Goal: Task Accomplishment & Management: Manage account settings

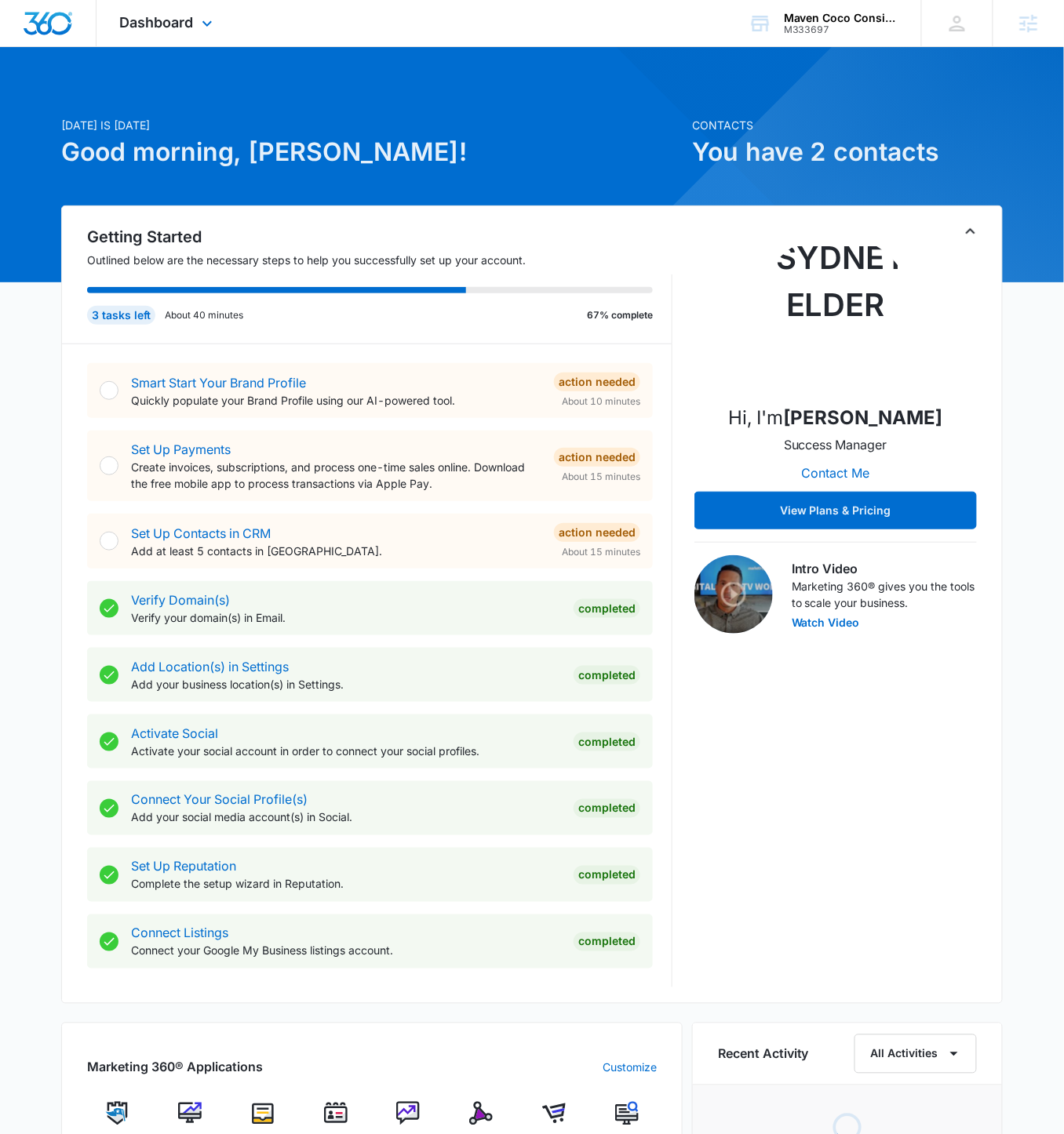
click at [202, 33] on div "Dashboard Apps Reputation Websites Forms CRM Email Social Shop Content Ads Inte…" at bounding box center [168, 23] width 144 height 46
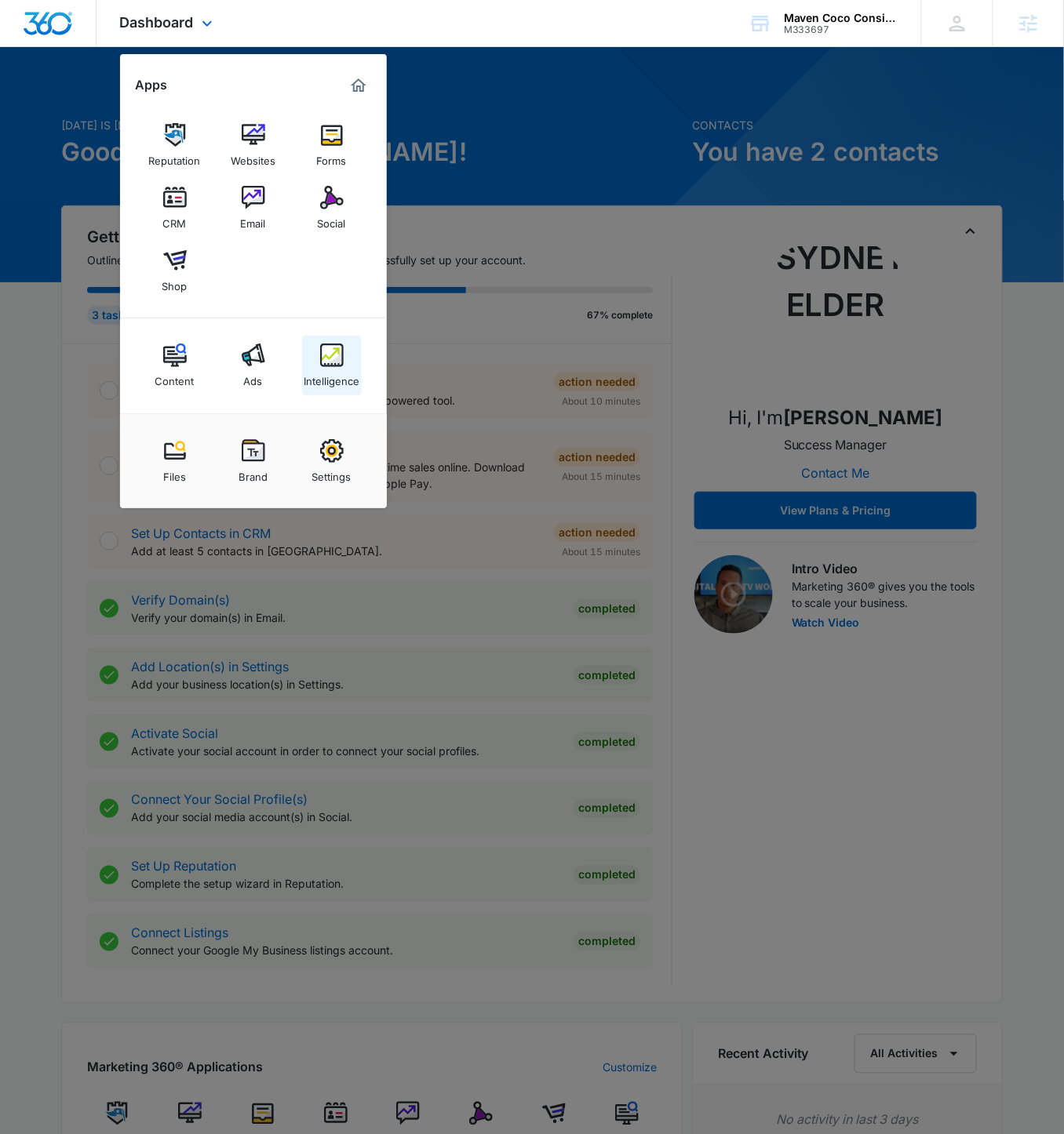
click at [327, 364] on img at bounding box center [332, 355] width 24 height 24
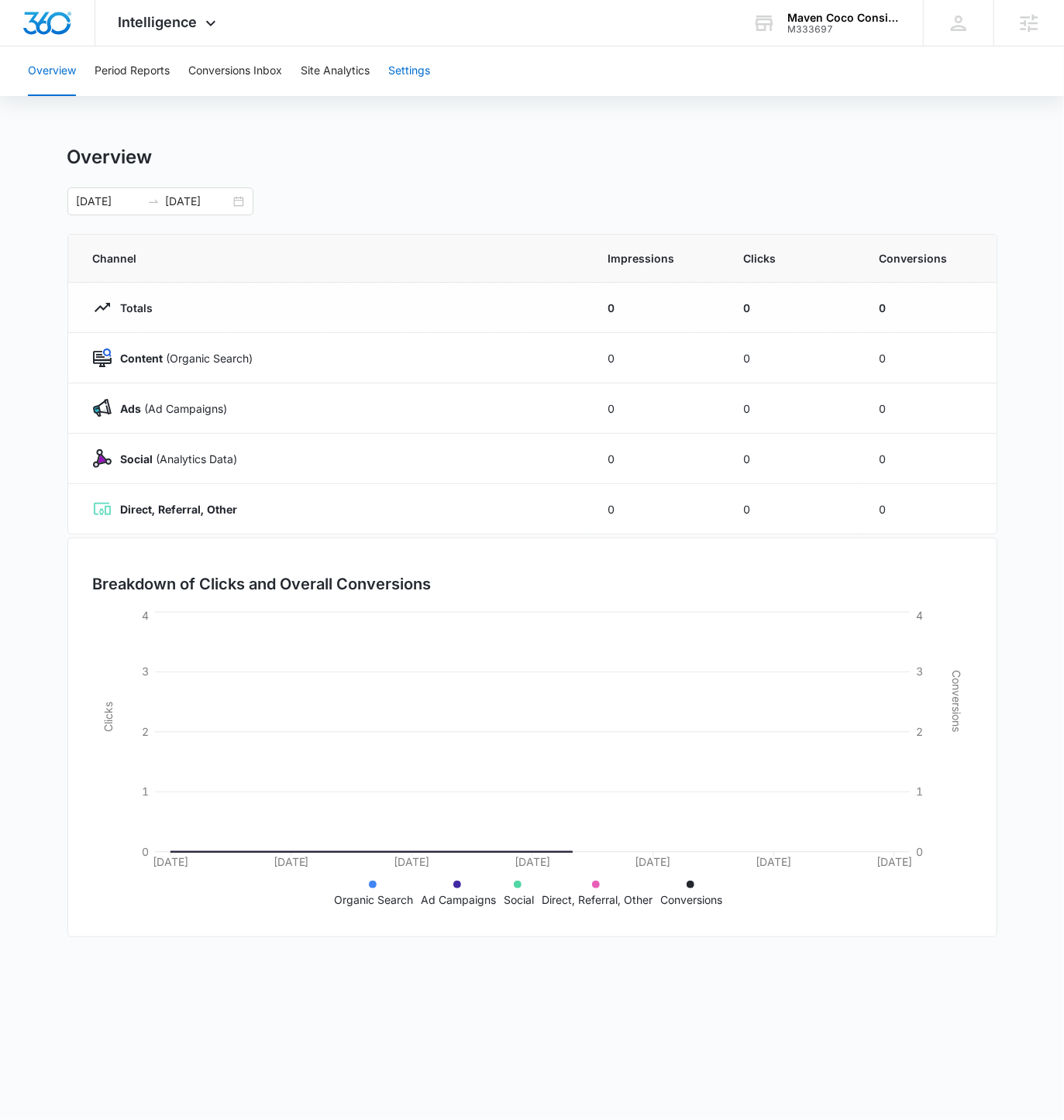
click at [430, 60] on button "Settings" at bounding box center [409, 71] width 42 height 50
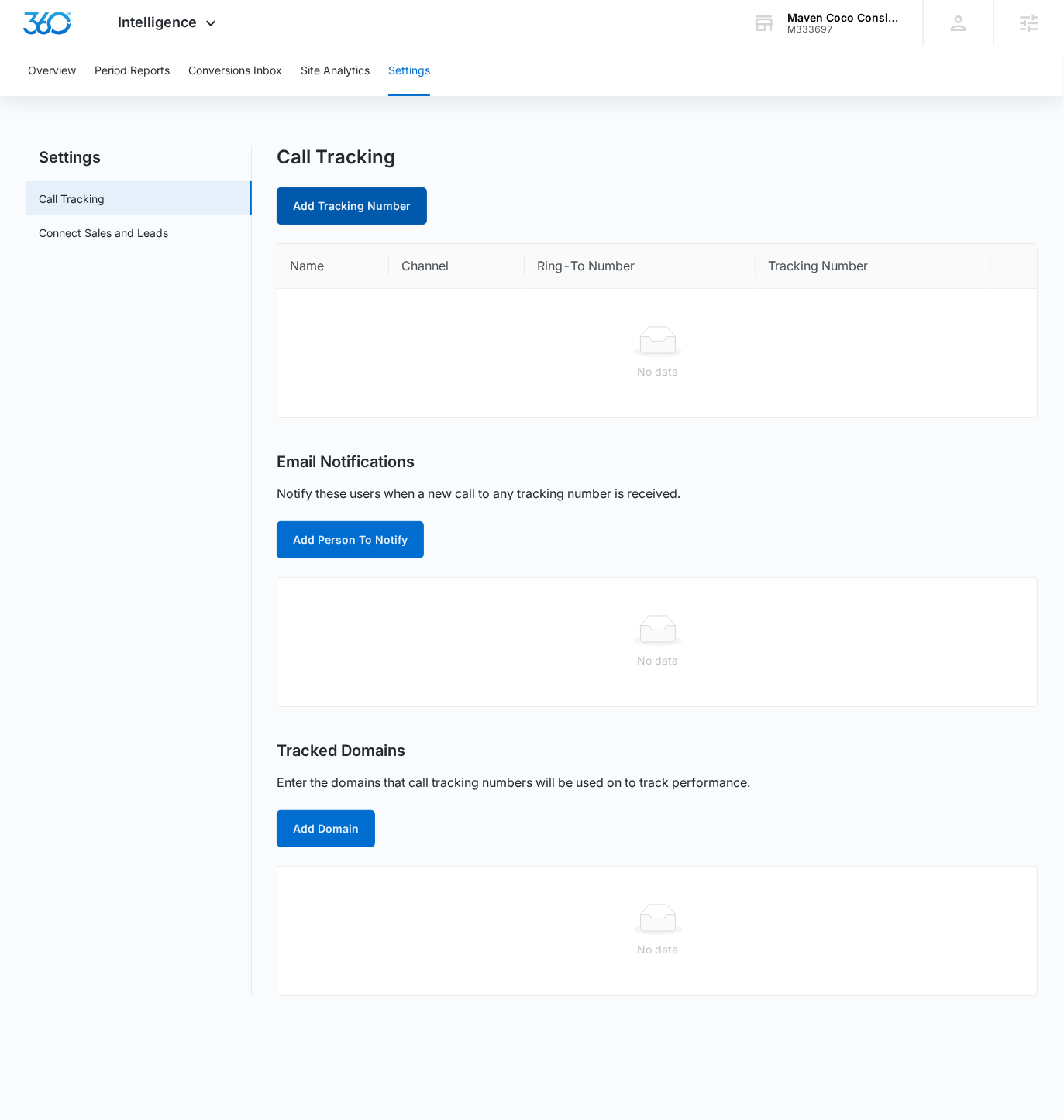
click at [320, 212] on link "Add Tracking Number" at bounding box center [352, 206] width 150 height 37
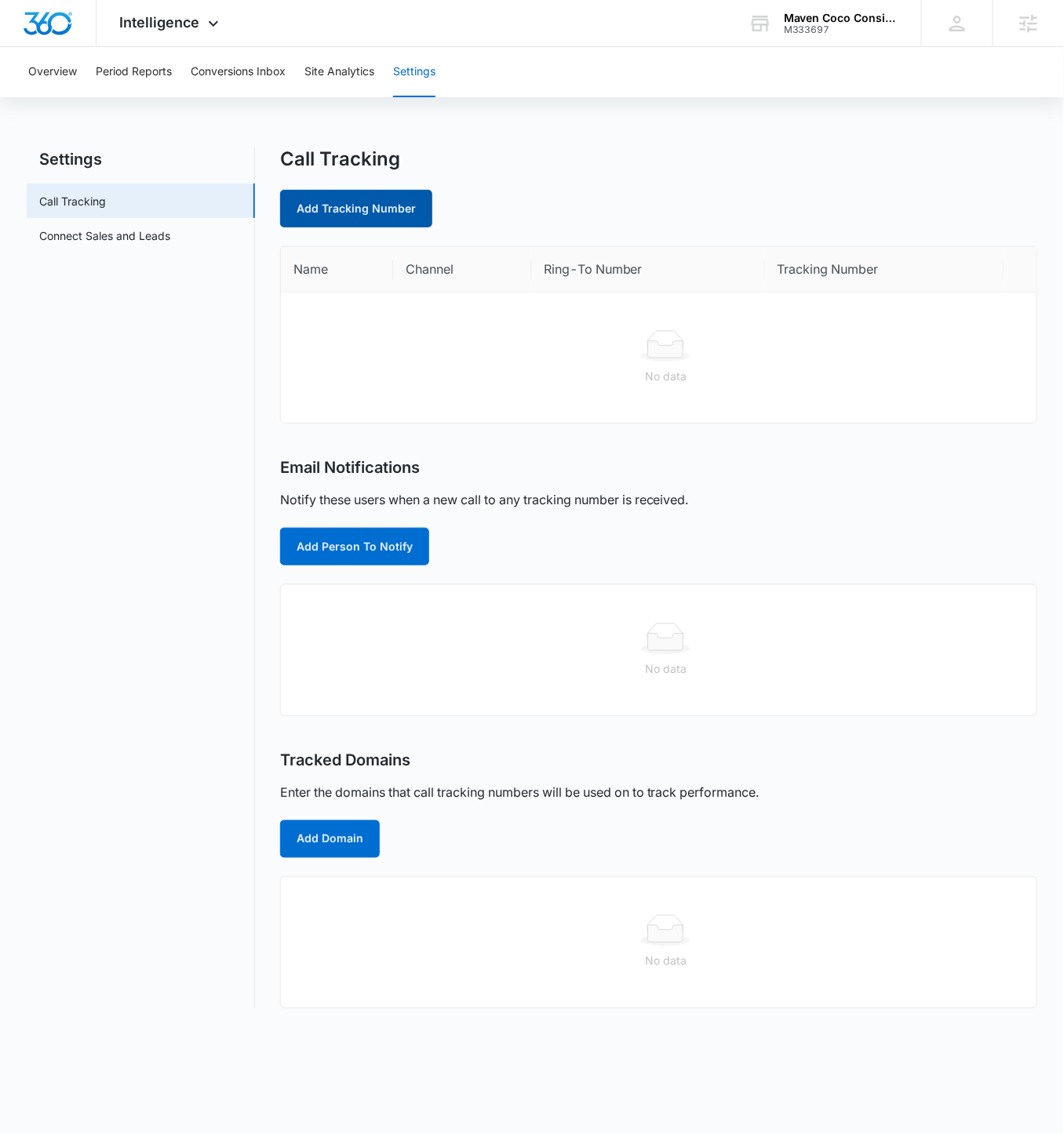
select select "by_area_code"
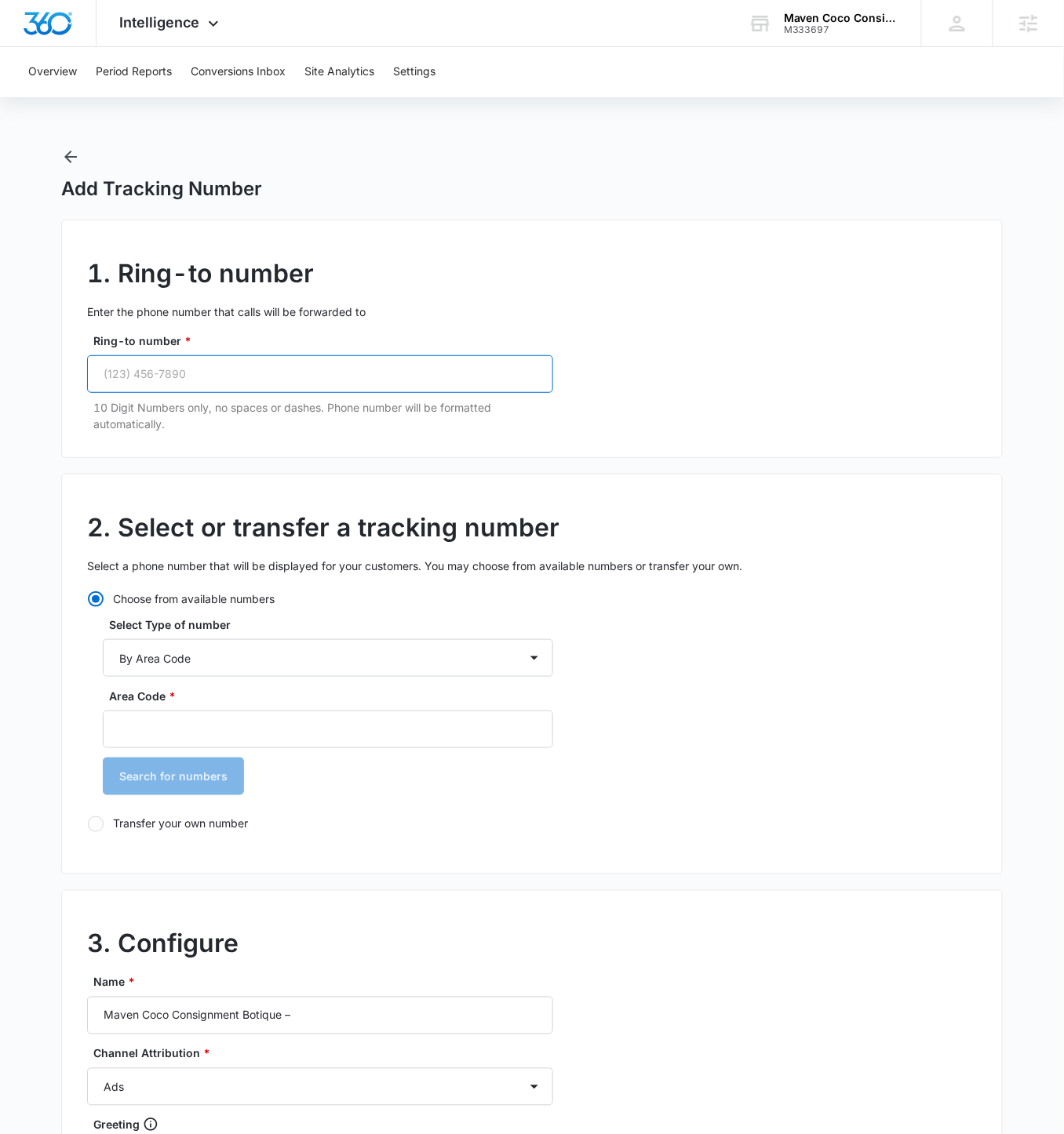
click at [276, 388] on input "Ring-to number *" at bounding box center [319, 374] width 466 height 37
paste input "(925) 254-4442"
type input "(925) 254-4442"
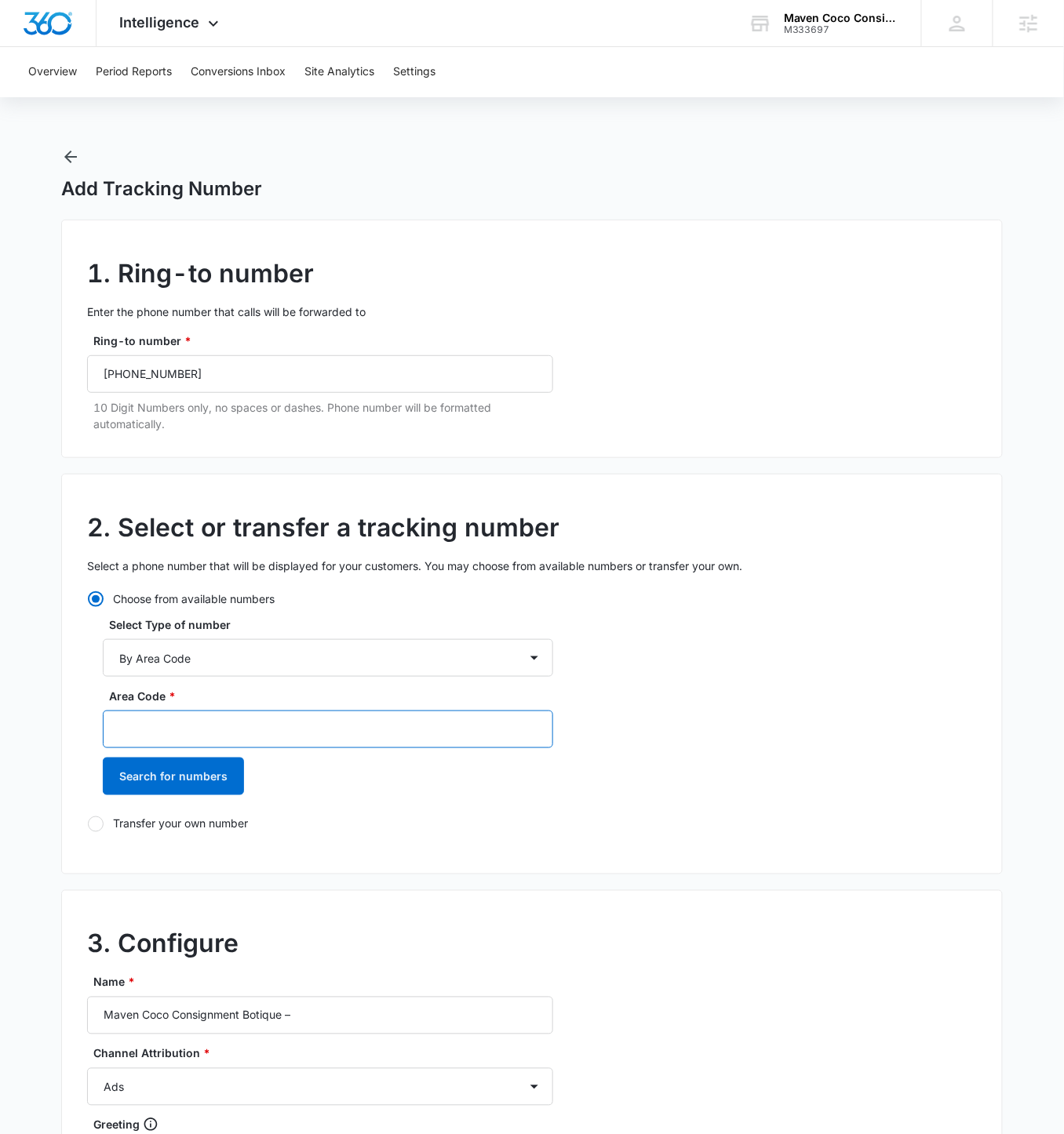
drag, startPoint x: 293, startPoint y: 739, endPoint x: 438, endPoint y: 749, distance: 145.3
click at [294, 658] on input "Area Code *" at bounding box center [328, 729] width 450 height 37
type input "925"
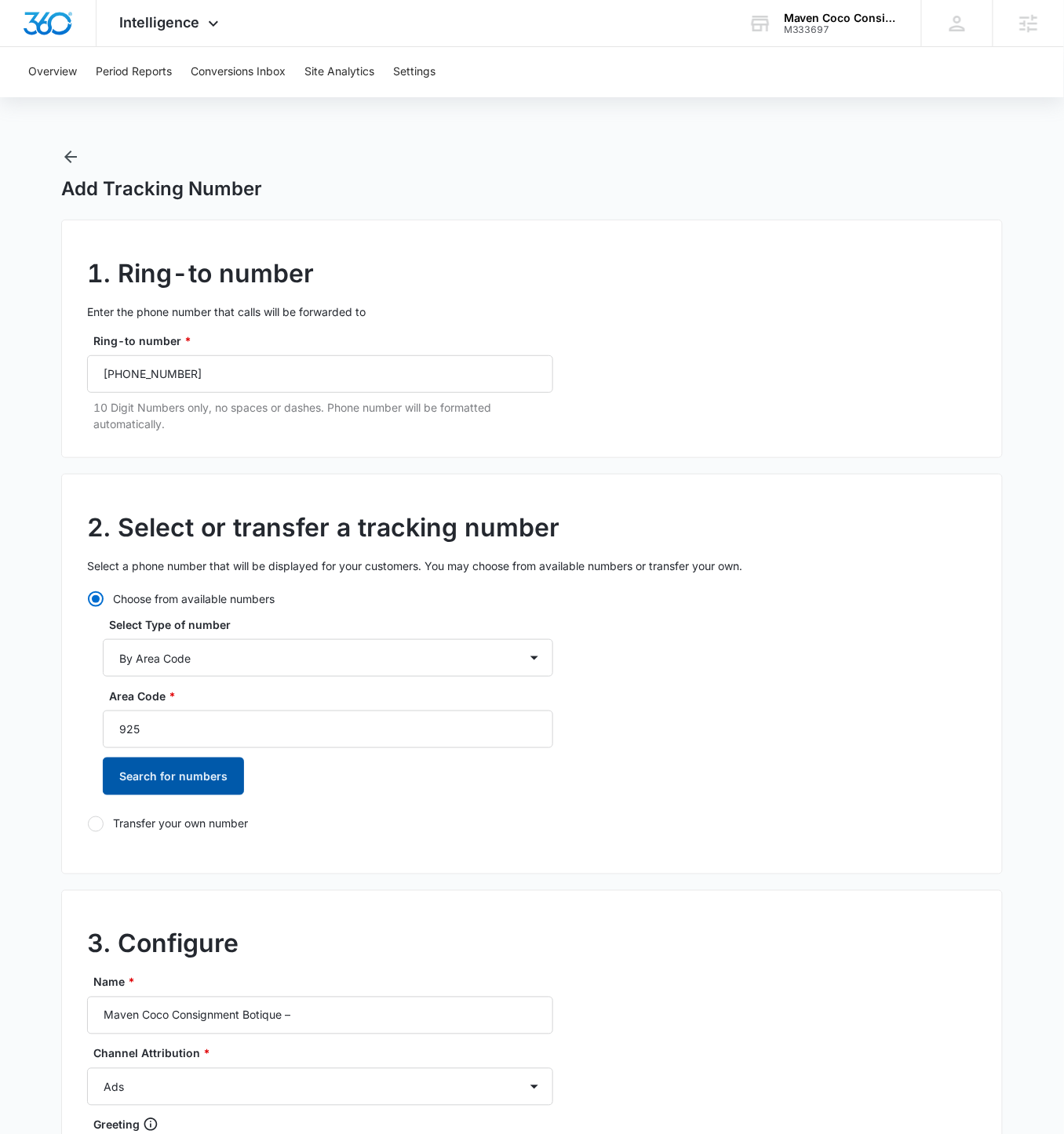
click at [102, 658] on button "Search for numbers" at bounding box center [173, 776] width 141 height 37
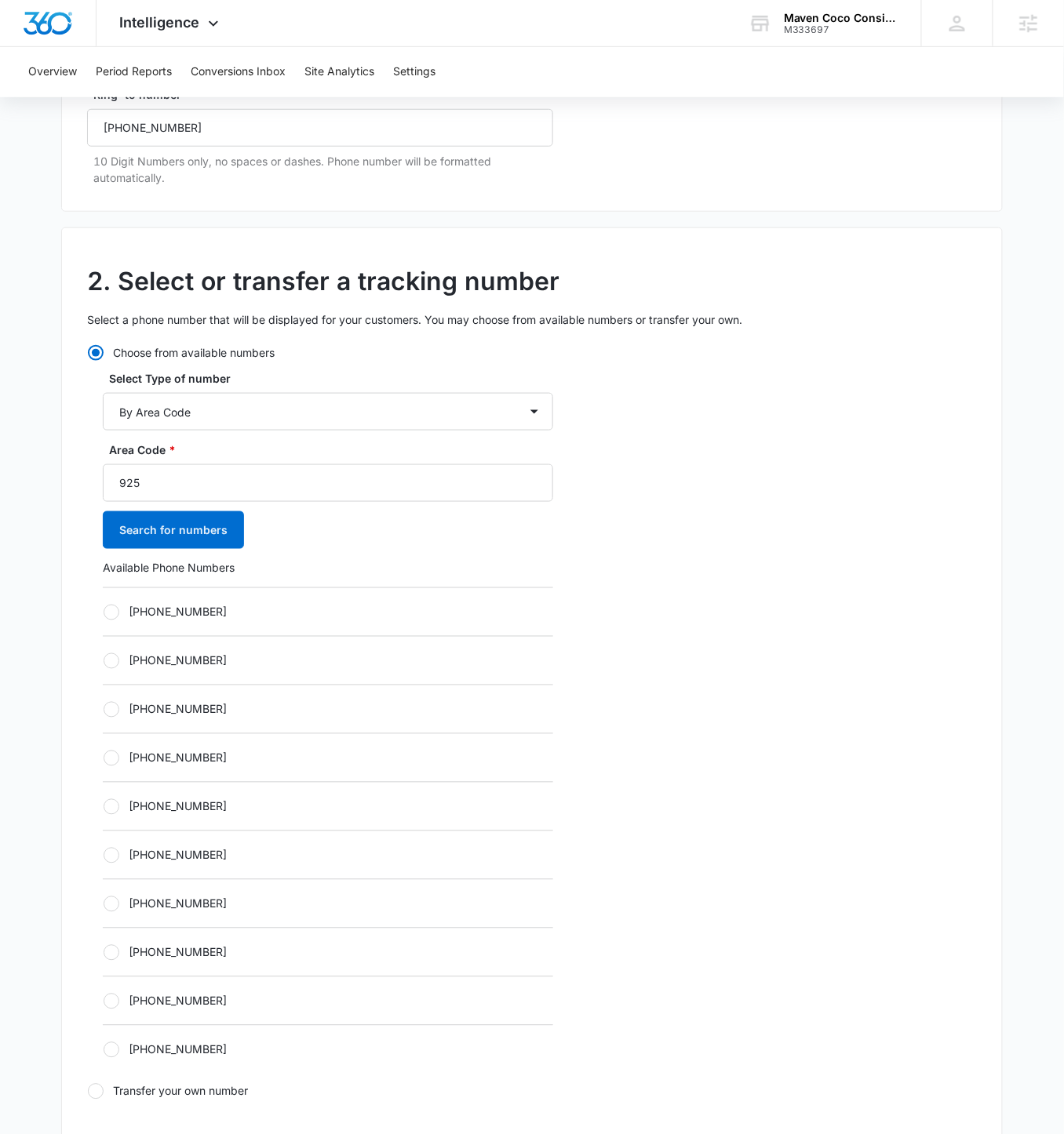
click at [120, 606] on label "+19252016835" at bounding box center [328, 612] width 450 height 16
click at [103, 612] on input "+19252016835" at bounding box center [102, 612] width 1 height 1
radio input "true"
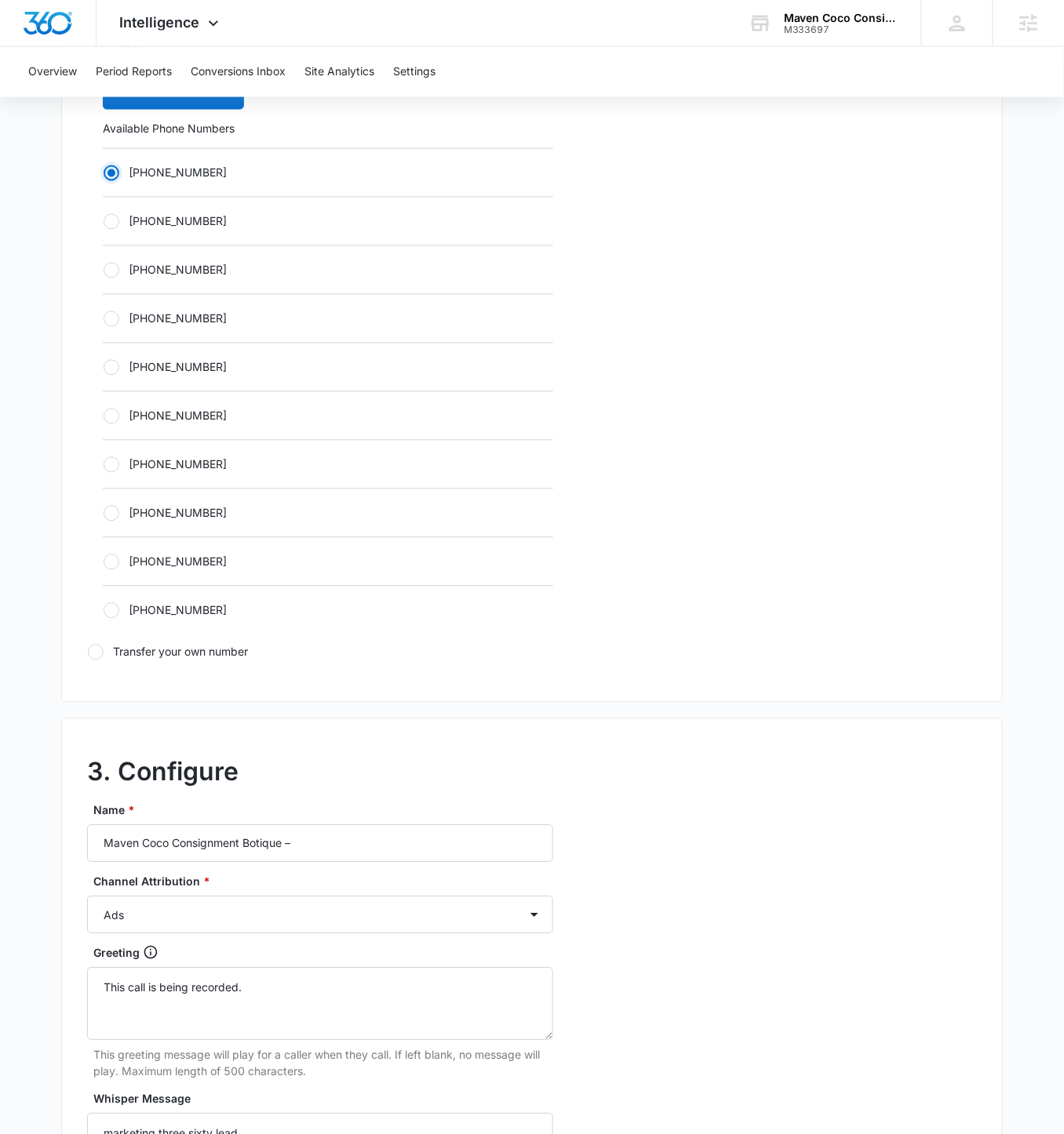
scroll to position [884, 0]
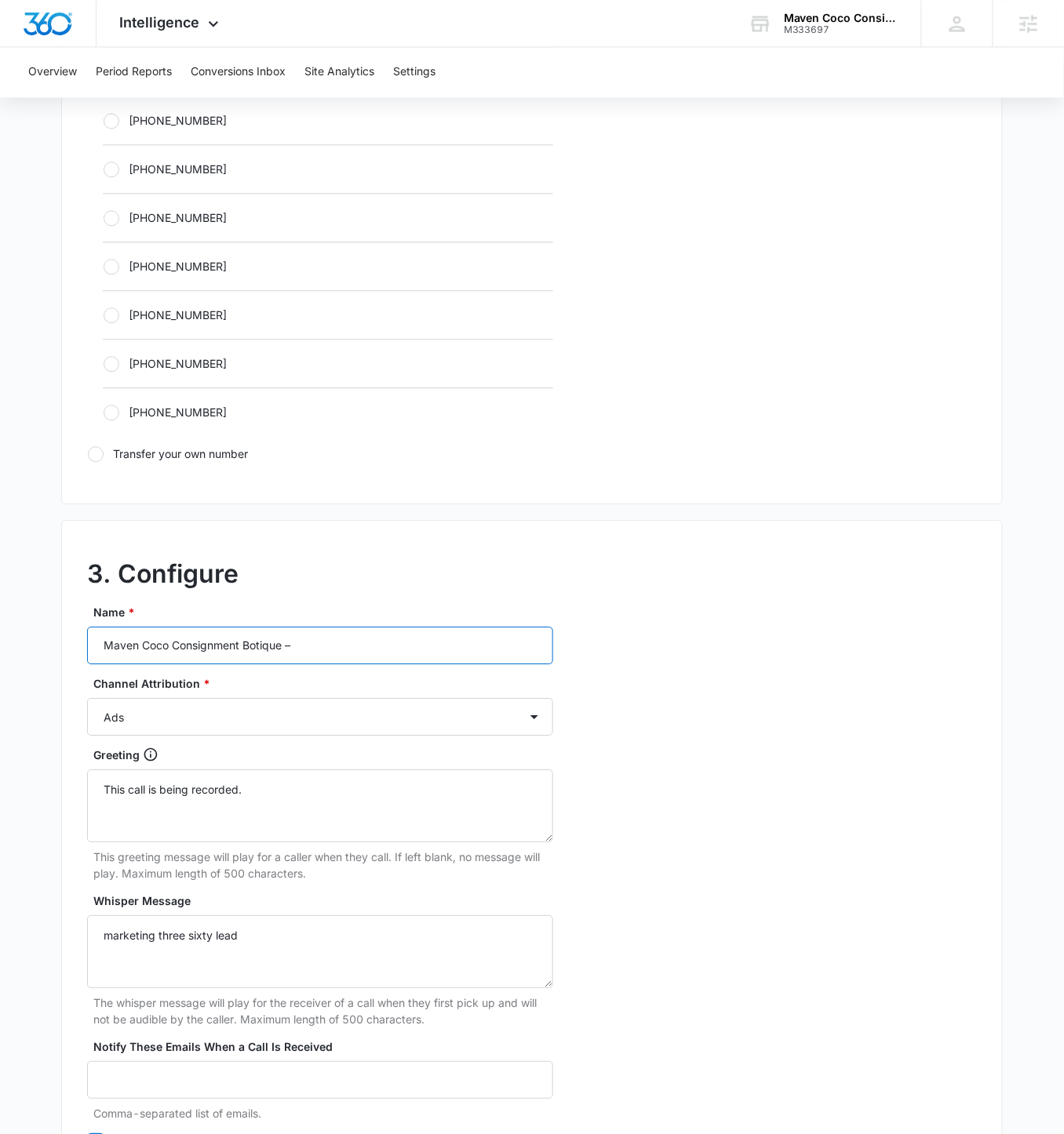
click at [393, 633] on input "Maven Coco Consignment Botique –" at bounding box center [319, 645] width 466 height 37
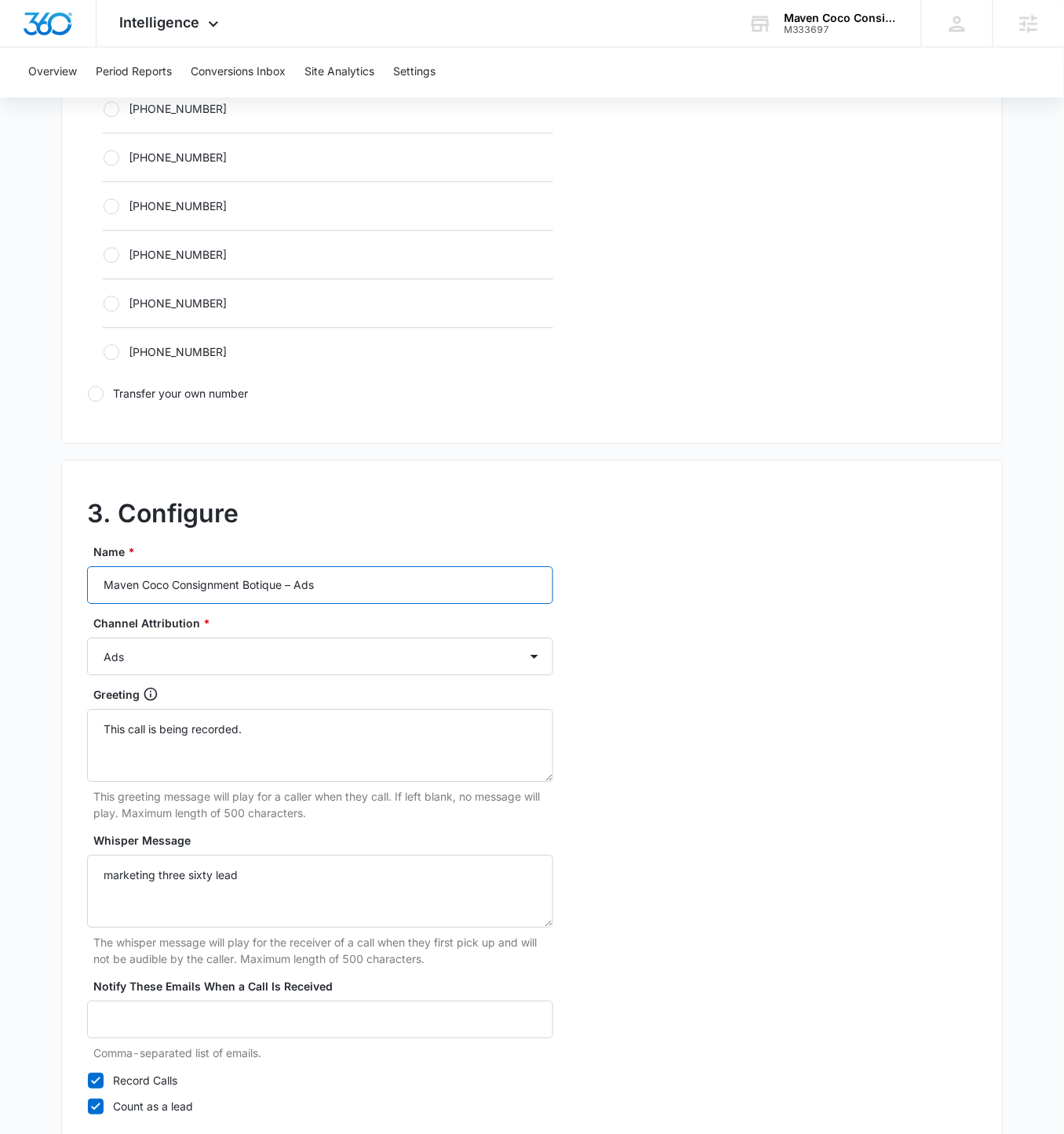
scroll to position [1041, 0]
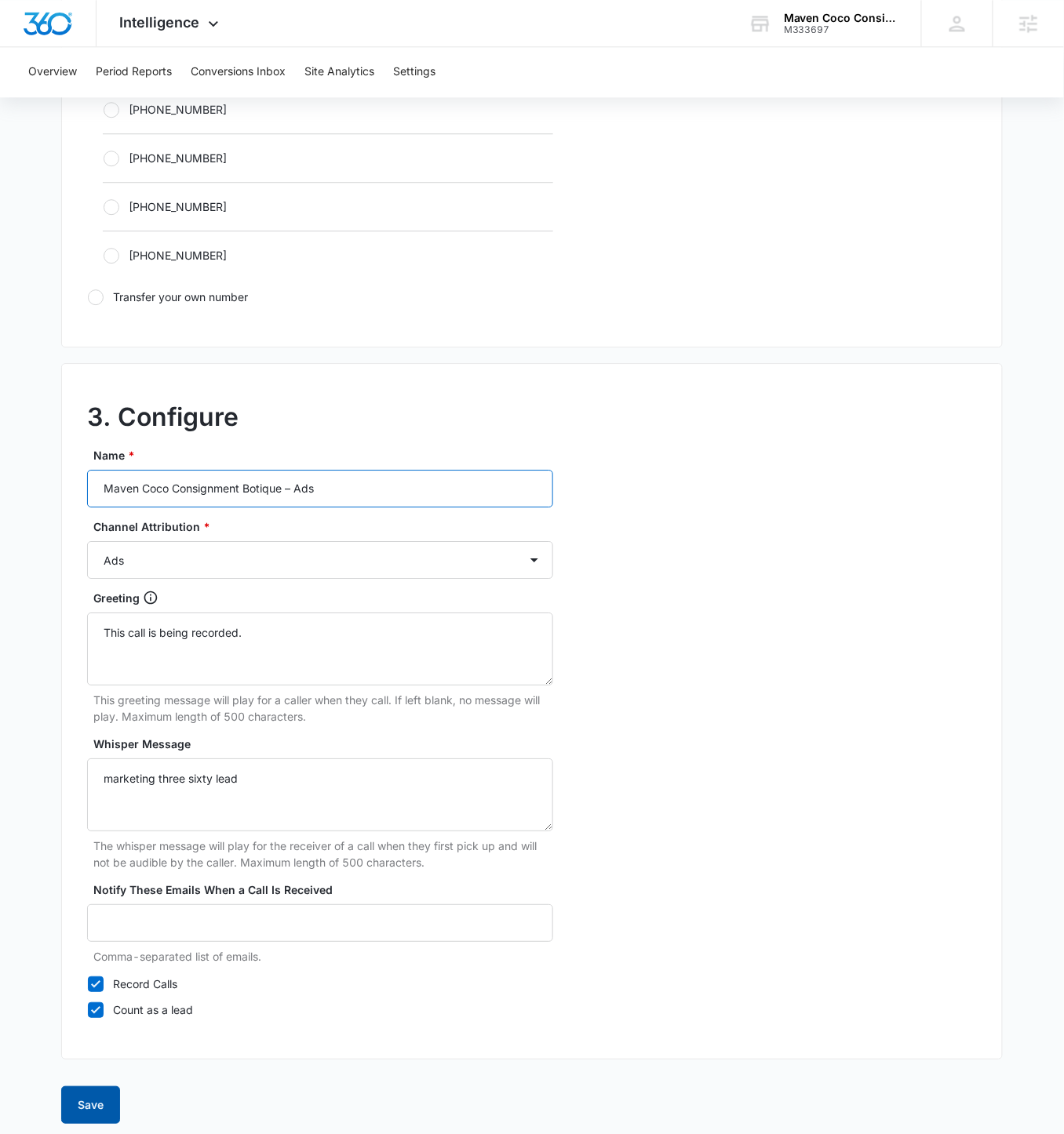
type input "Maven Coco Consignment Botique – Ads"
drag, startPoint x: 108, startPoint y: 1082, endPoint x: 122, endPoint y: 1073, distance: 16.6
click at [108, 658] on button "Save" at bounding box center [90, 1106] width 59 height 37
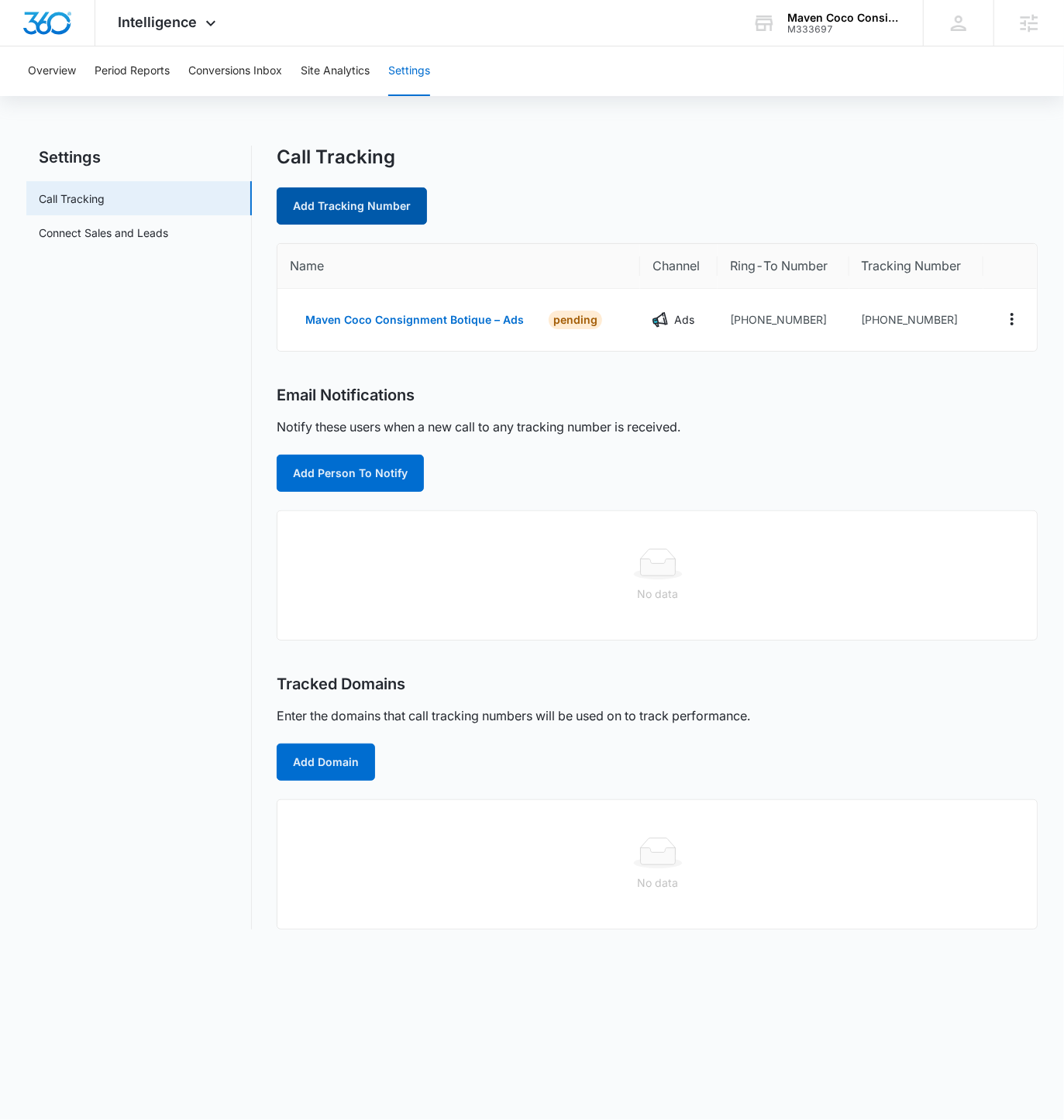
click at [353, 219] on link "Add Tracking Number" at bounding box center [352, 206] width 150 height 37
select select "by_area_code"
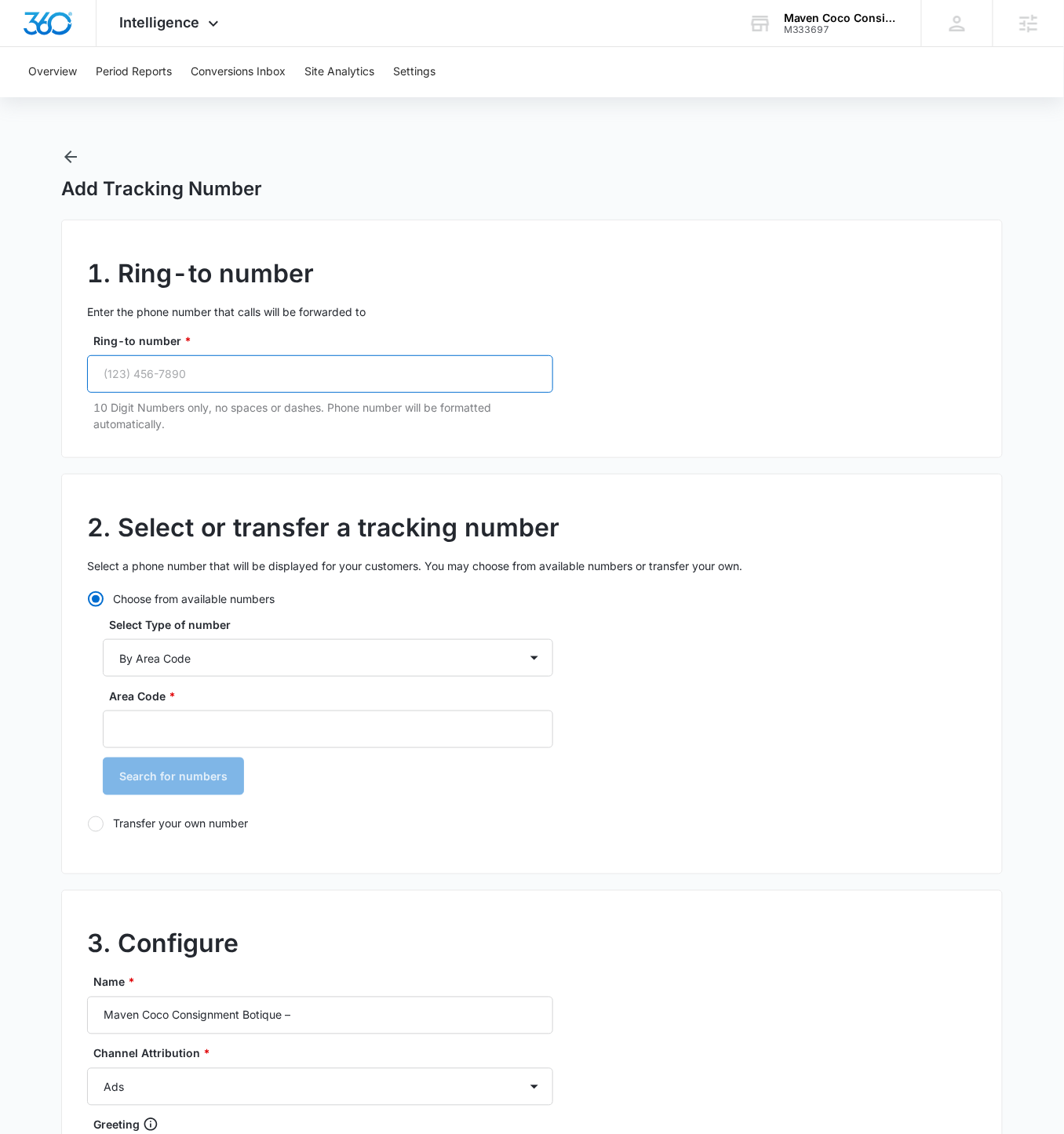
click at [192, 381] on input "Ring-to number *" at bounding box center [319, 374] width 466 height 37
paste input "(925) 254-4442"
type input "(925) 254-4442"
click at [281, 658] on div "Area Code * Search for numbers" at bounding box center [328, 747] width 450 height 119
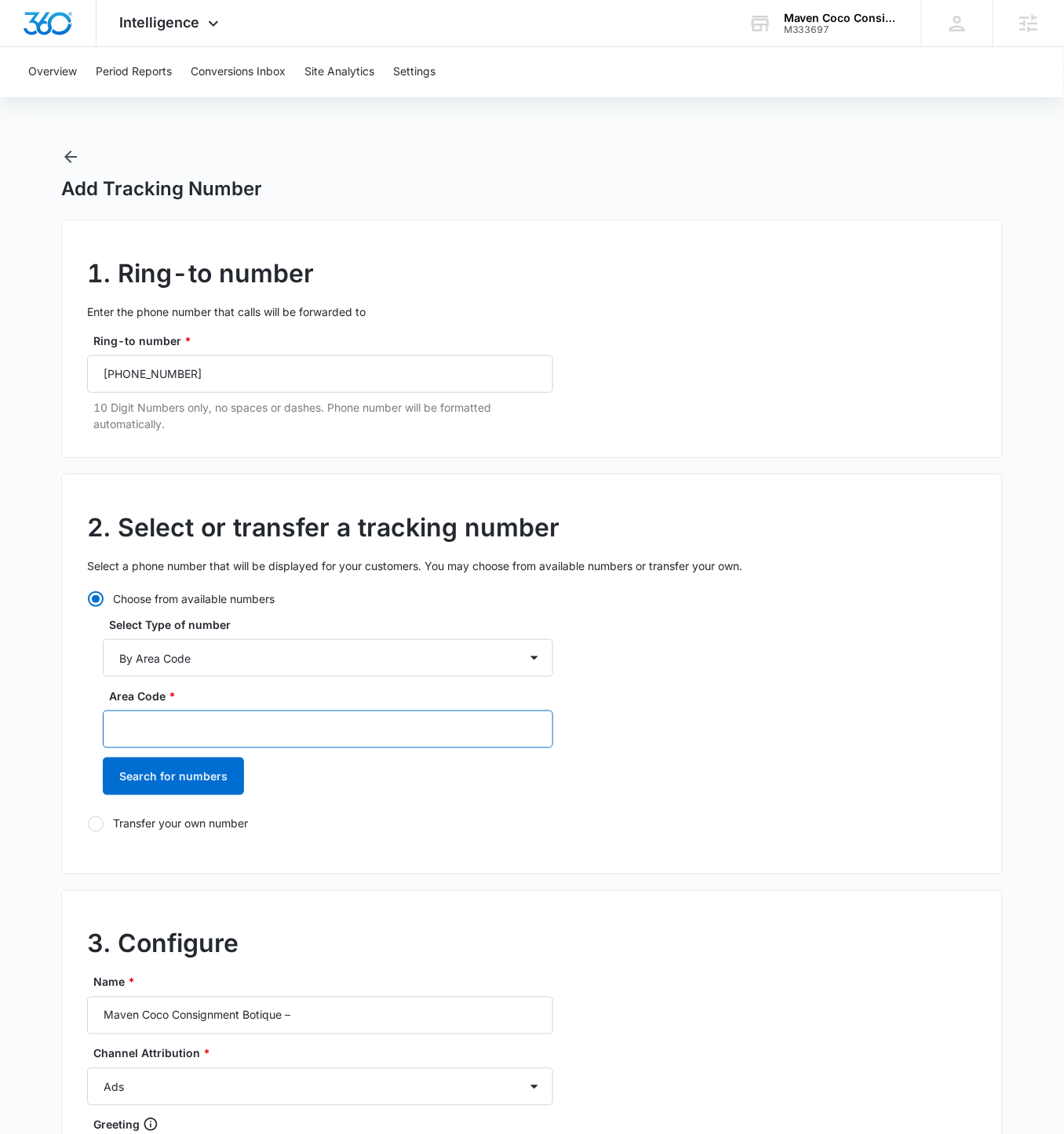
click at [334, 658] on input "Area Code *" at bounding box center [328, 729] width 450 height 37
type input "925"
click at [102, 658] on button "Search for numbers" at bounding box center [173, 776] width 141 height 37
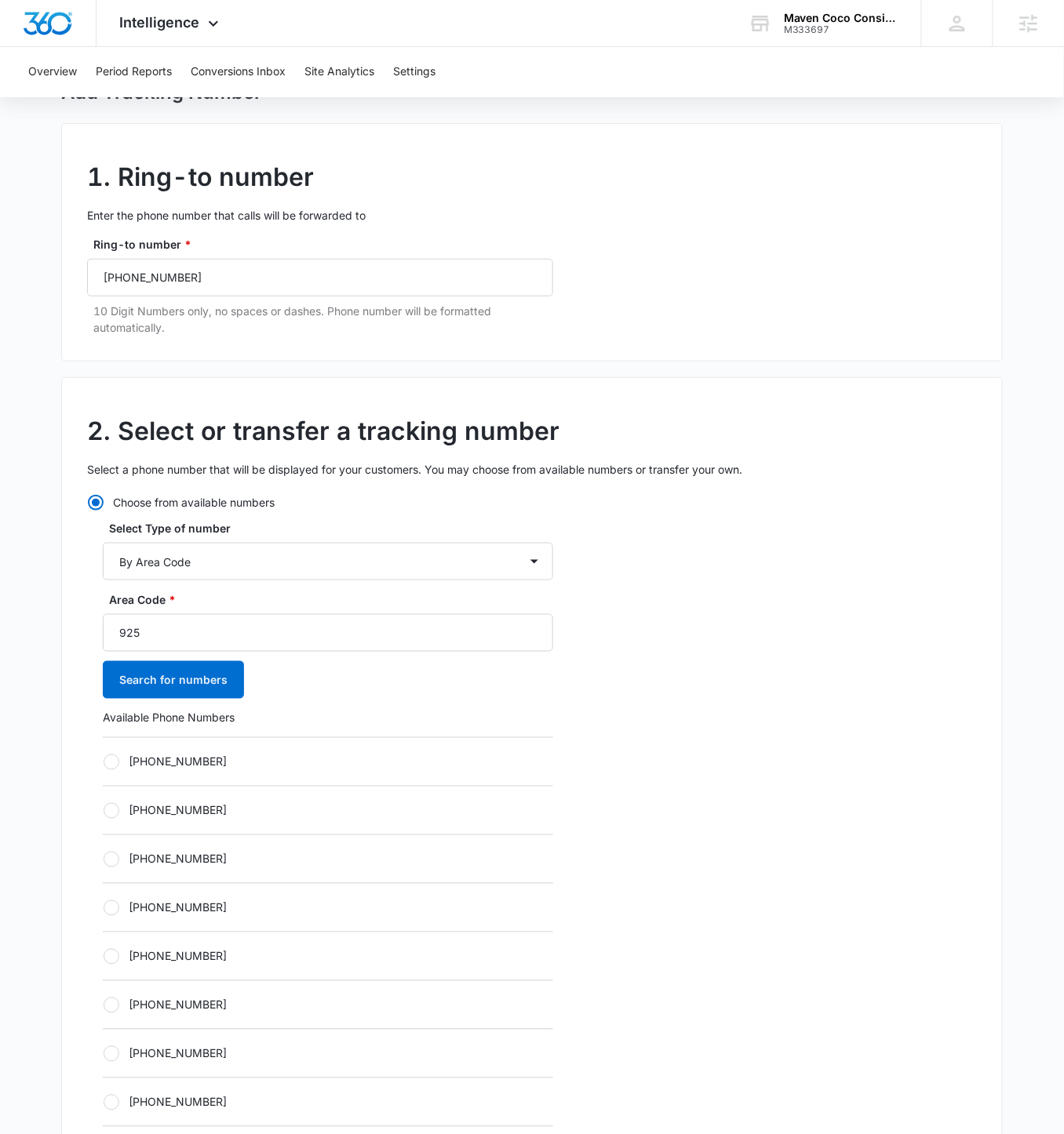
scroll to position [190, 0]
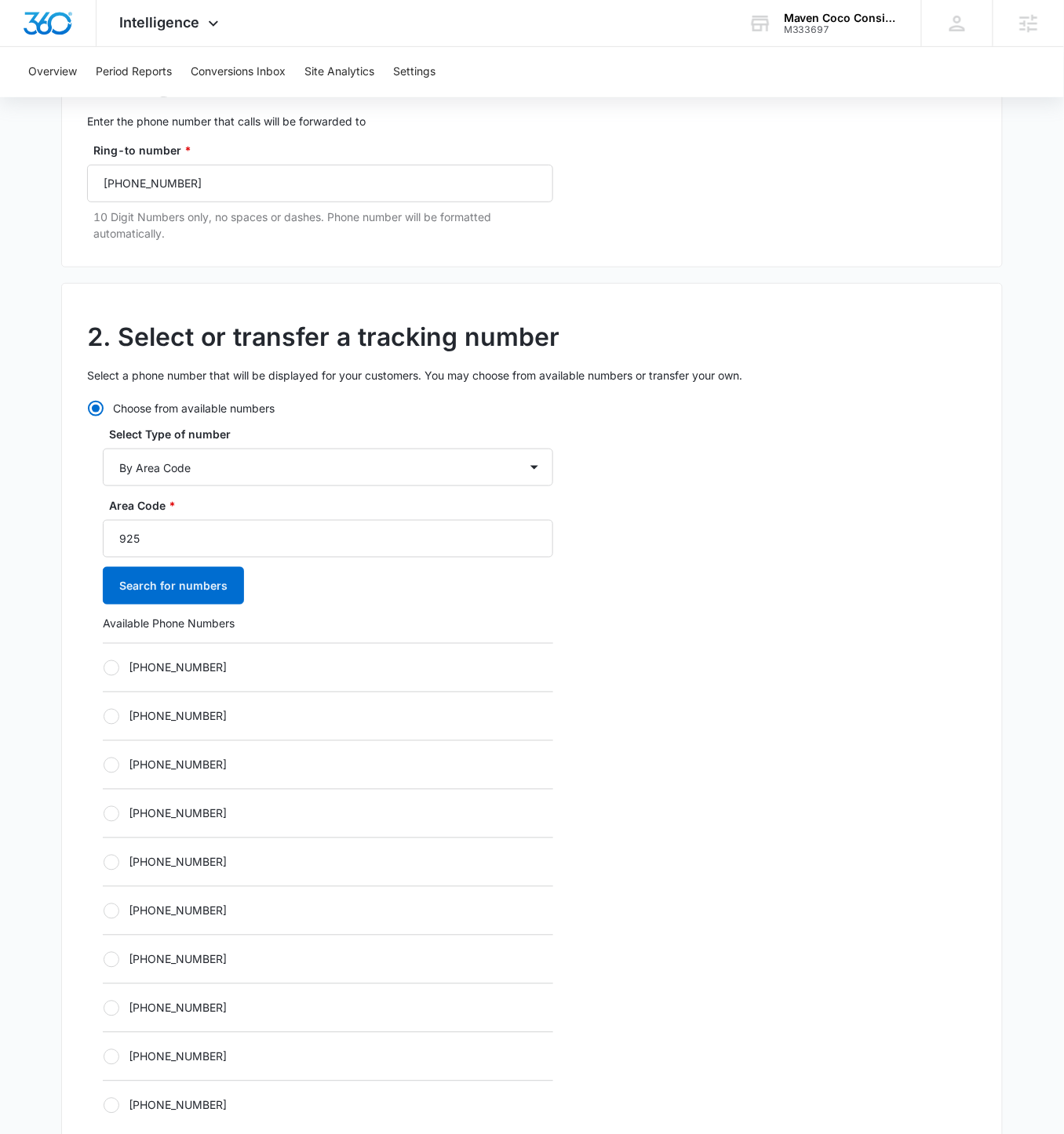
click at [116, 658] on label "+19252016927" at bounding box center [328, 668] width 450 height 16
click at [103, 658] on input "+19252016927" at bounding box center [102, 667] width 1 height 1
radio input "true"
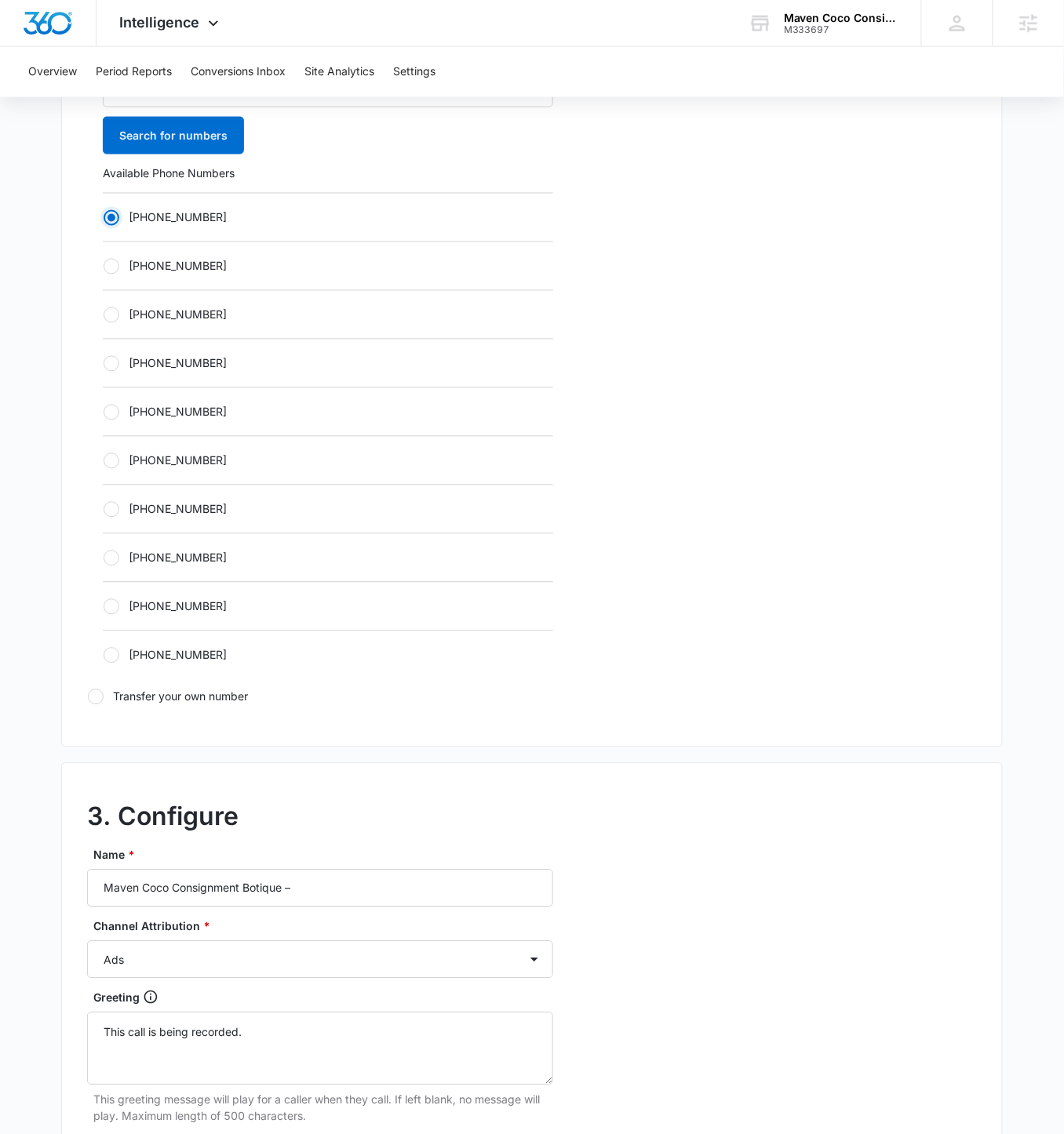
scroll to position [747, 0]
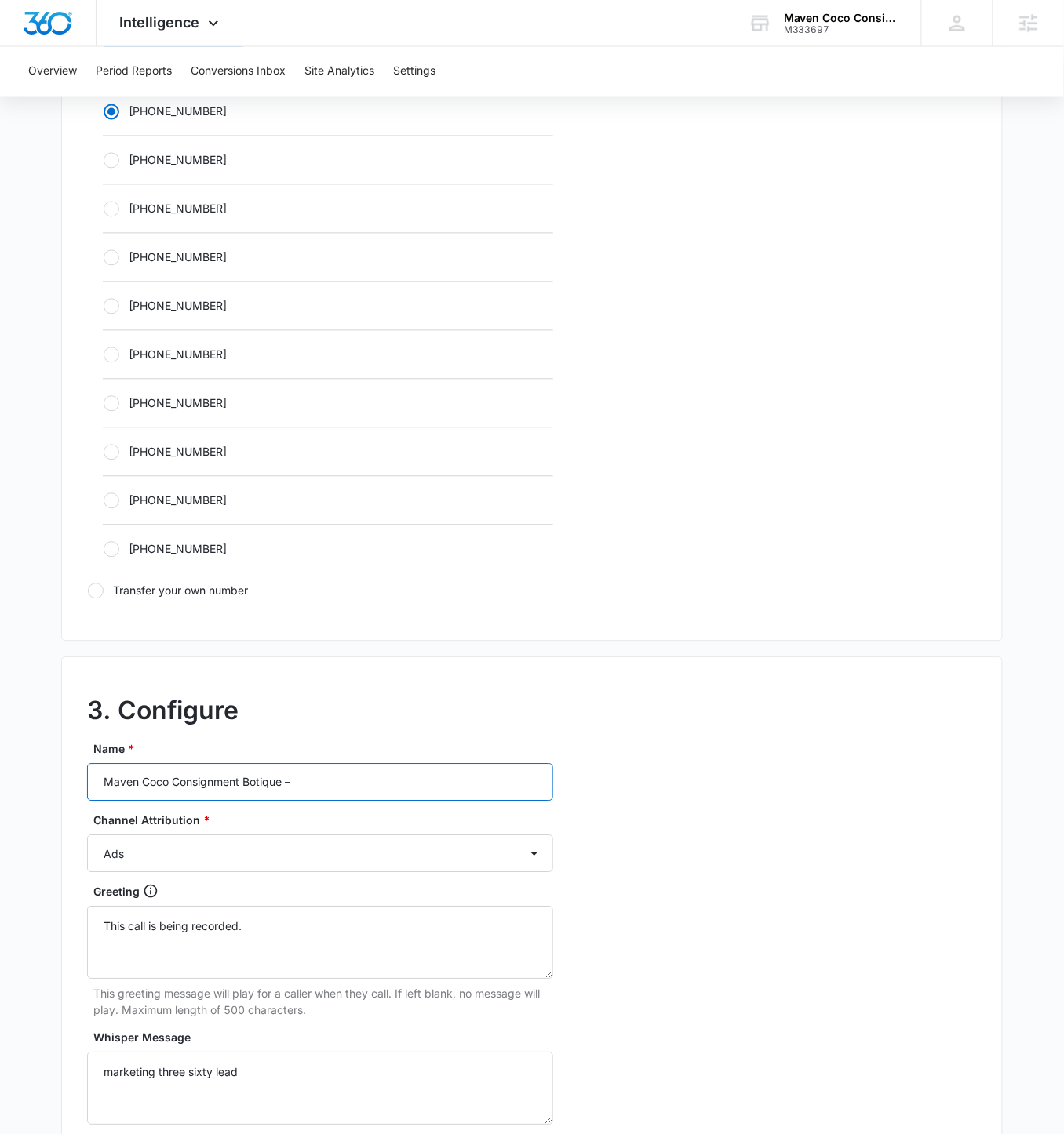
click at [402, 658] on input "Maven Coco Consignment Botique –" at bounding box center [319, 783] width 466 height 37
click at [401, 658] on input "Maven Coco Consignment Botique –" at bounding box center [319, 783] width 466 height 37
type input "Maven Coco Consignment Botique – Content"
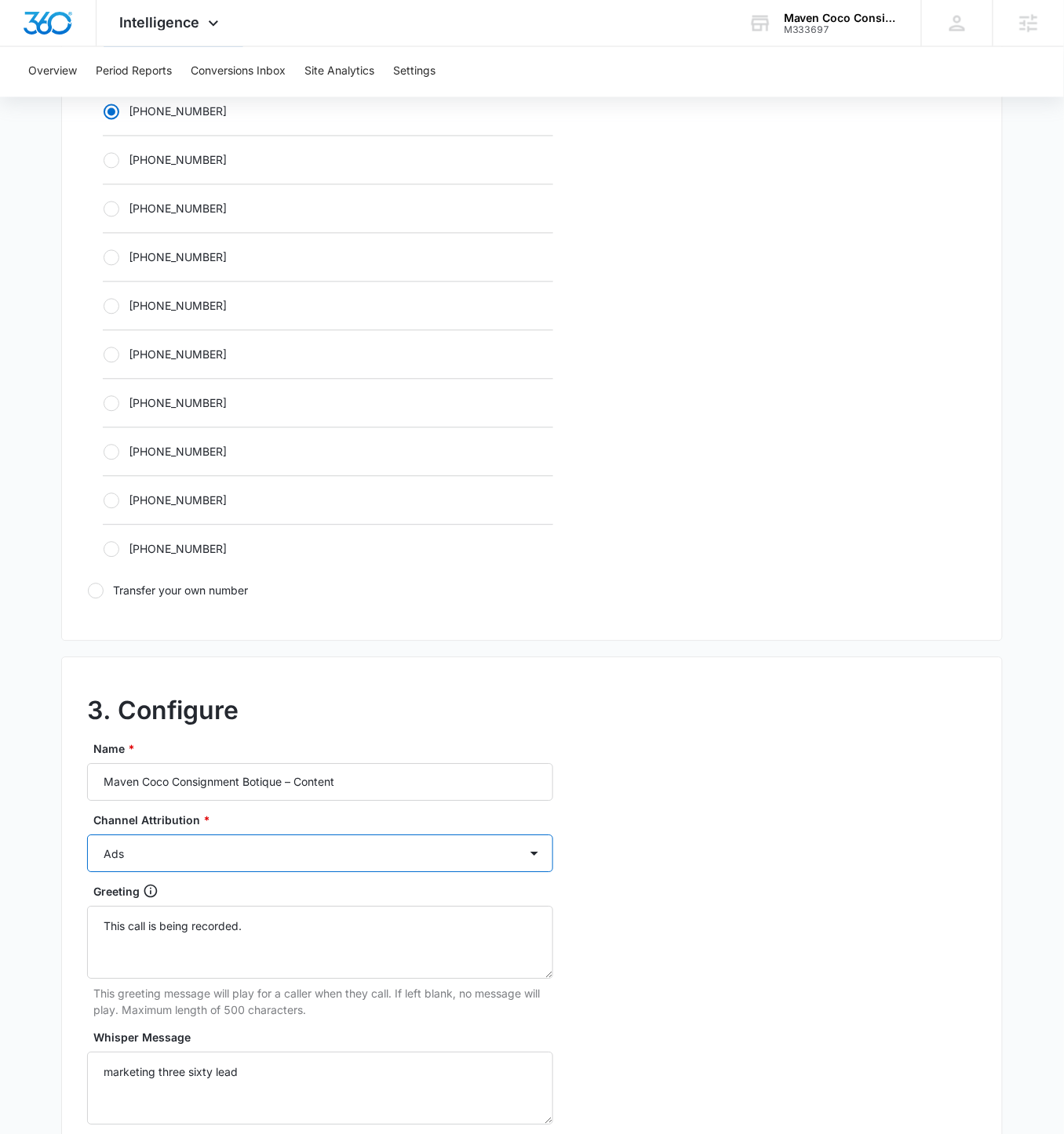
click at [514, 658] on select "Ads Local Service Ads Content Social Other" at bounding box center [319, 854] width 466 height 37
select select "CONTENT"
click at [87, 658] on select "Ads Local Service Ads Content Social Other" at bounding box center [319, 854] width 466 height 37
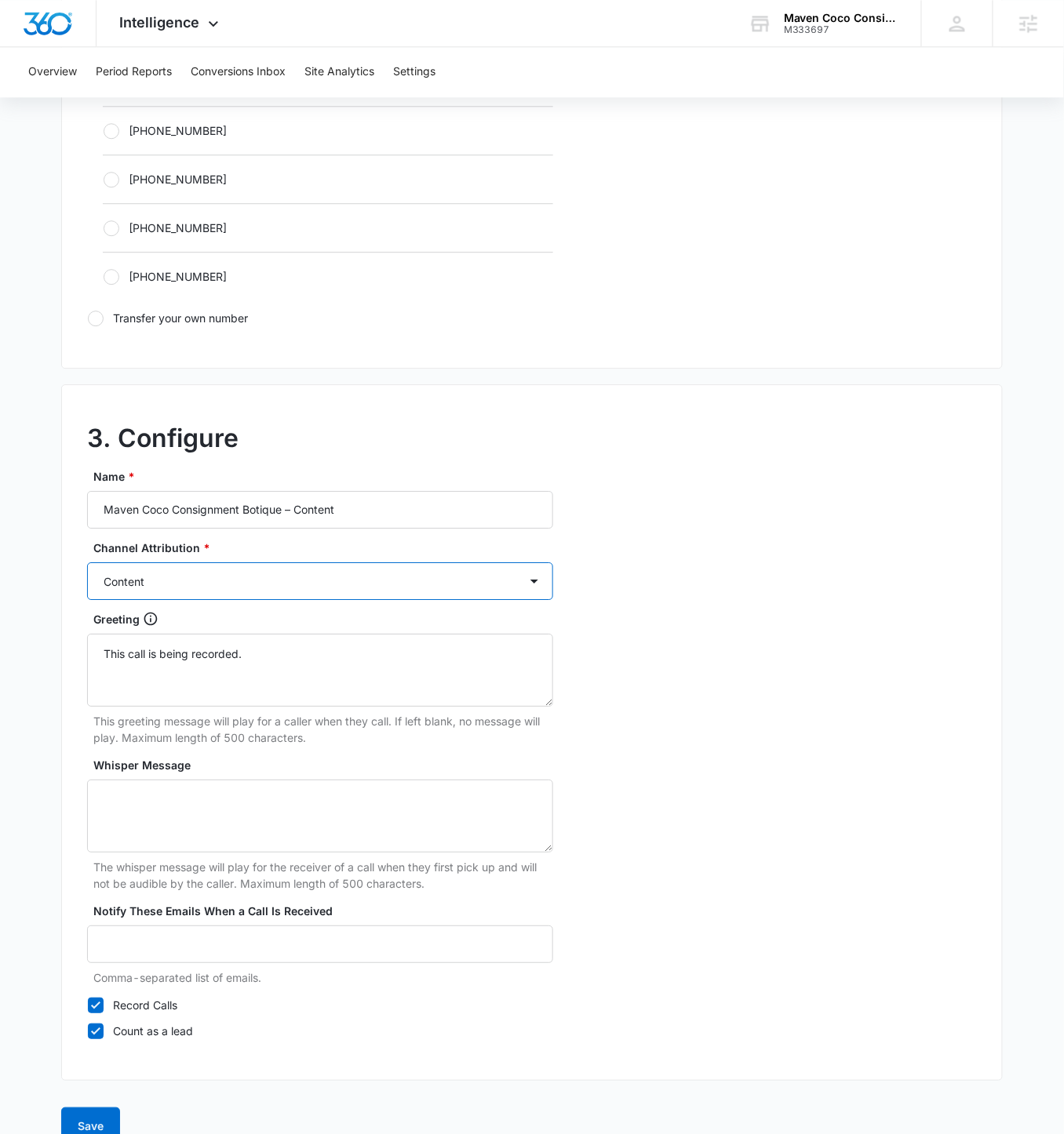
scroll to position [1012, 0]
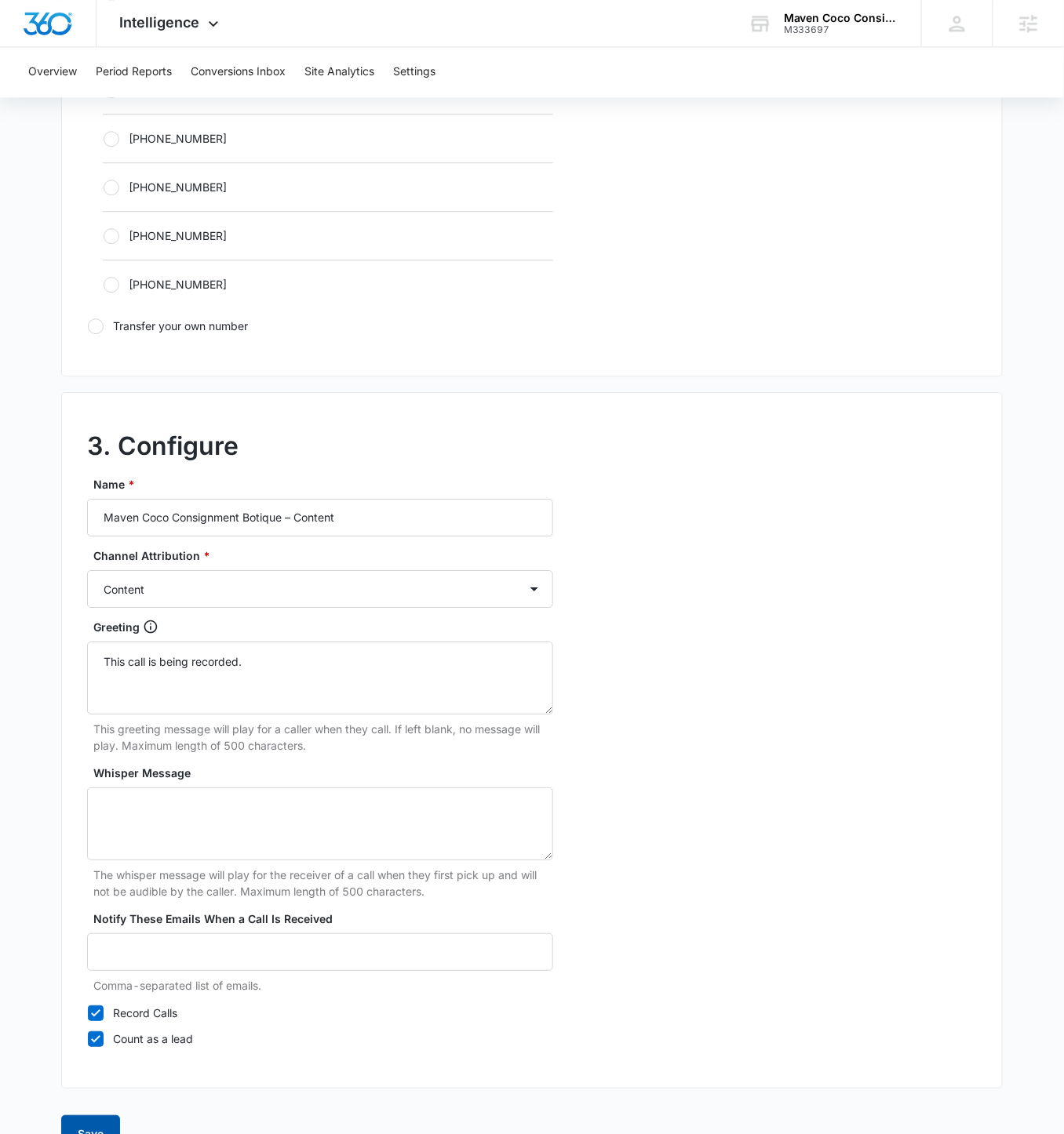
click at [104, 658] on button "Save" at bounding box center [90, 1134] width 59 height 37
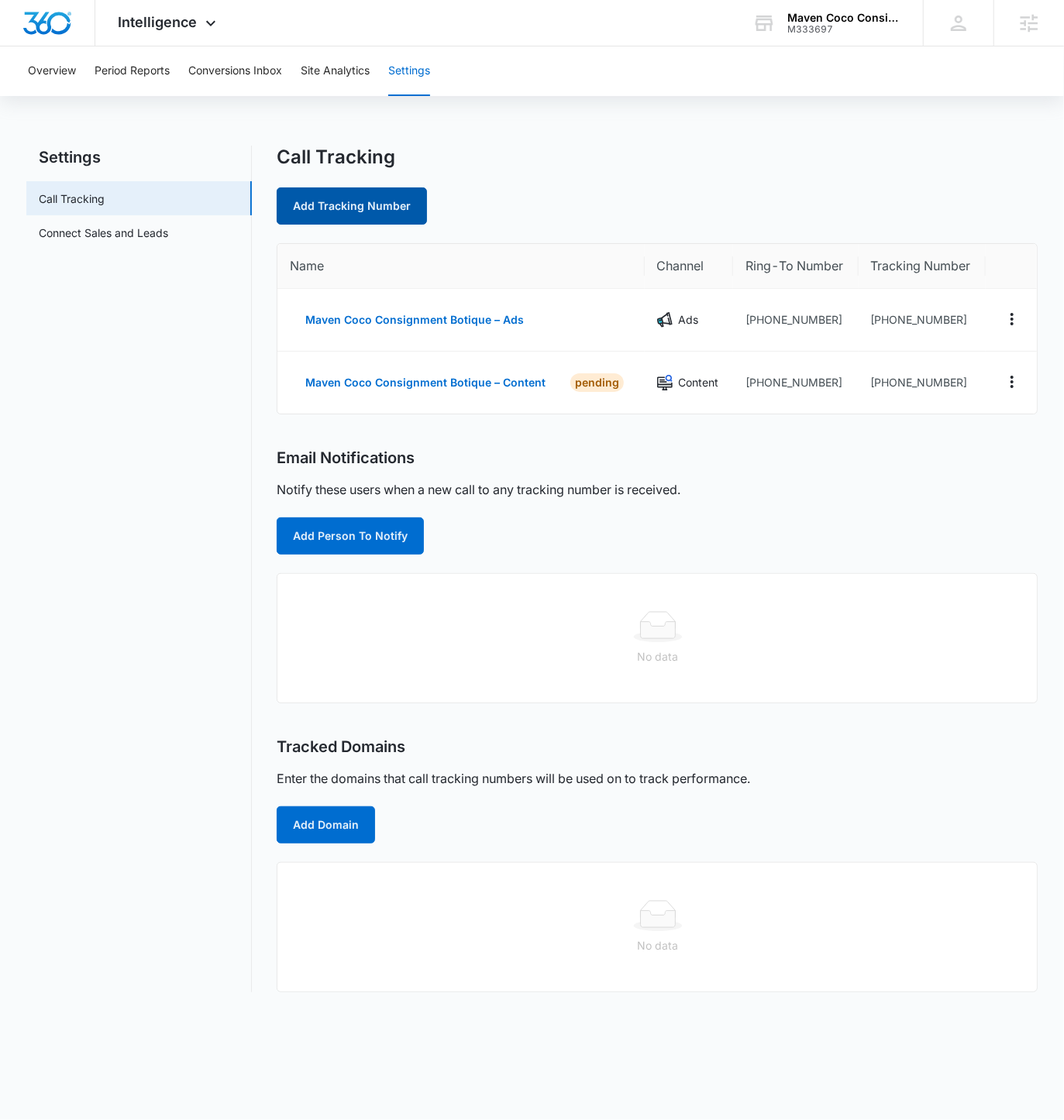
click at [362, 207] on link "Add Tracking Number" at bounding box center [352, 206] width 150 height 37
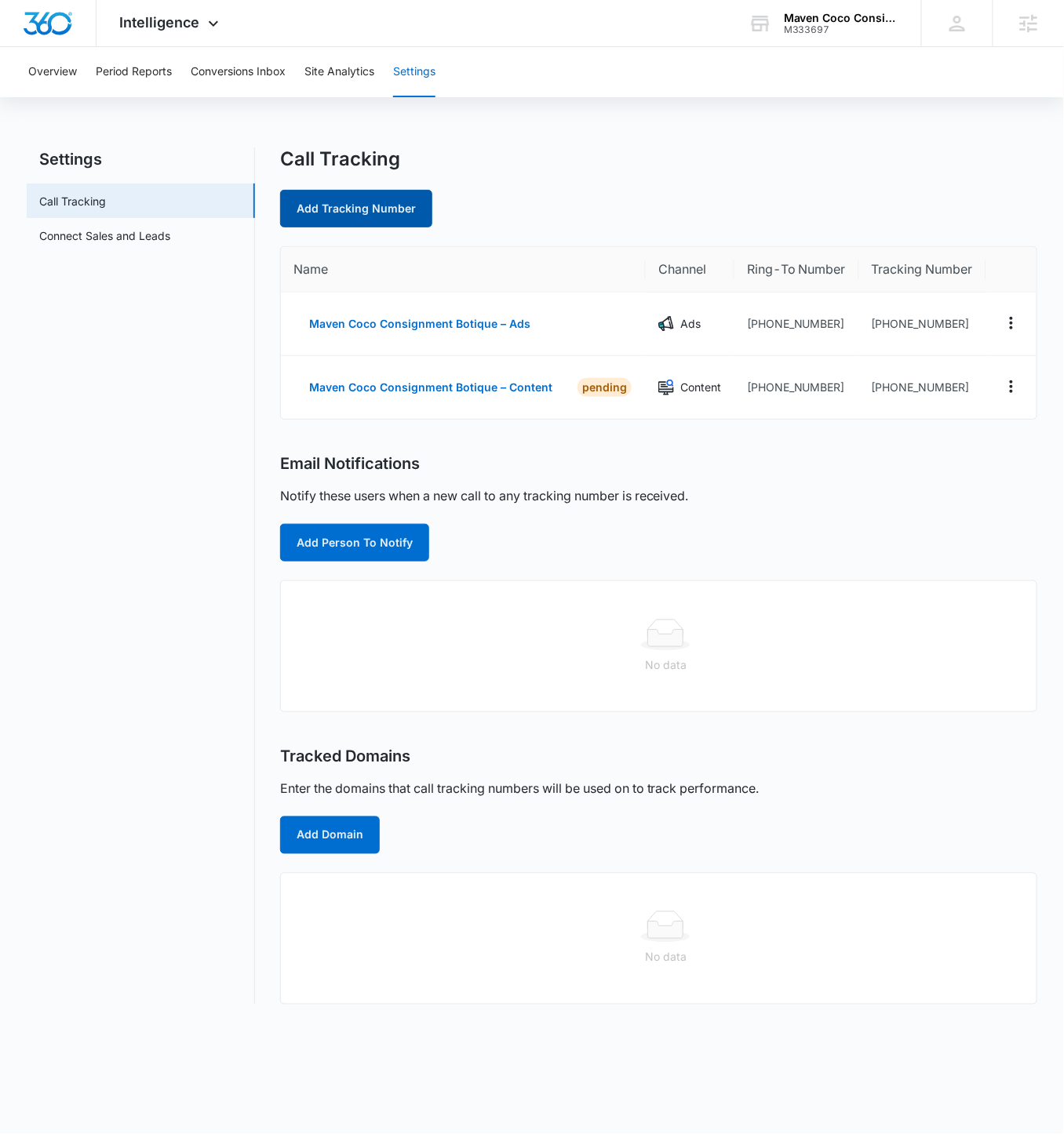
select select "by_area_code"
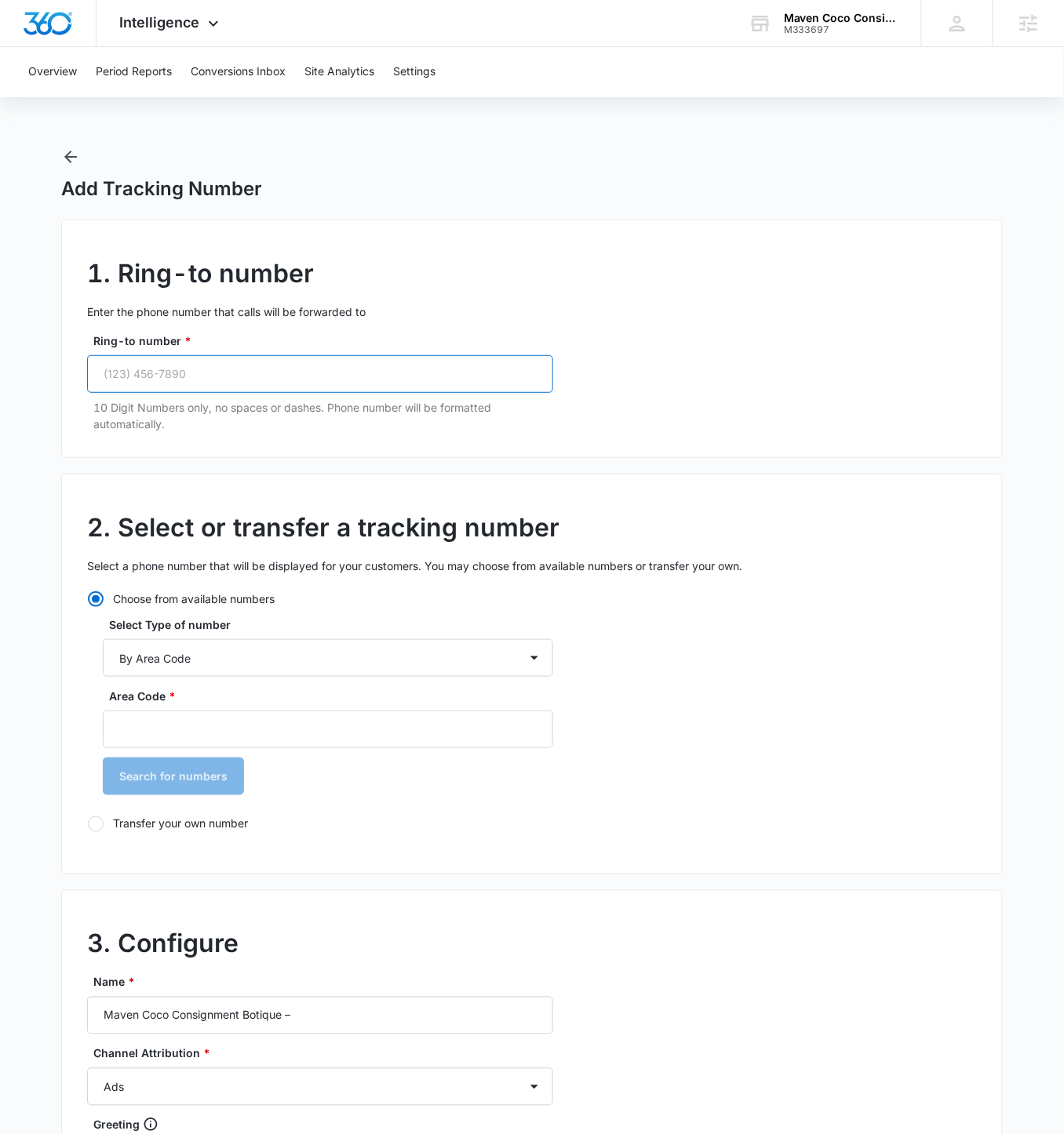
click at [257, 367] on input "Ring-to number *" at bounding box center [319, 374] width 466 height 37
paste input "(925) 254-4442"
type input "(925) 254-4442"
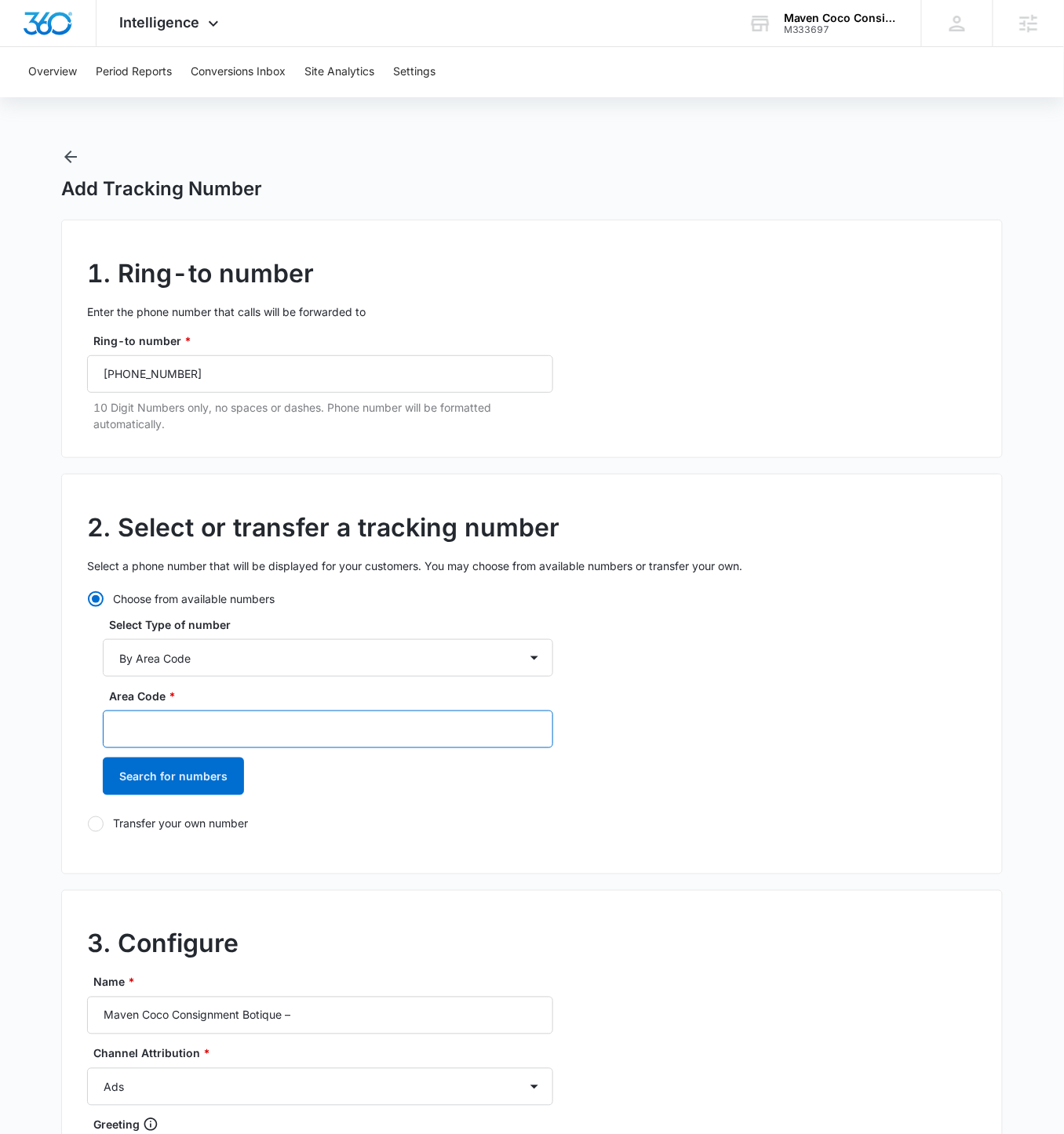
click at [236, 658] on input "Area Code *" at bounding box center [328, 729] width 450 height 37
type input "925"
click at [102, 658] on button "Search for numbers" at bounding box center [173, 776] width 141 height 37
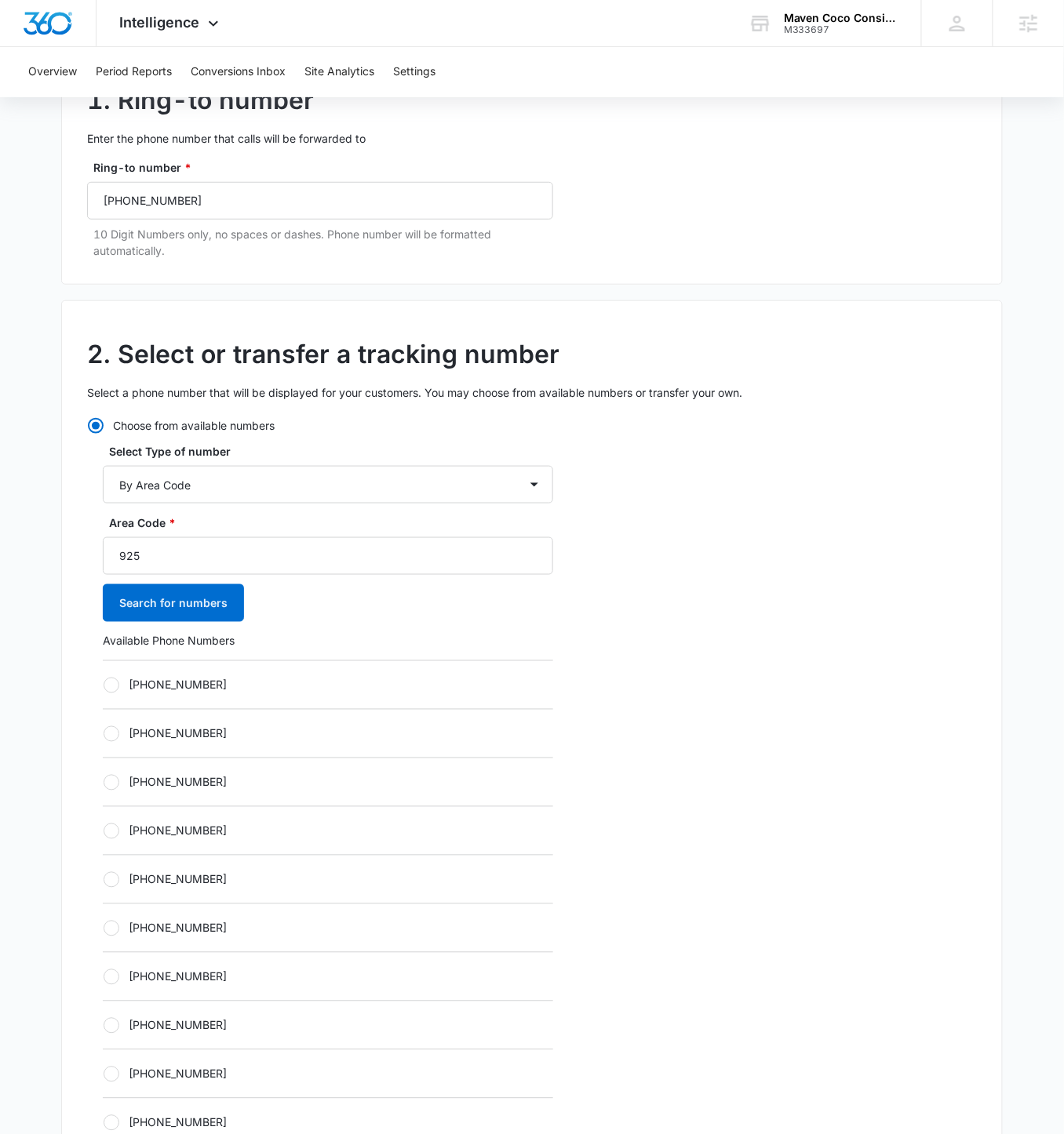
scroll to position [185, 0]
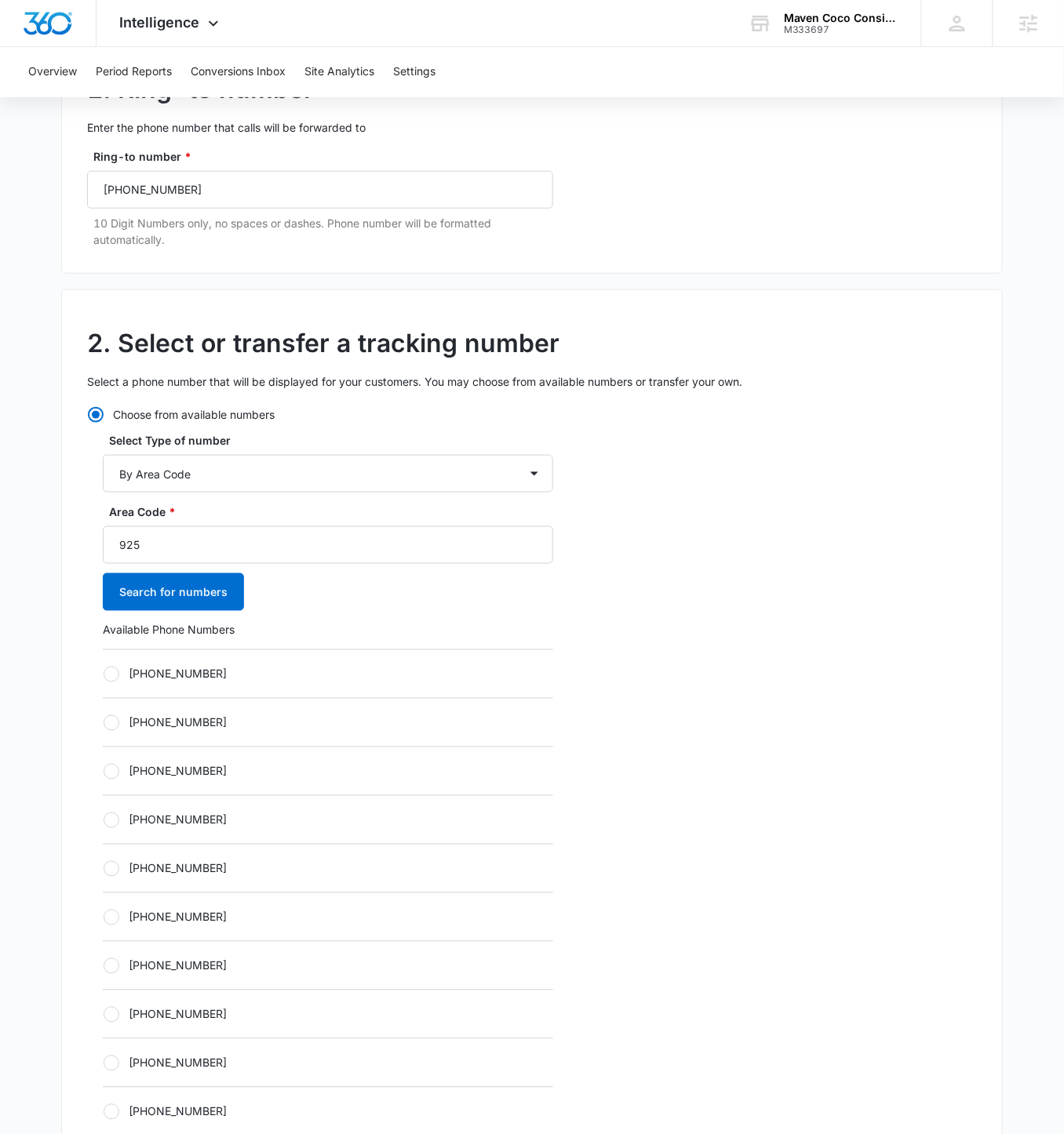
click at [102, 658] on label "+19252016931" at bounding box center [328, 674] width 450 height 16
click at [102, 658] on input "+19252016931" at bounding box center [102, 674] width 1 height 1
radio input "true"
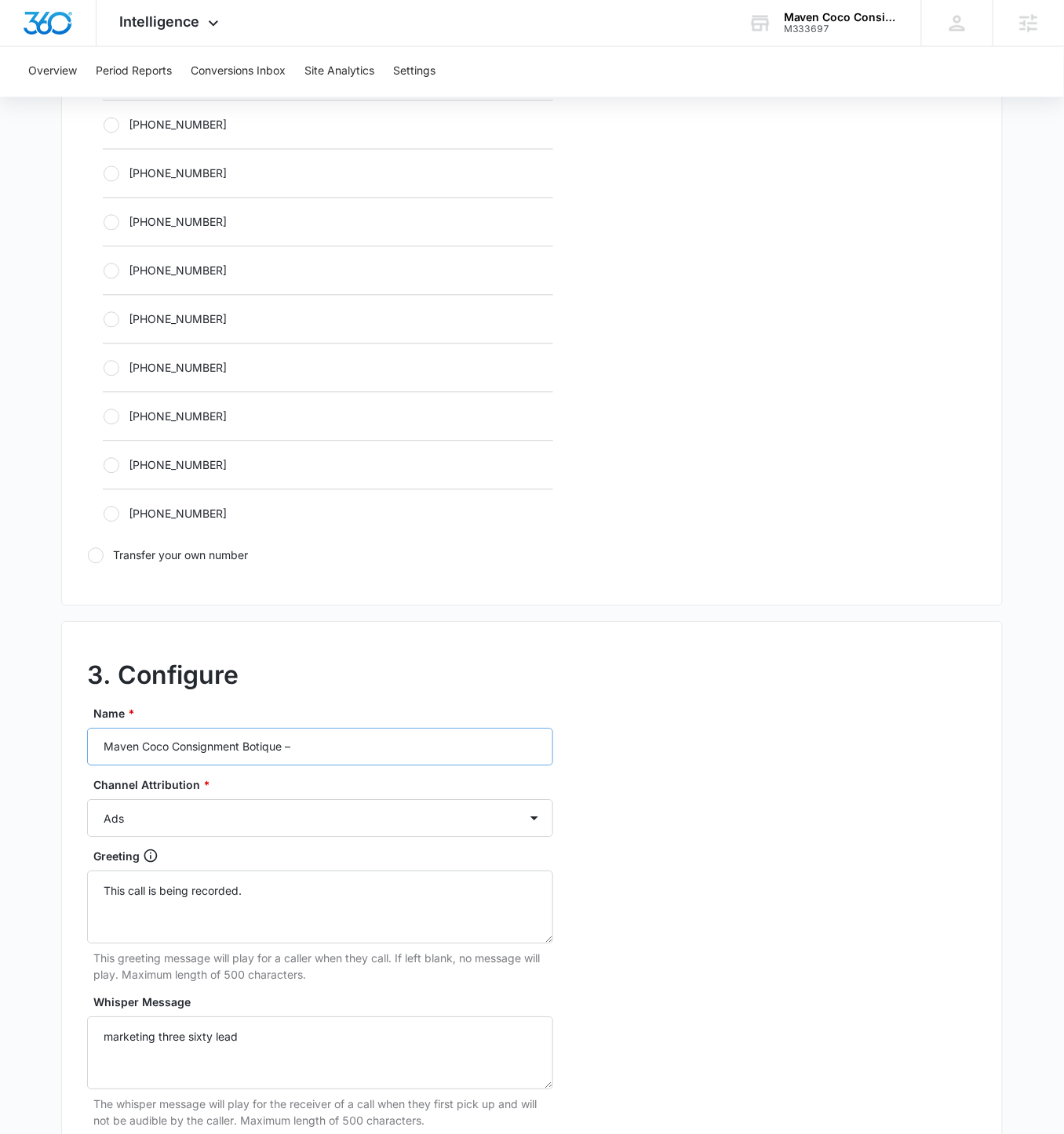
scroll to position [779, 0]
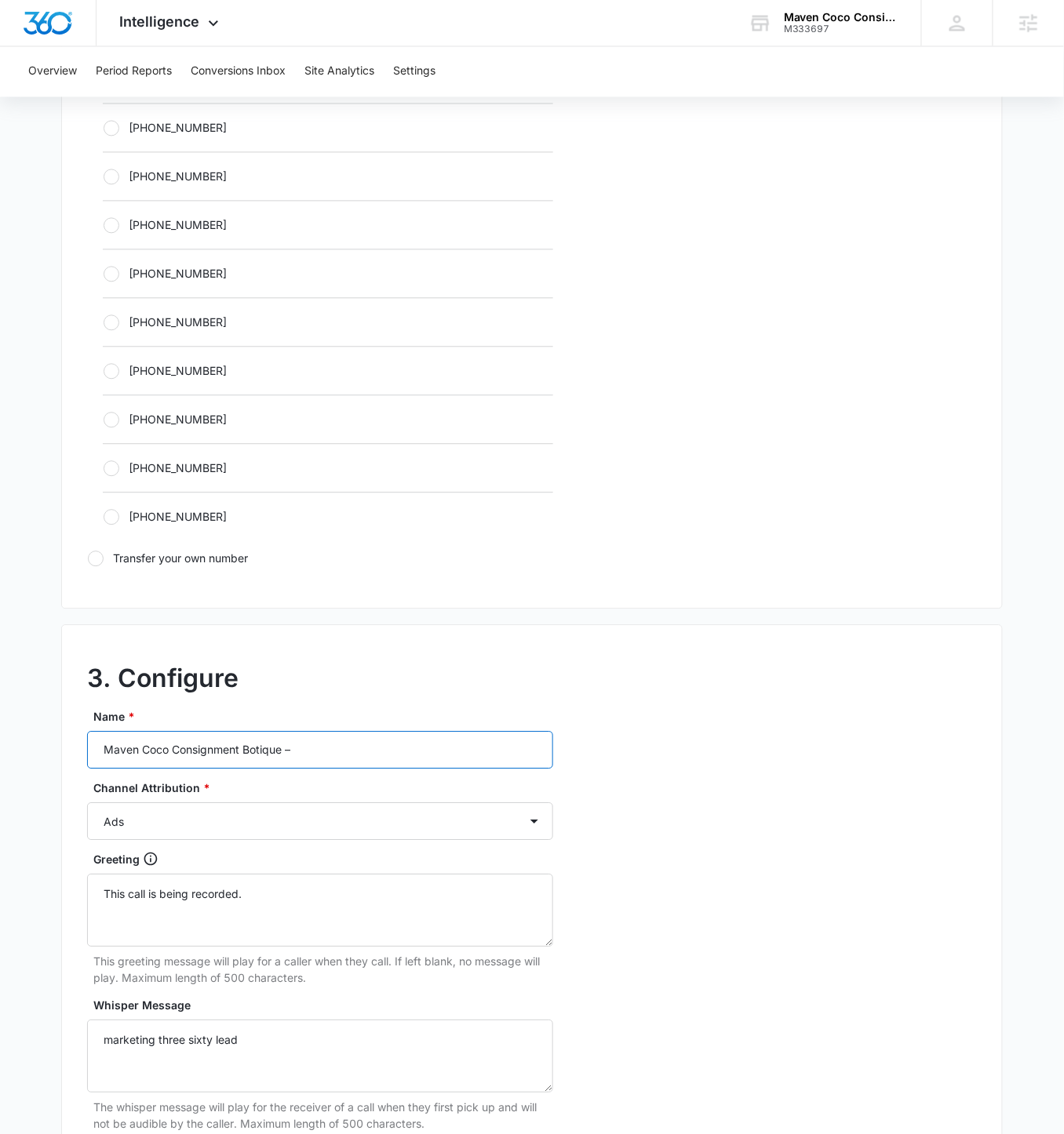
click at [363, 658] on input "Maven Coco Consignment Botique –" at bounding box center [319, 750] width 466 height 37
type input "Maven Coco Consignment Botique – Social"
click at [430, 658] on select "Ads Local Service Ads Content Social Other" at bounding box center [319, 822] width 466 height 37
select select "SOCIAL"
click at [87, 658] on select "Ads Local Service Ads Content Social Other" at bounding box center [319, 822] width 466 height 37
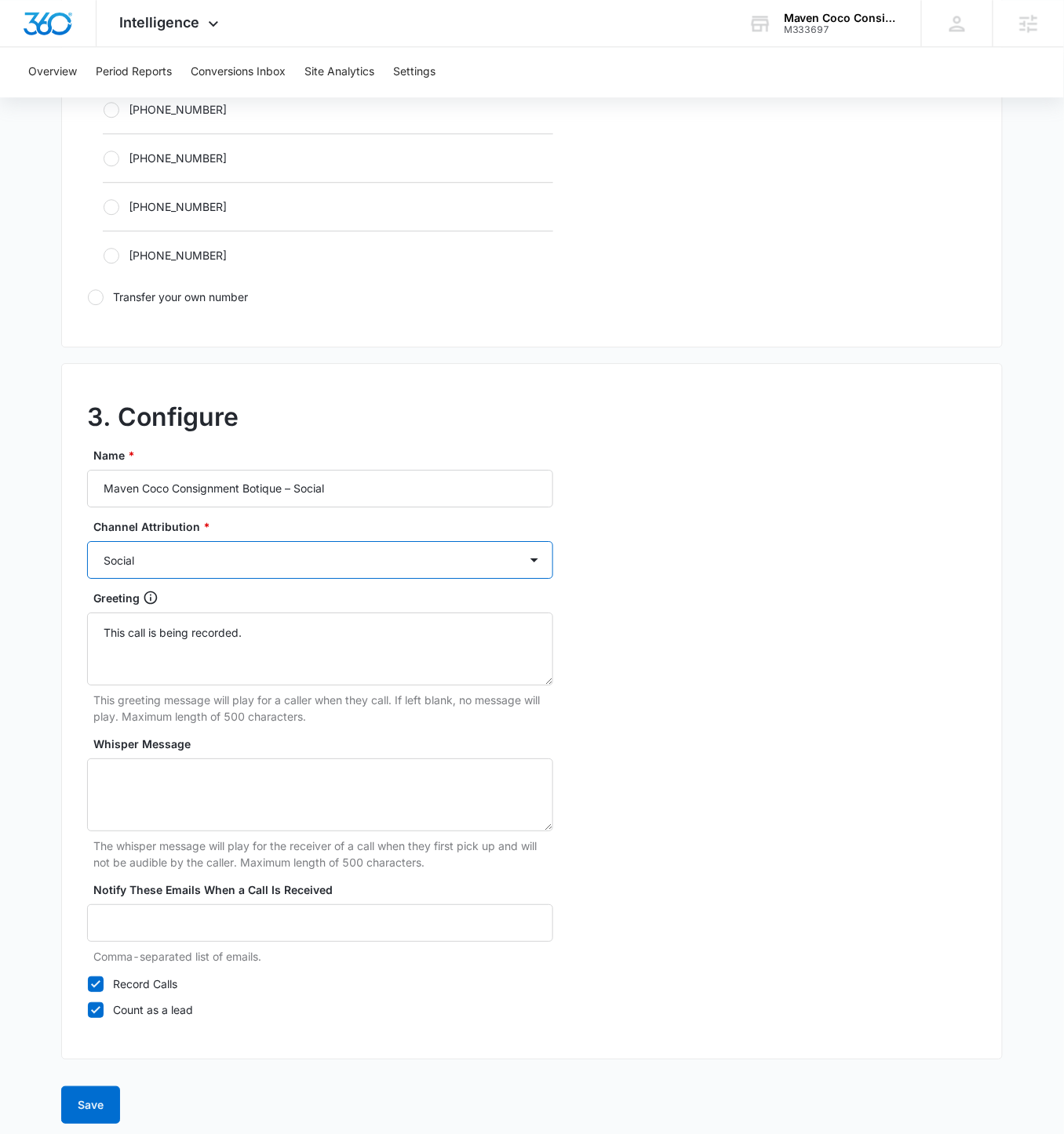
scroll to position [1030, 0]
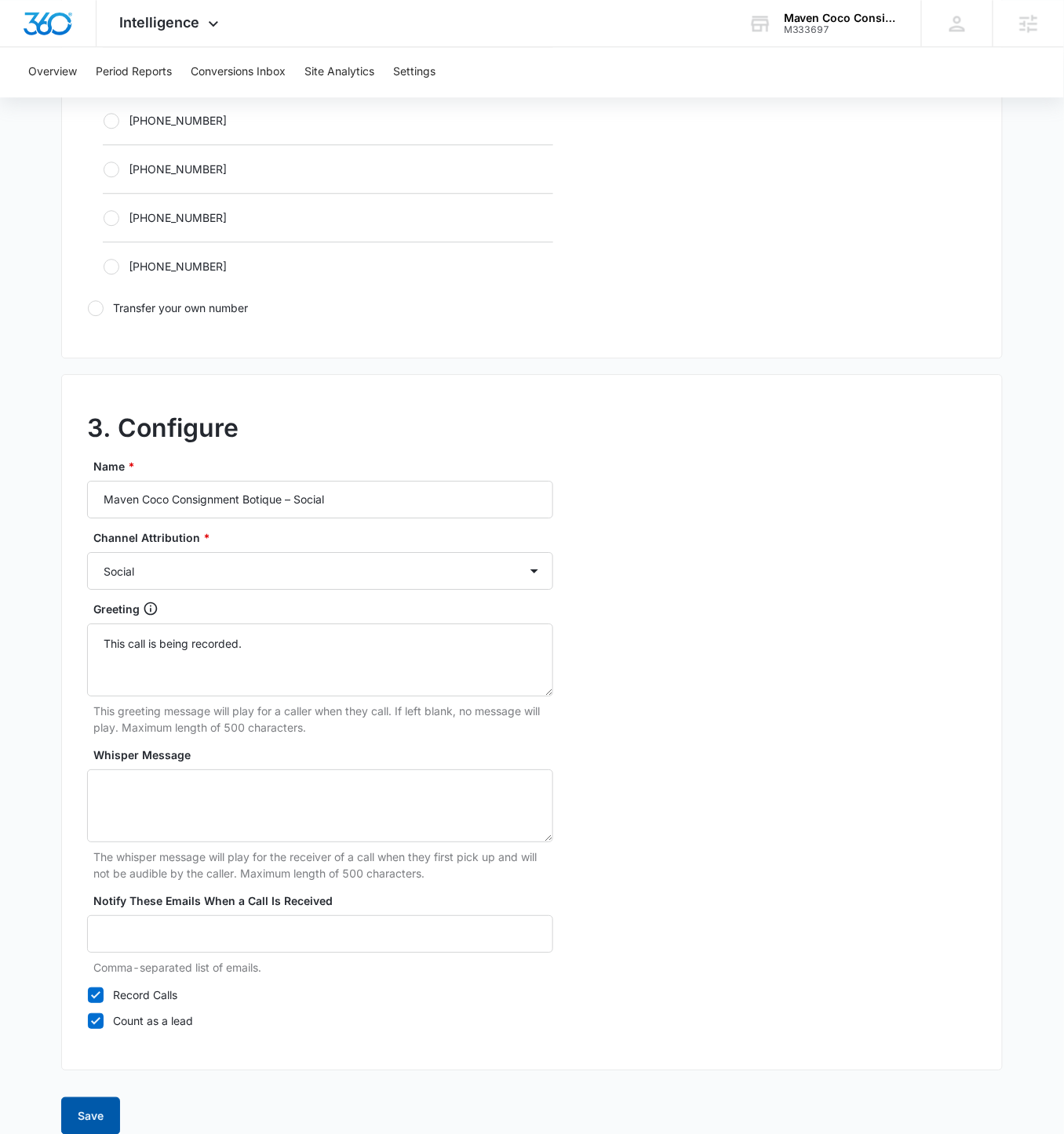
click at [88, 658] on button "Save" at bounding box center [90, 1116] width 59 height 37
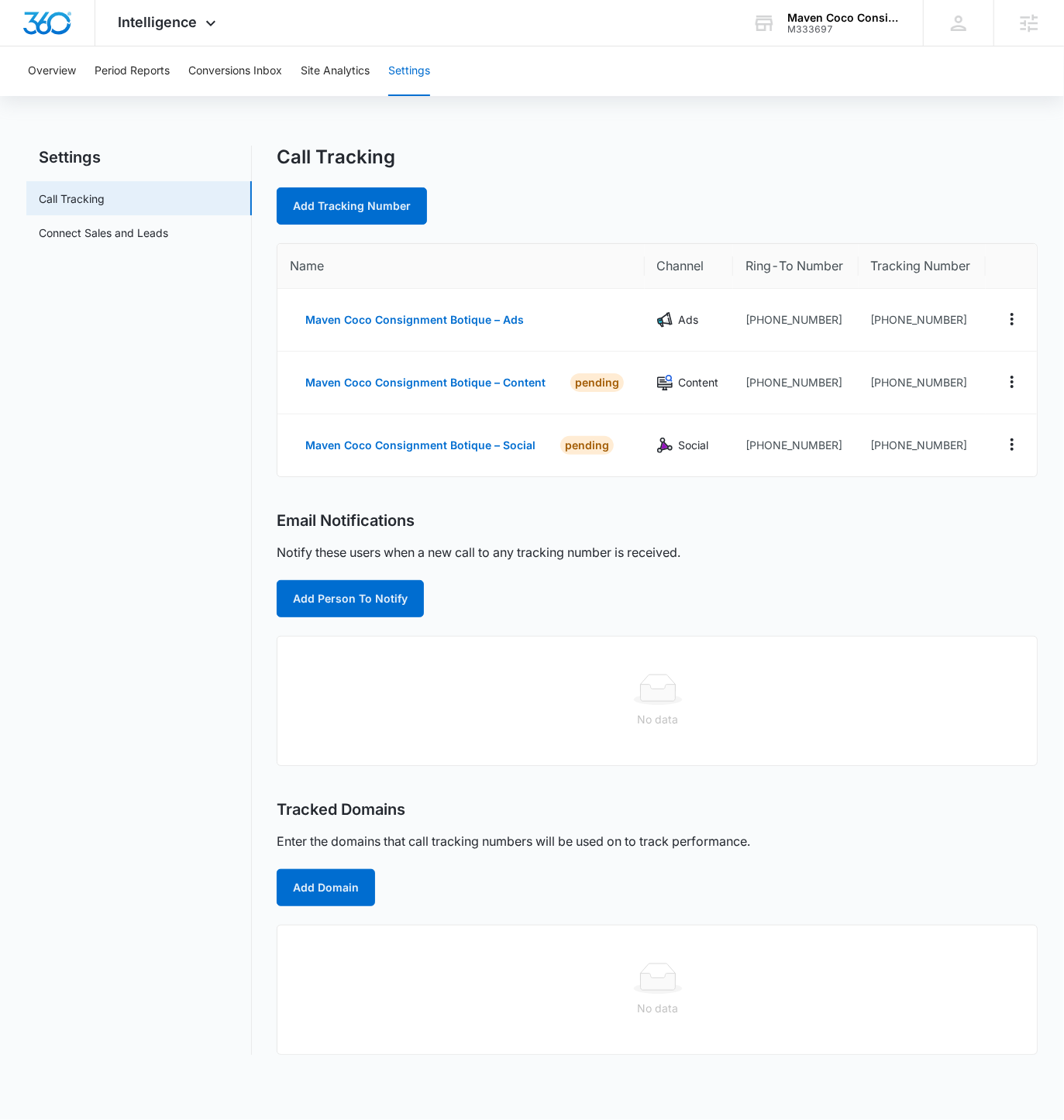
click at [347, 226] on div "Call Tracking Add Tracking Number Name Channel Ring-To Number Tracking Number M…" at bounding box center [657, 600] width 760 height 910
click at [359, 216] on link "Add Tracking Number" at bounding box center [352, 206] width 150 height 37
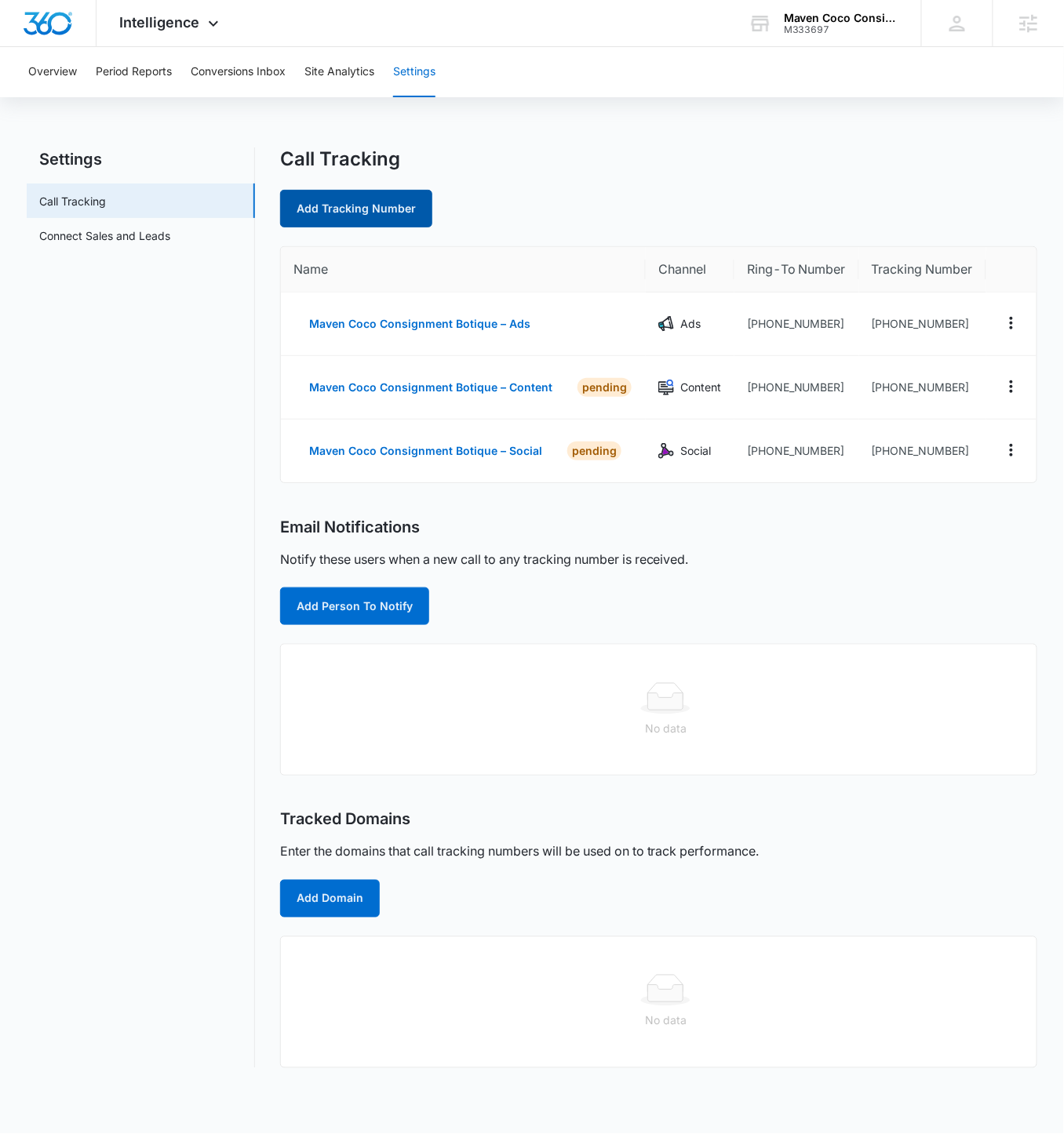
select select "by_area_code"
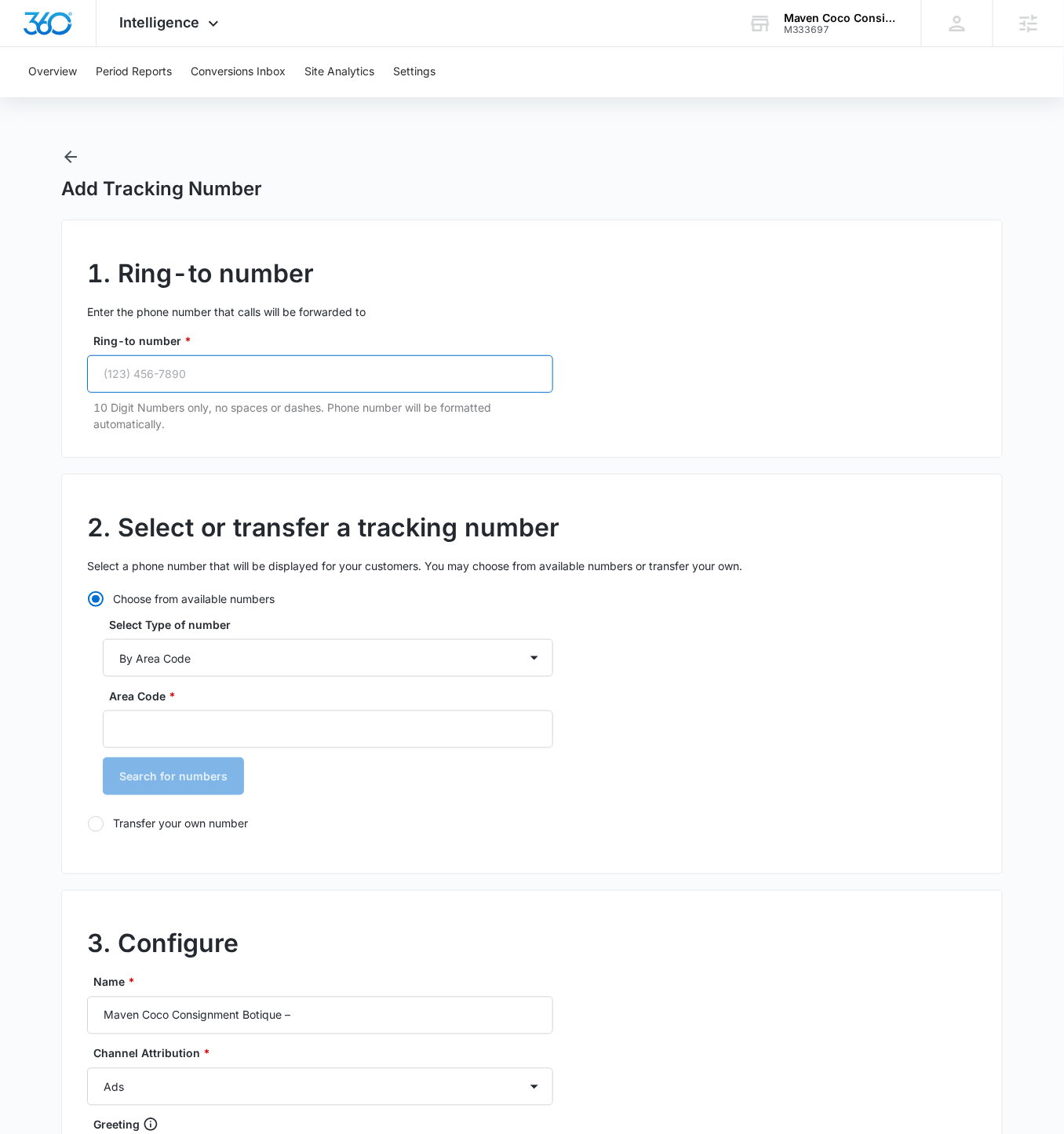
click at [245, 387] on input "Ring-to number *" at bounding box center [319, 374] width 466 height 37
paste input "(925) 254-4442"
type input "(925) 254-4442"
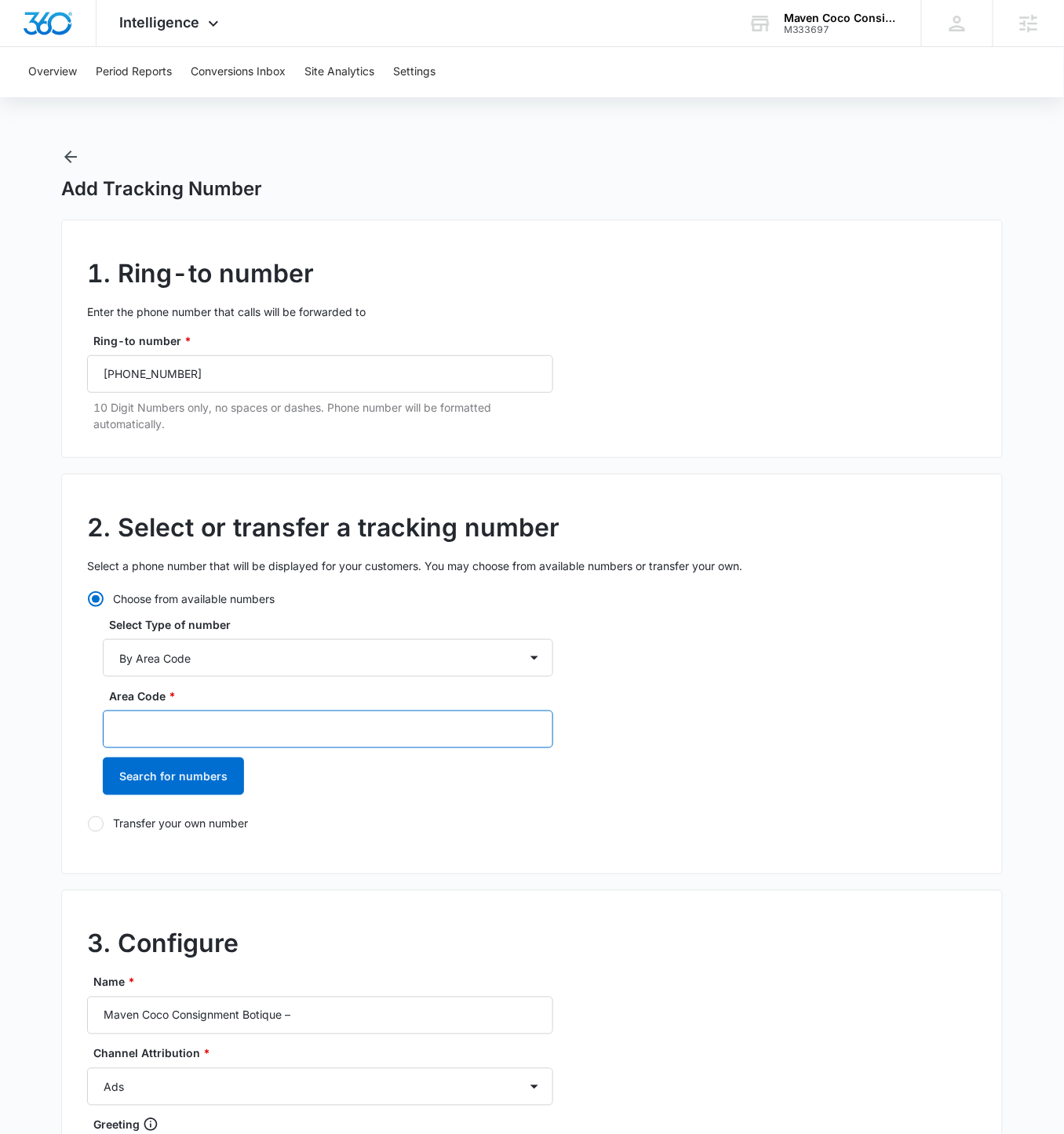
click at [214, 658] on input "Area Code *" at bounding box center [328, 729] width 450 height 37
type input "925"
click at [102, 658] on button "Search for numbers" at bounding box center [173, 776] width 141 height 37
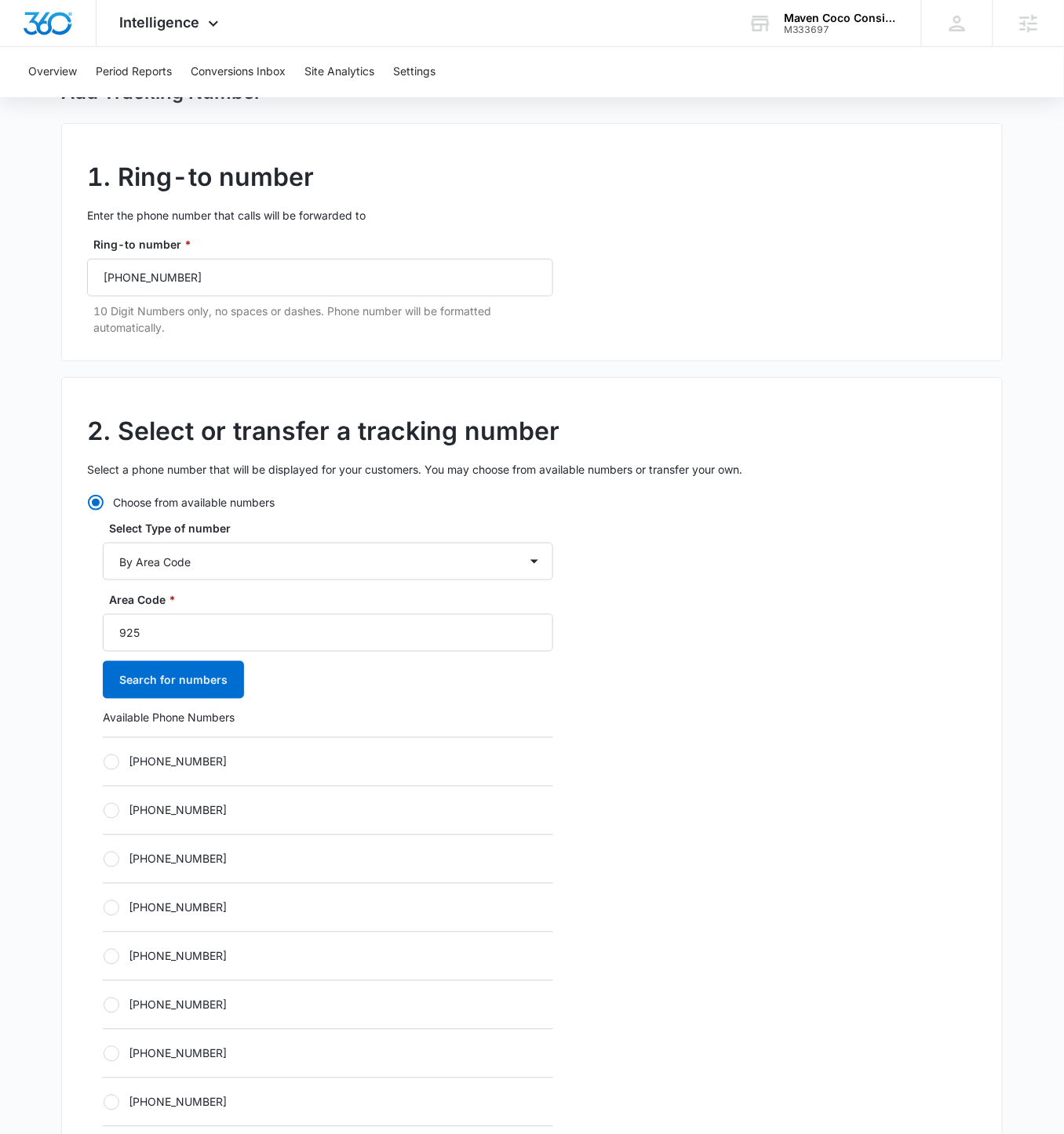
scroll to position [245, 0]
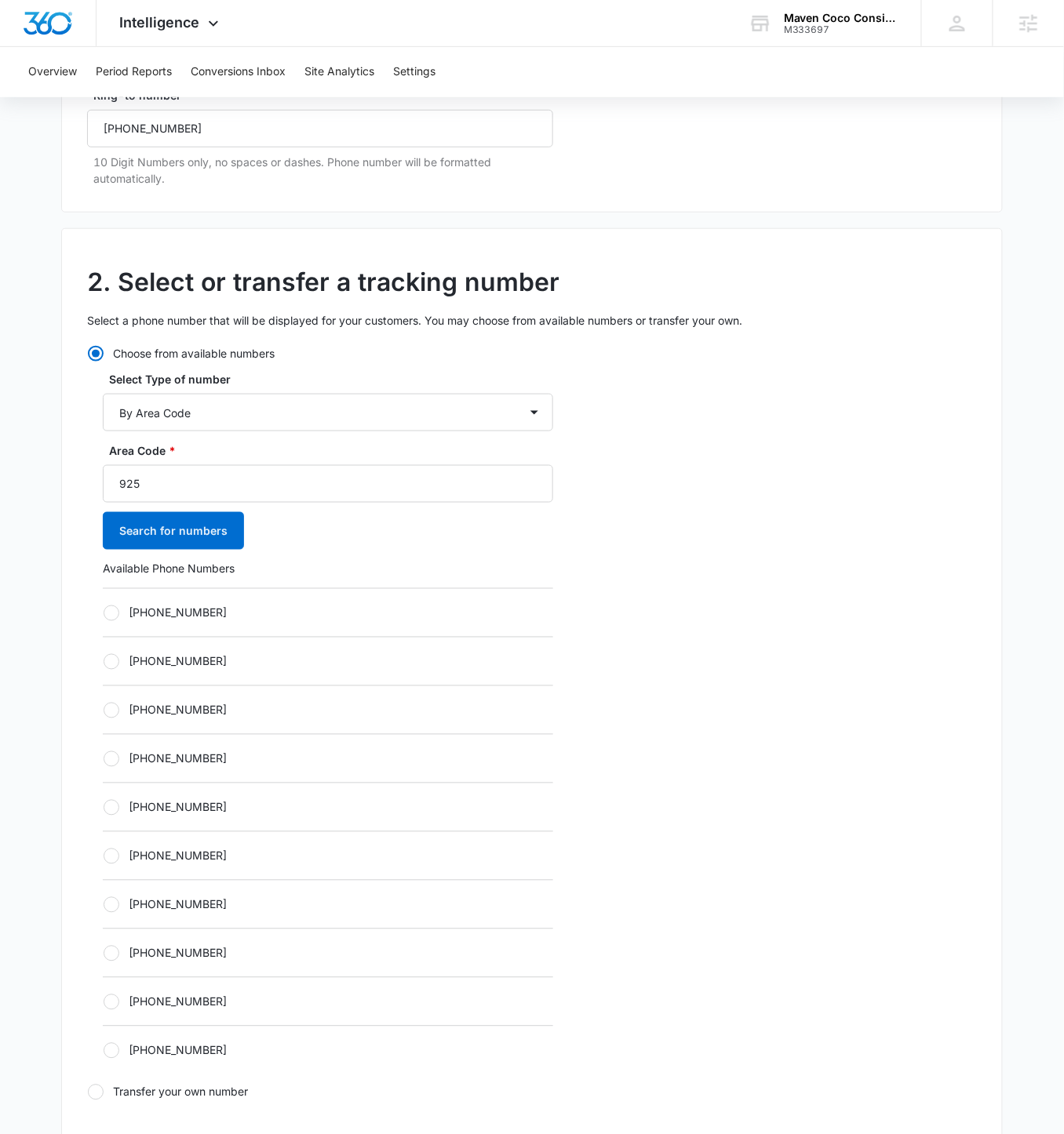
click at [112, 618] on div at bounding box center [111, 613] width 15 height 15
click at [103, 614] on input "+19252016951" at bounding box center [102, 613] width 1 height 1
radio input "true"
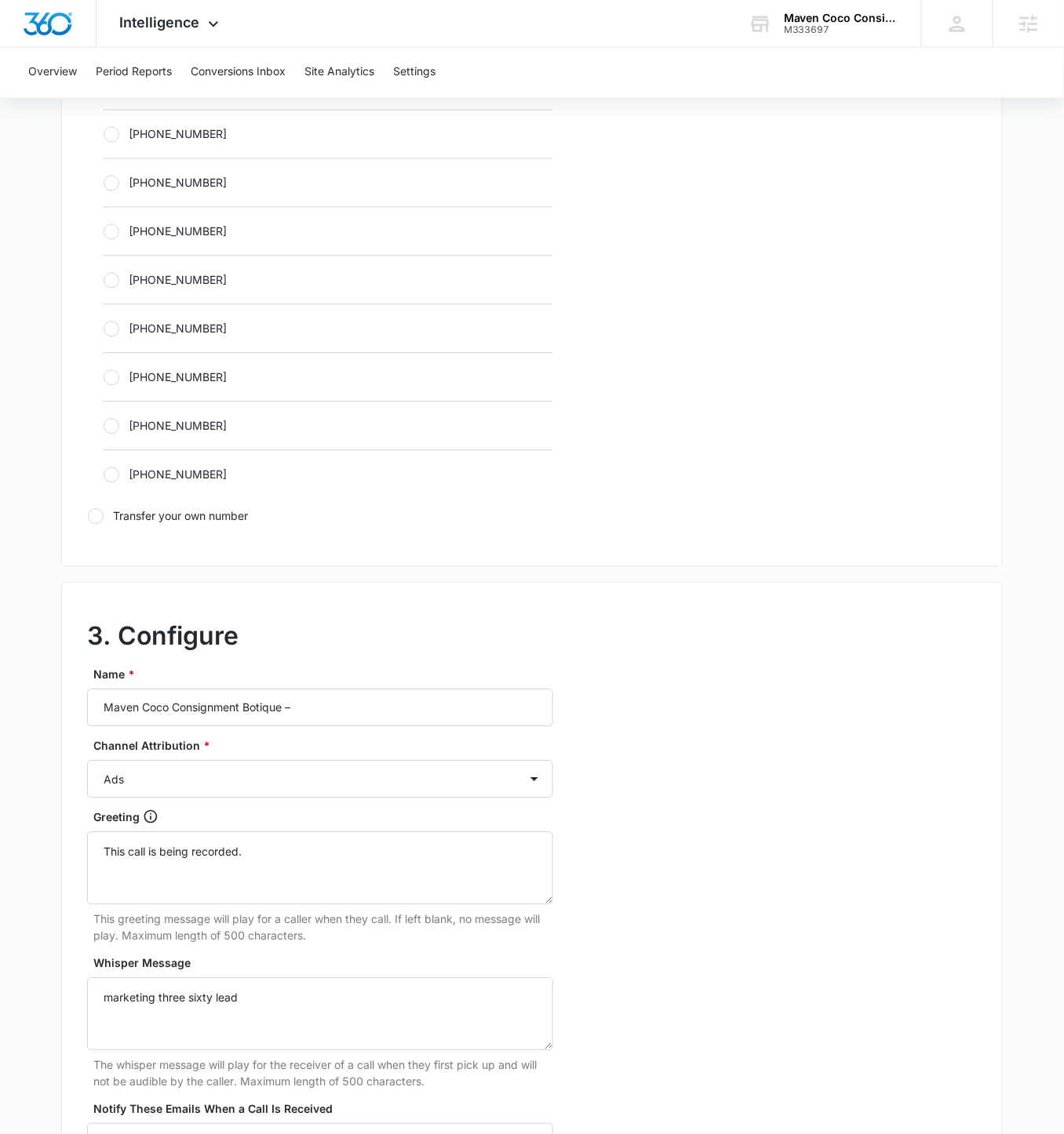
scroll to position [826, 0]
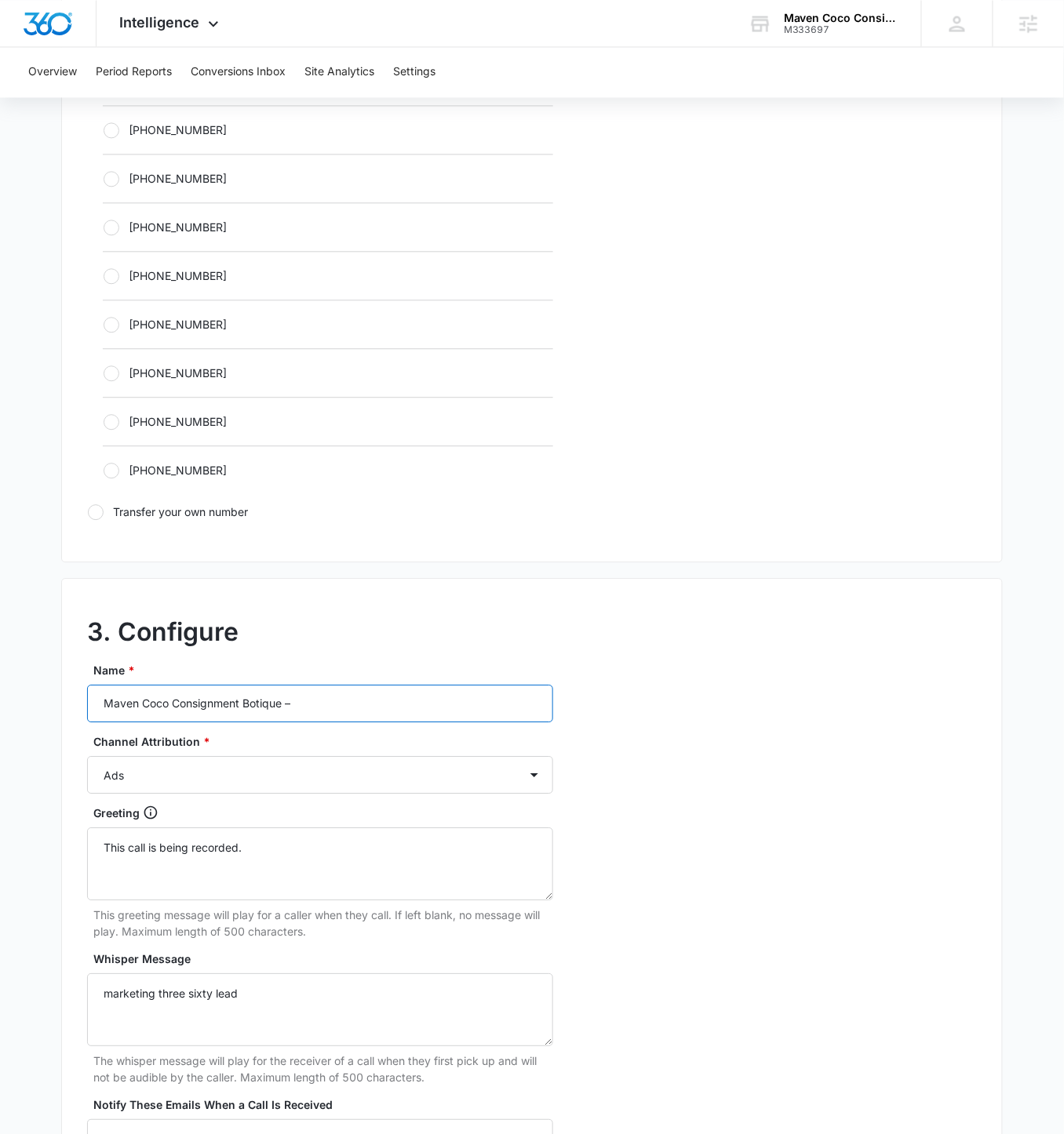
drag, startPoint x: 334, startPoint y: 704, endPoint x: 336, endPoint y: 696, distance: 8.2
click at [335, 658] on input "Maven Coco Consignment Botique –" at bounding box center [319, 703] width 466 height 37
type input "Maven Coco Consignment Botique – Other"
click at [415, 658] on select "Ads Local Service Ads Content Social Other" at bounding box center [319, 775] width 466 height 37
select select "OTHER"
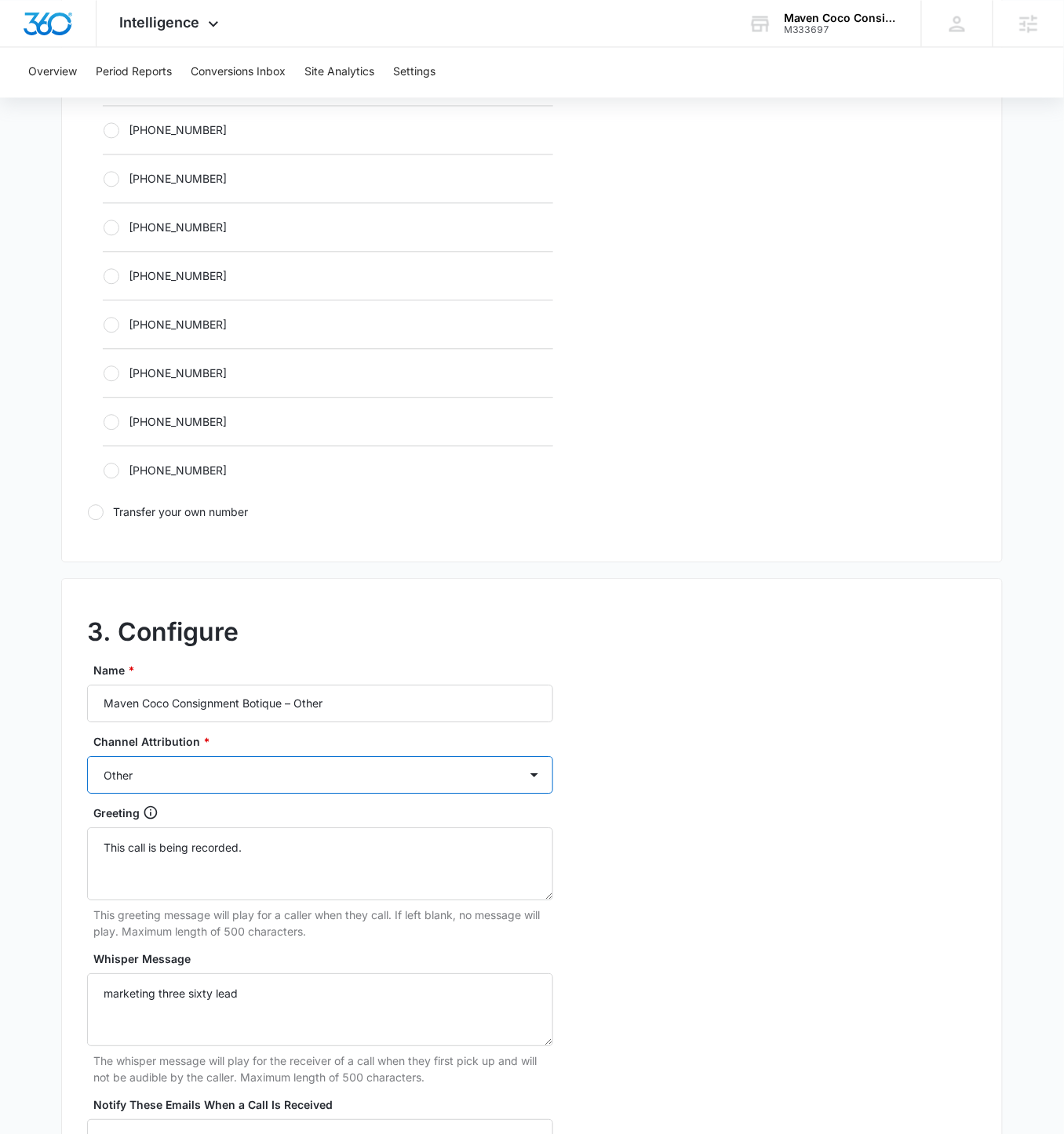
click at [87, 658] on select "Ads Local Service Ads Content Social Other" at bounding box center [319, 775] width 466 height 37
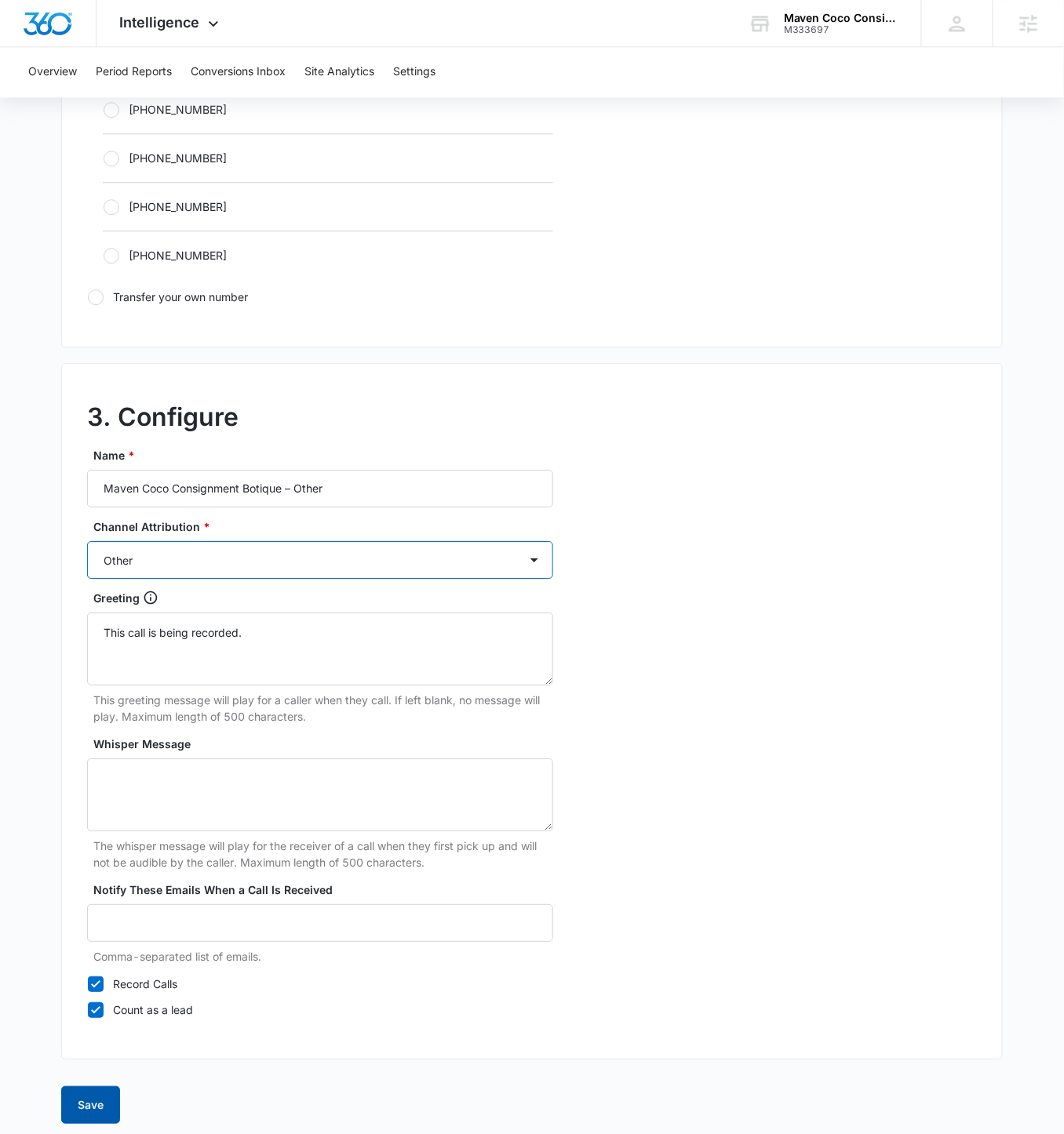
scroll to position [1040, 0]
click at [95, 658] on button "Save" at bounding box center [90, 1106] width 59 height 37
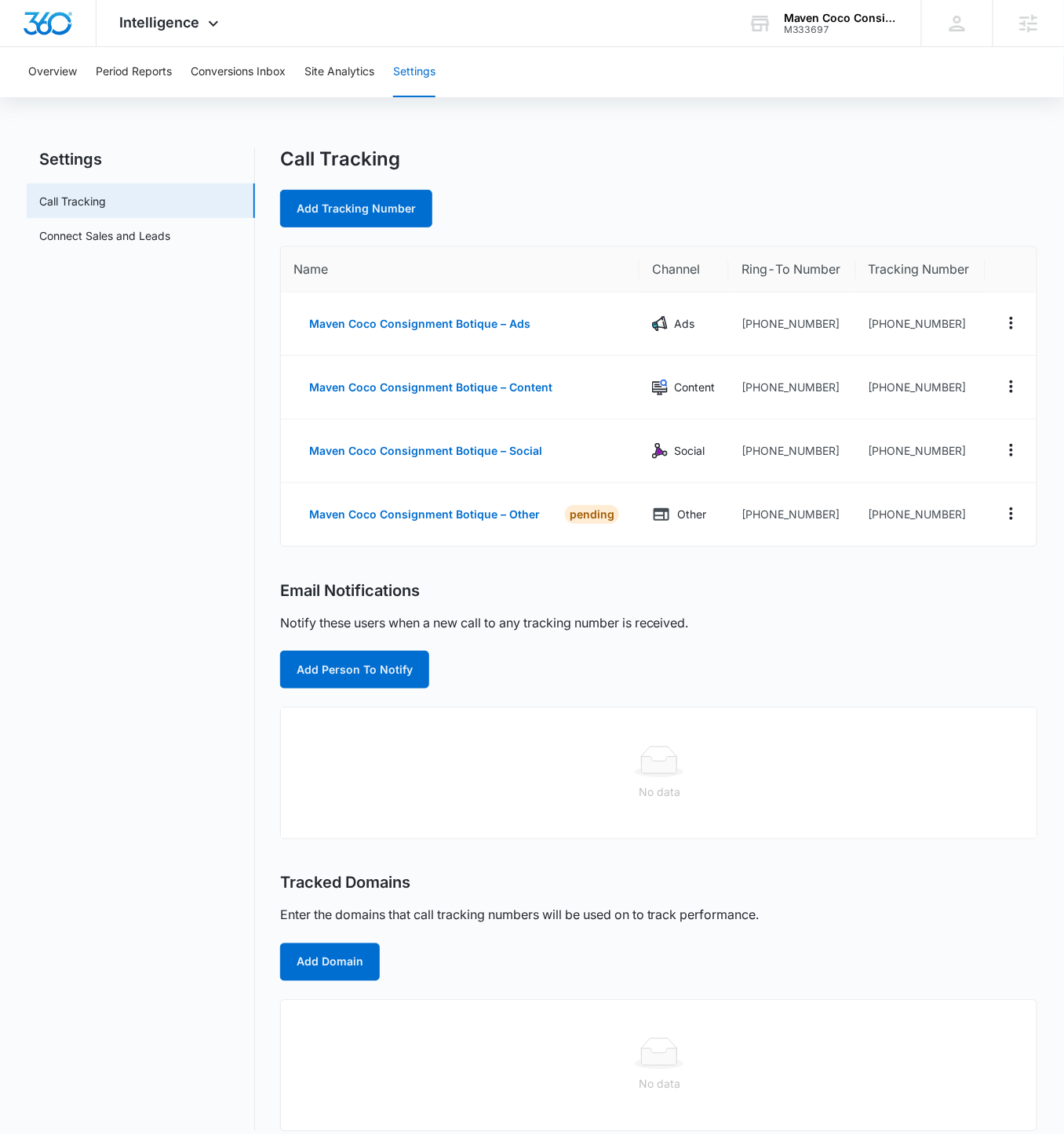
scroll to position [12, 0]
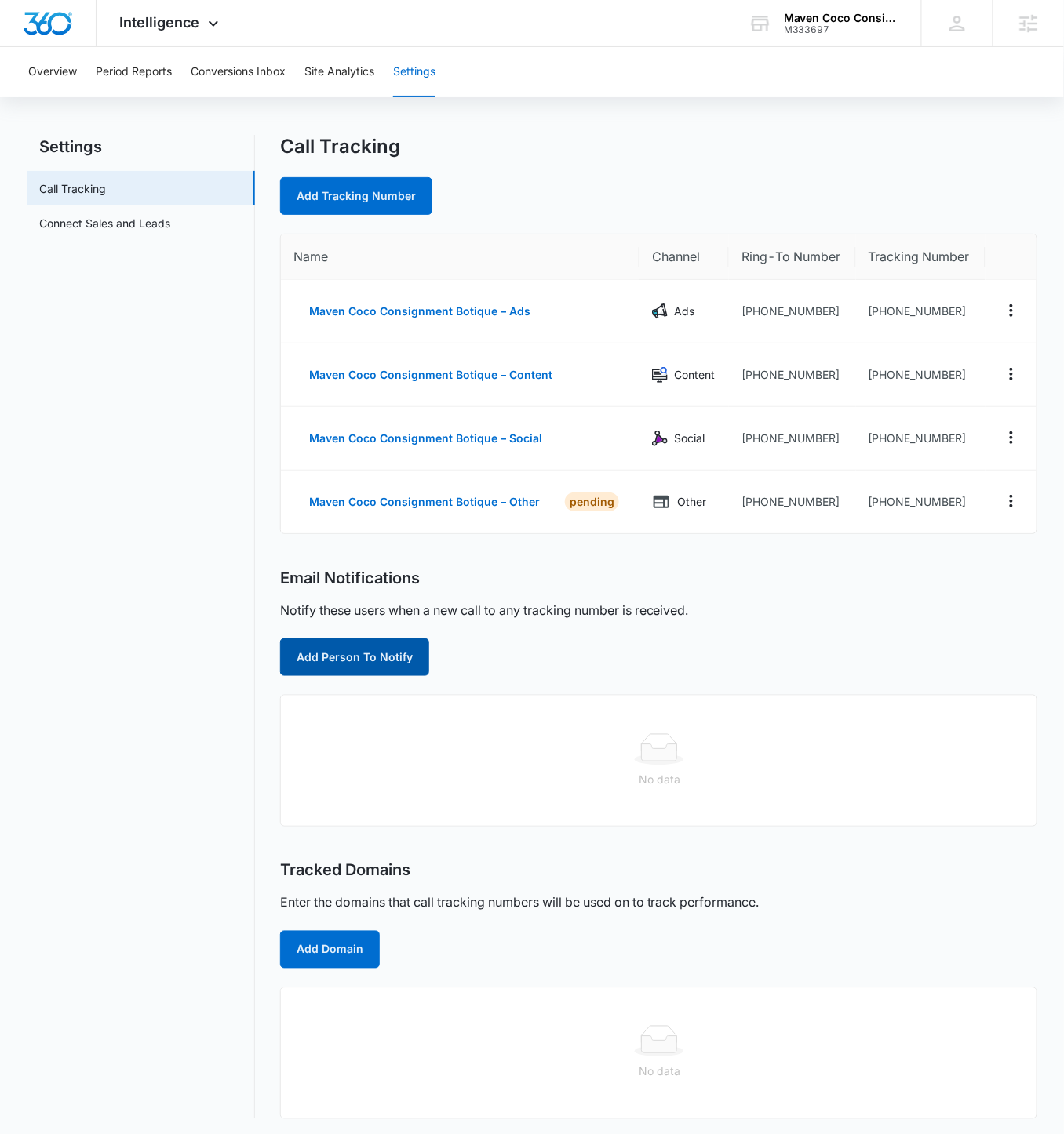
click at [383, 658] on button "Add Person To Notify" at bounding box center [354, 658] width 149 height 37
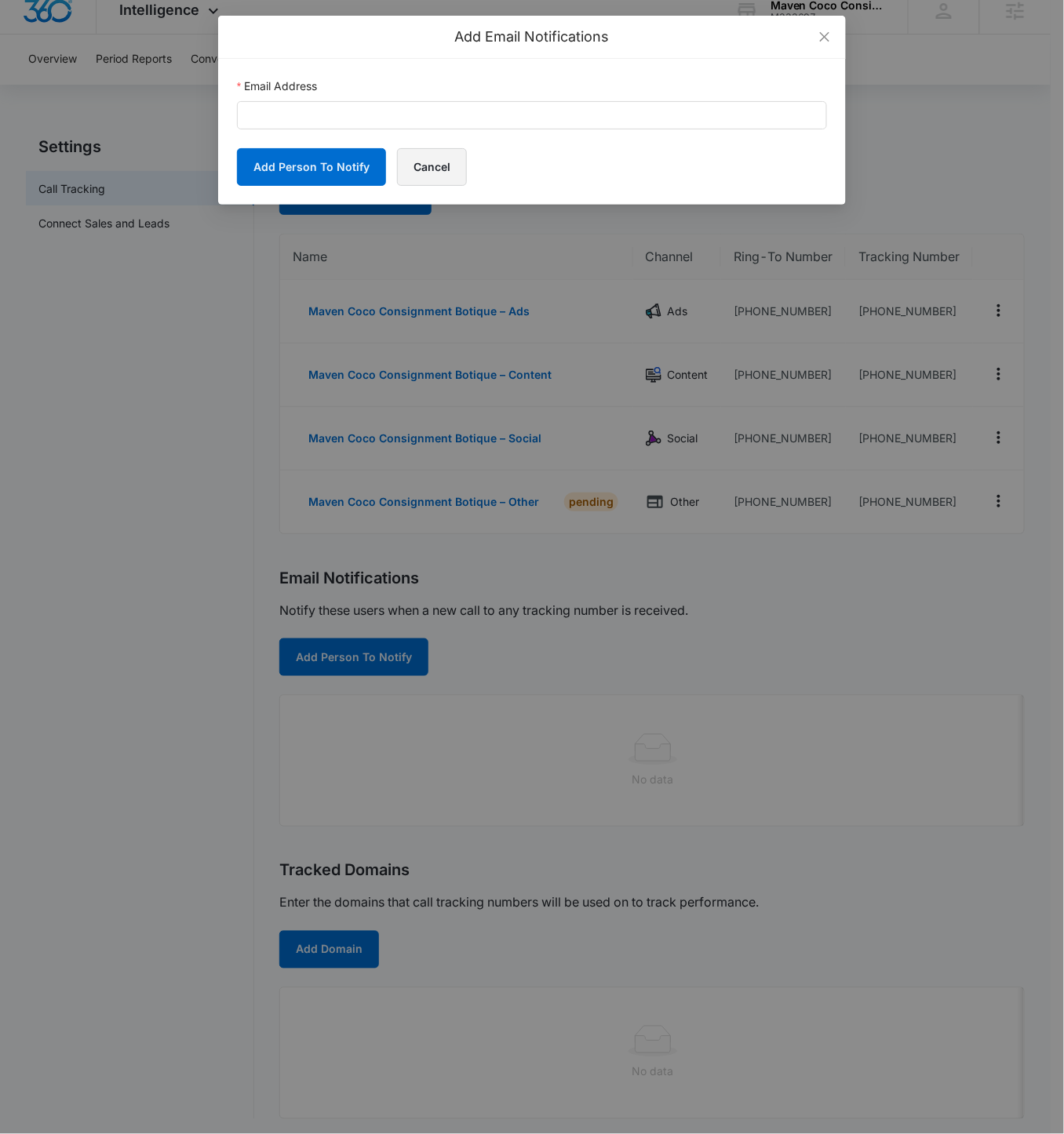
click at [436, 154] on button "Cancel" at bounding box center [432, 167] width 70 height 37
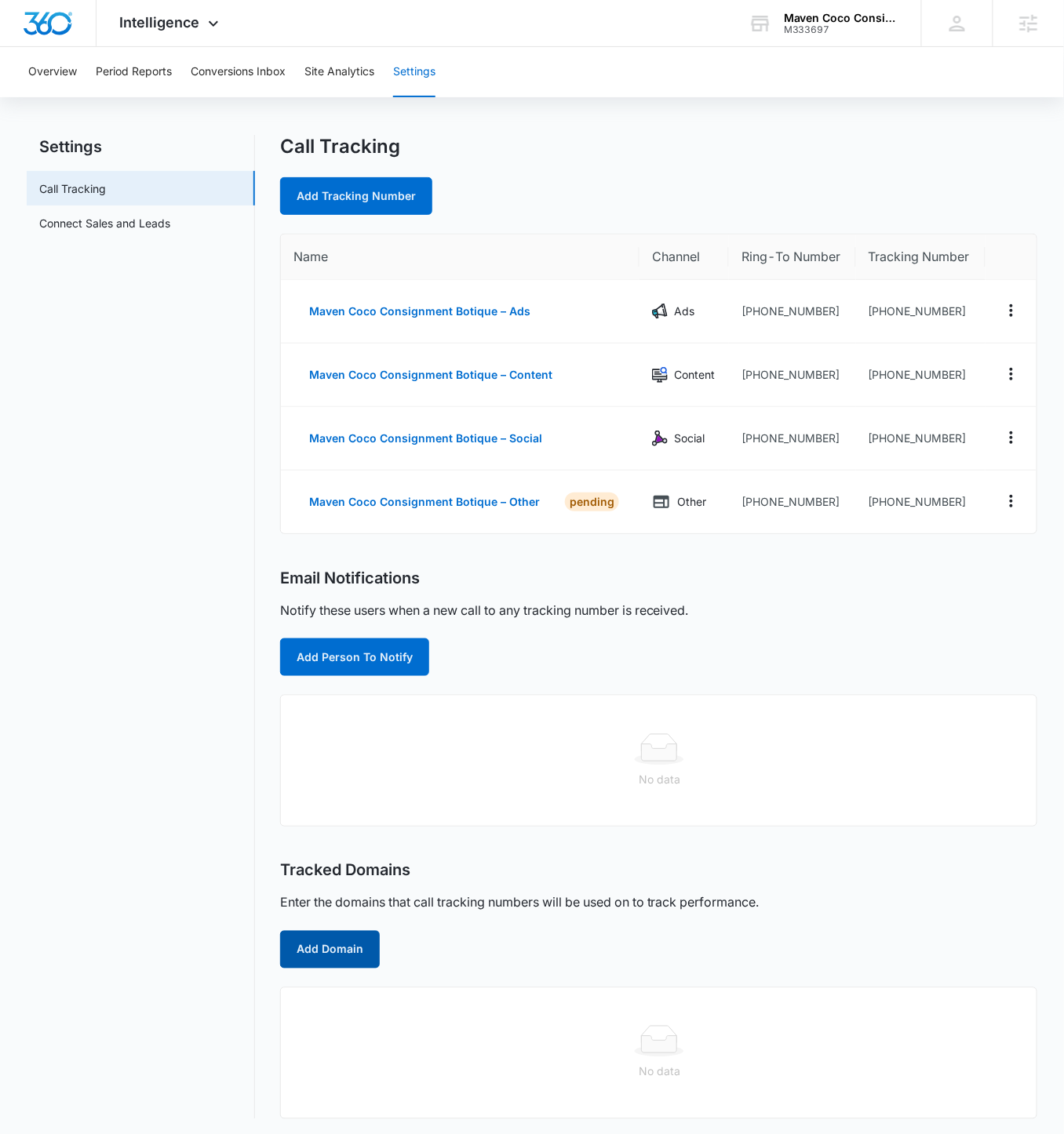
click at [349, 658] on button "Add Domain" at bounding box center [330, 949] width 100 height 37
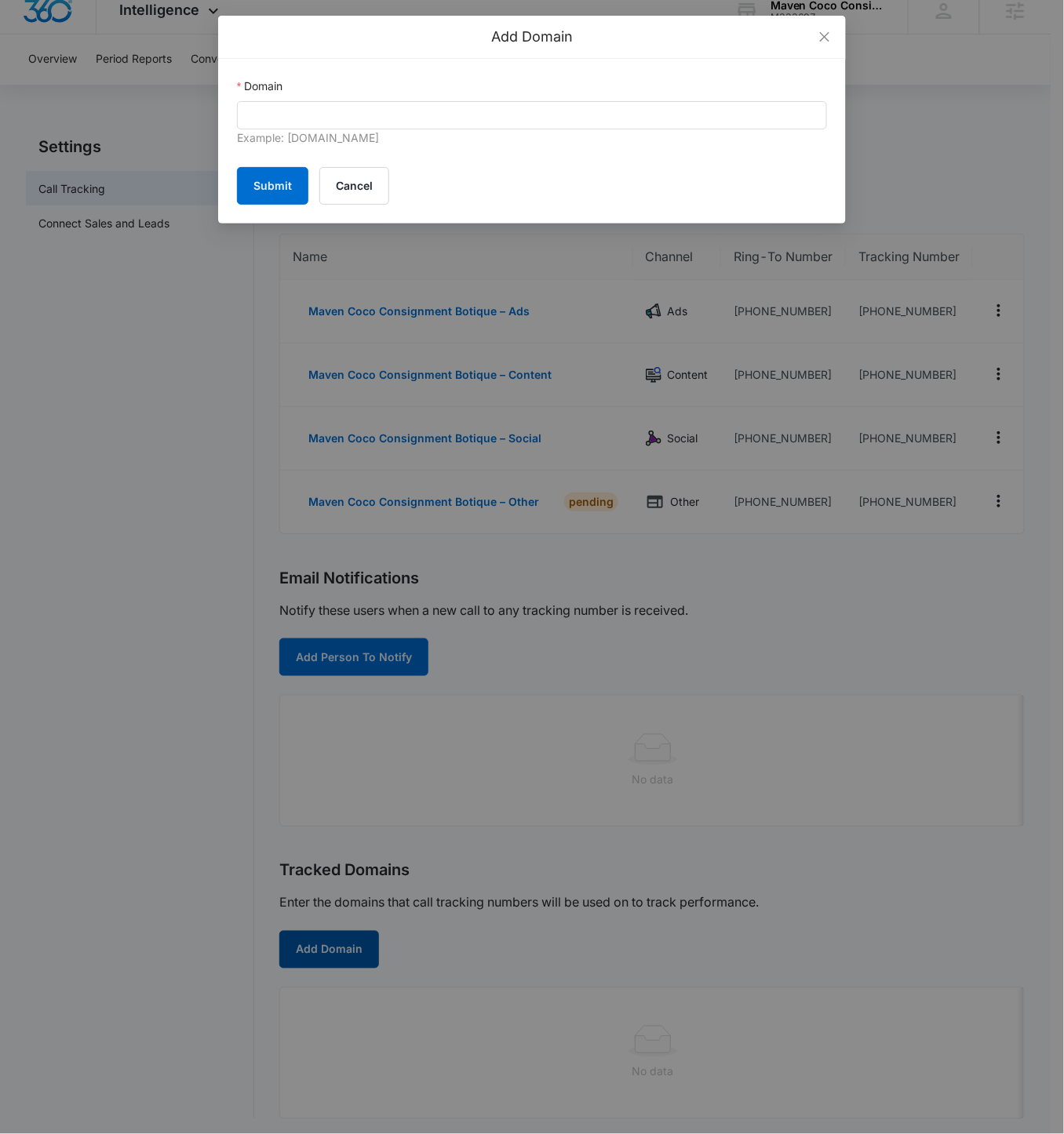
scroll to position [14, 0]
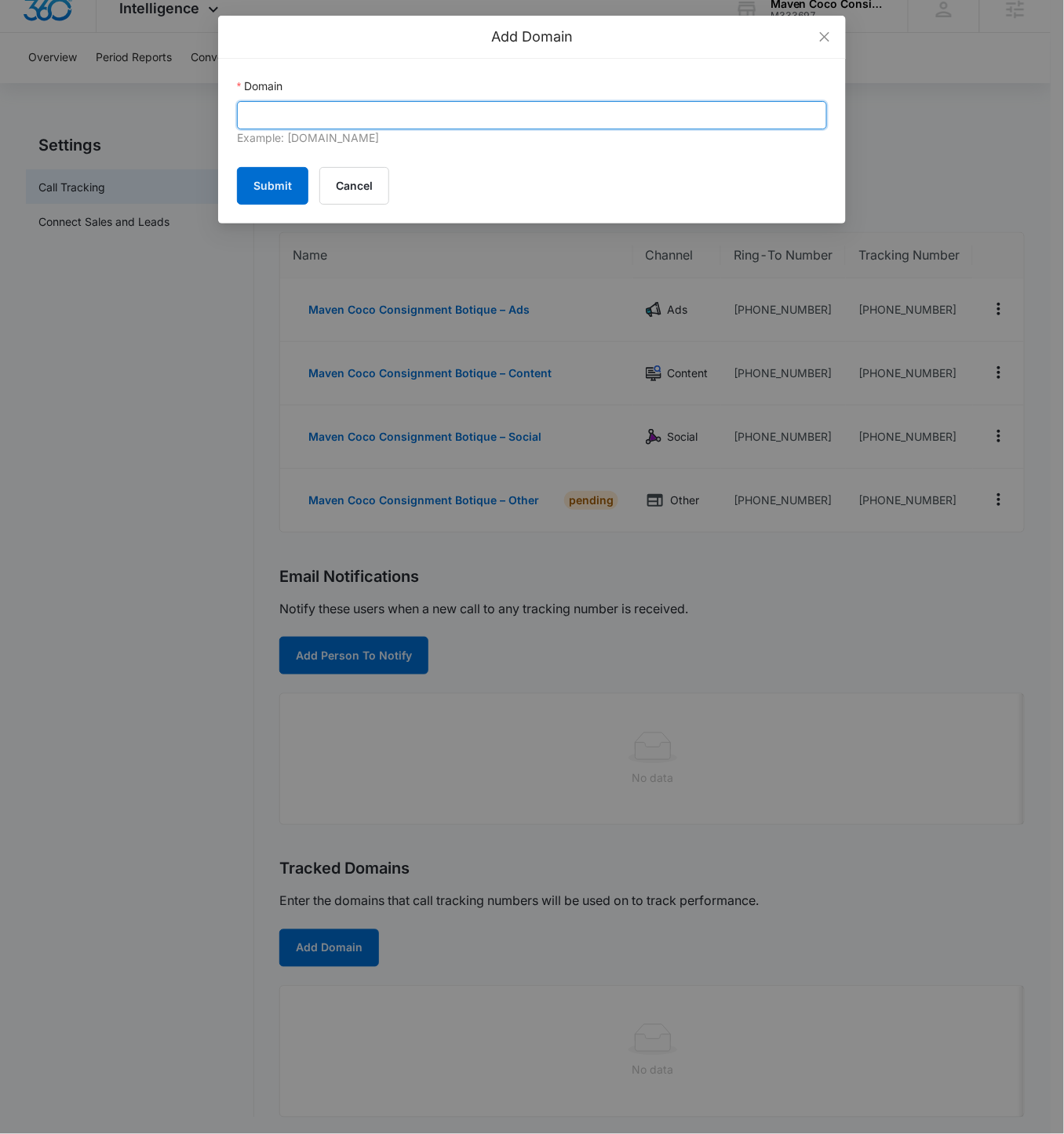
click at [352, 105] on input "Domain" at bounding box center [532, 115] width 590 height 28
paste input "mavencoco.com"
type input "mavencoco.com"
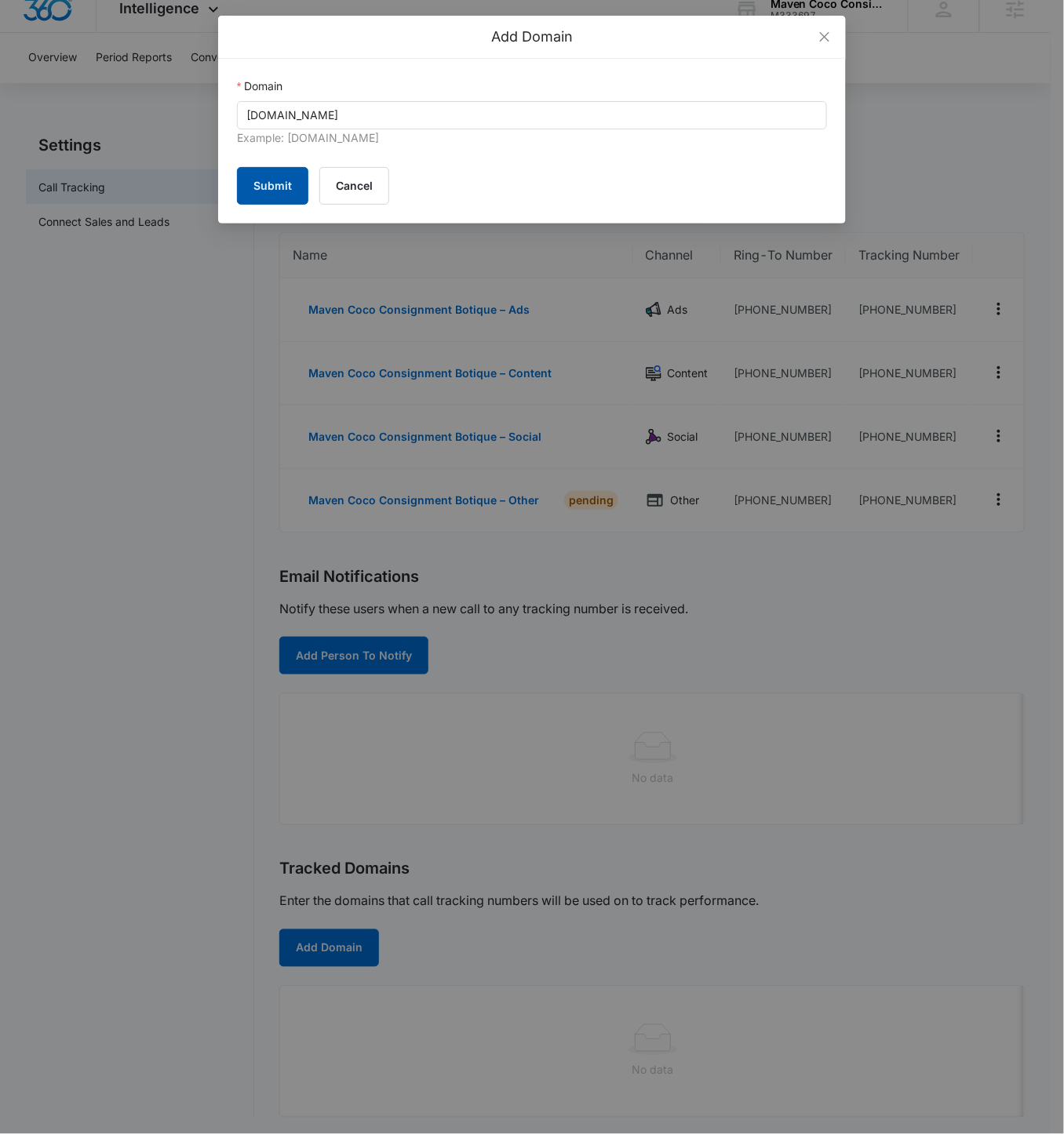
click at [270, 181] on button "Submit" at bounding box center [272, 186] width 72 height 37
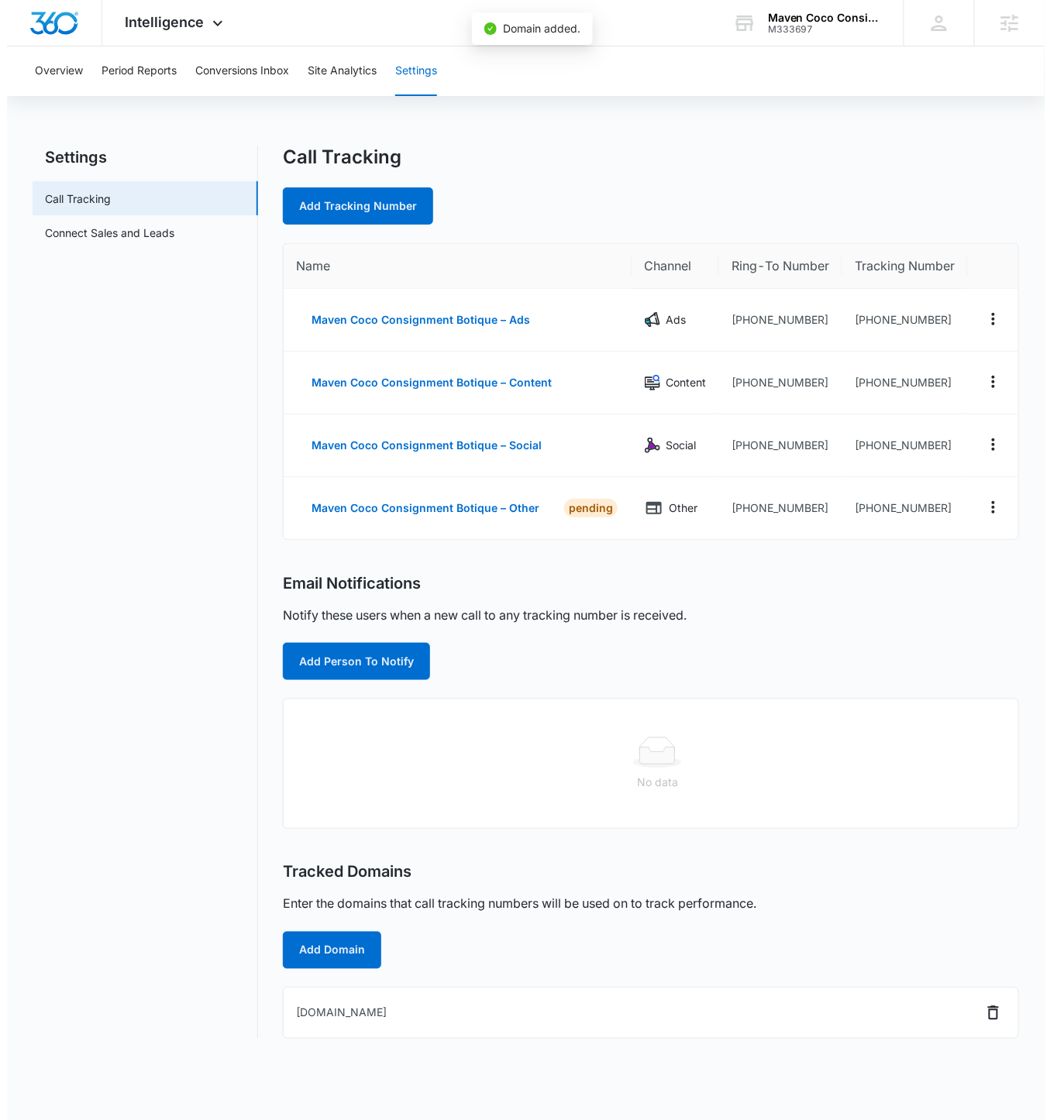
scroll to position [0, 0]
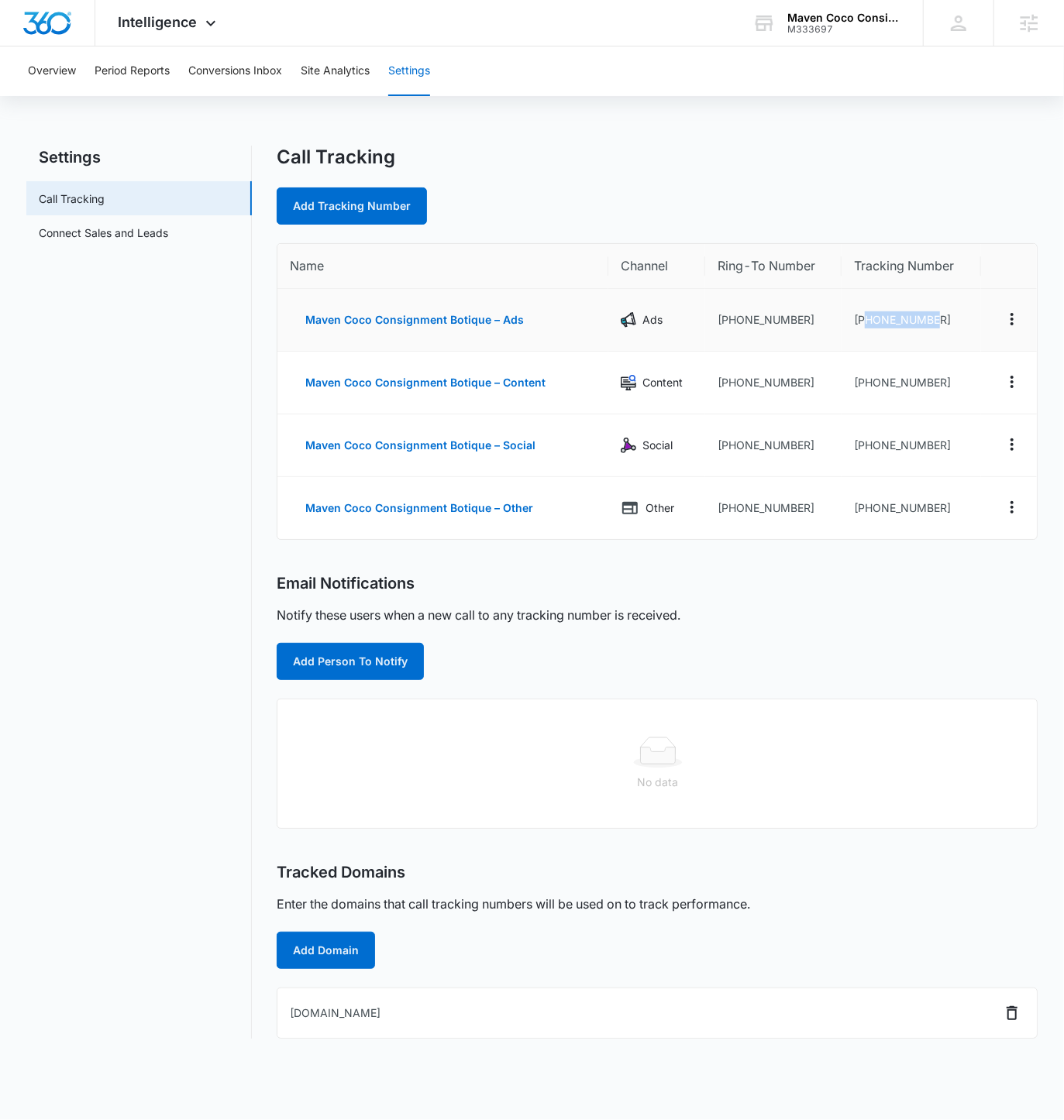
drag, startPoint x: 938, startPoint y: 321, endPoint x: 862, endPoint y: 318, distance: 76.1
click at [862, 318] on td "+19252016835" at bounding box center [911, 320] width 140 height 63
copy td "9252016835"
drag, startPoint x: 940, startPoint y: 383, endPoint x: 865, endPoint y: 384, distance: 75.0
click at [865, 384] on td "+19252016927" at bounding box center [911, 383] width 140 height 63
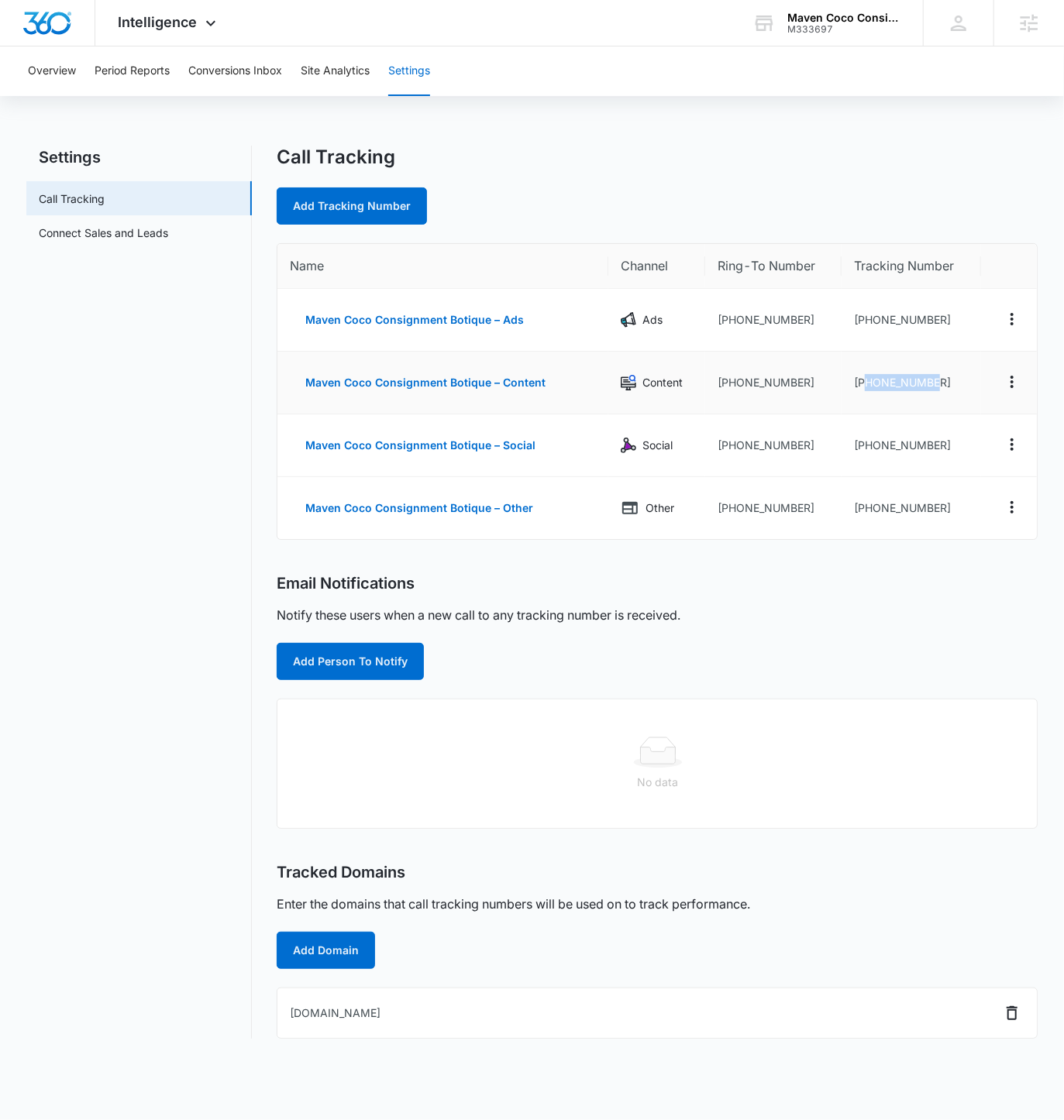
copy td "9252016927"
drag, startPoint x: 936, startPoint y: 445, endPoint x: 862, endPoint y: 448, distance: 74.1
click at [862, 448] on td "+19252016931" at bounding box center [911, 446] width 140 height 63
copy td "9252016931"
drag, startPoint x: 938, startPoint y: 504, endPoint x: 863, endPoint y: 507, distance: 75.1
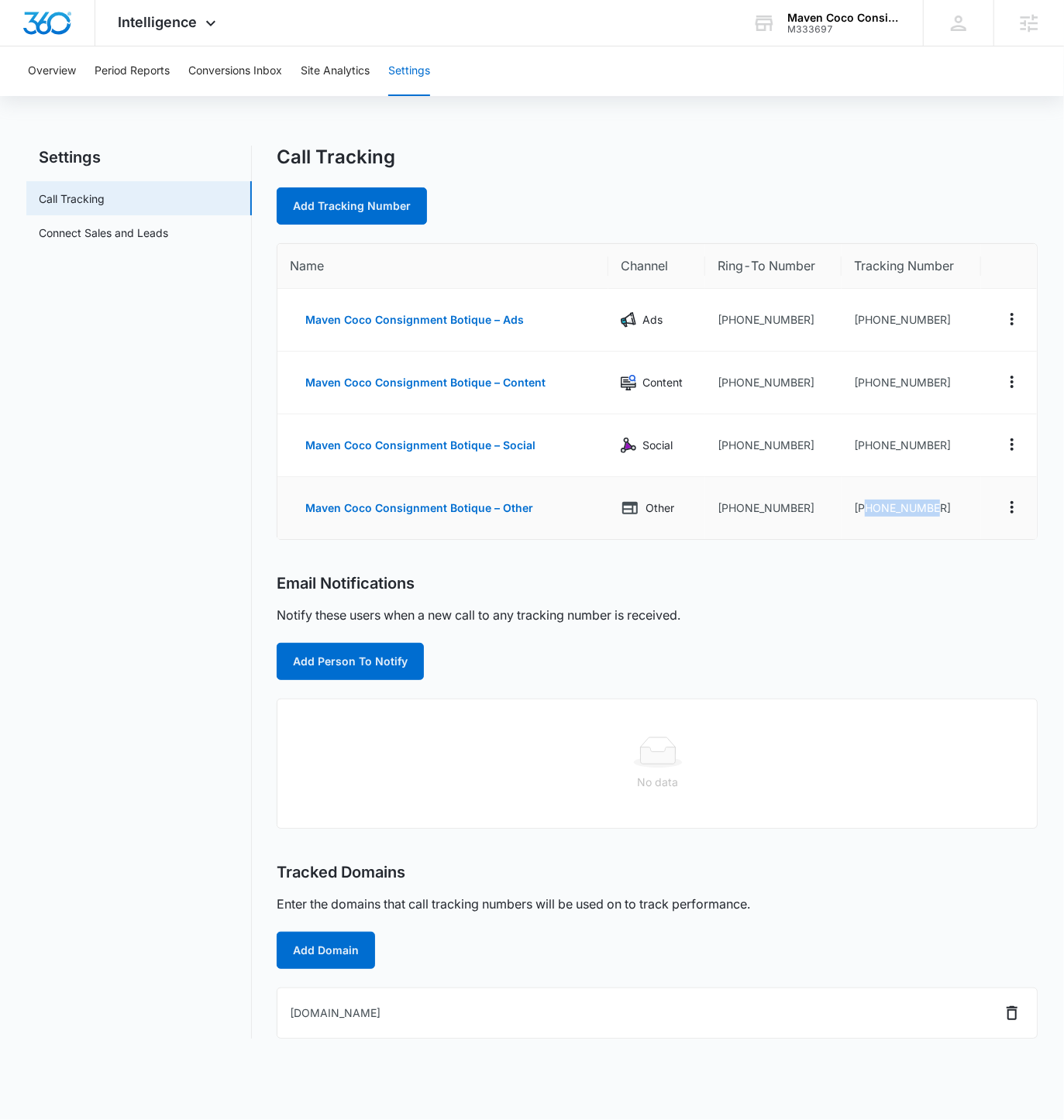
click at [863, 507] on td "+19252016951" at bounding box center [911, 507] width 140 height 62
copy td "9252016951"
click at [838, 564] on div "Call Tracking Add Tracking Number Name Channel Ring-To Number Tracking Number M…" at bounding box center [657, 592] width 760 height 894
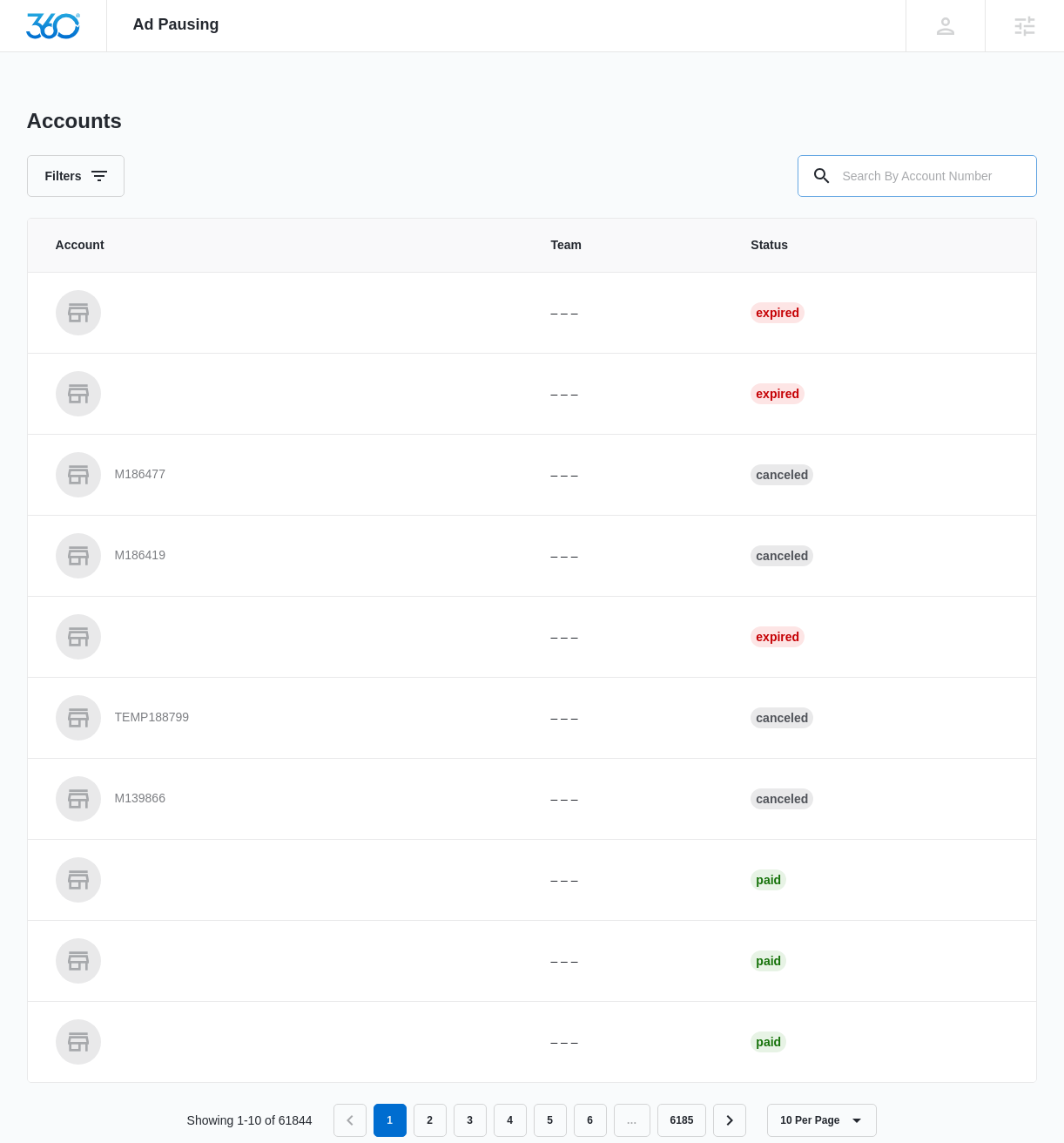
click at [944, 187] on input "text" at bounding box center [917, 176] width 239 height 42
paste input "M333697"
type input "M333697"
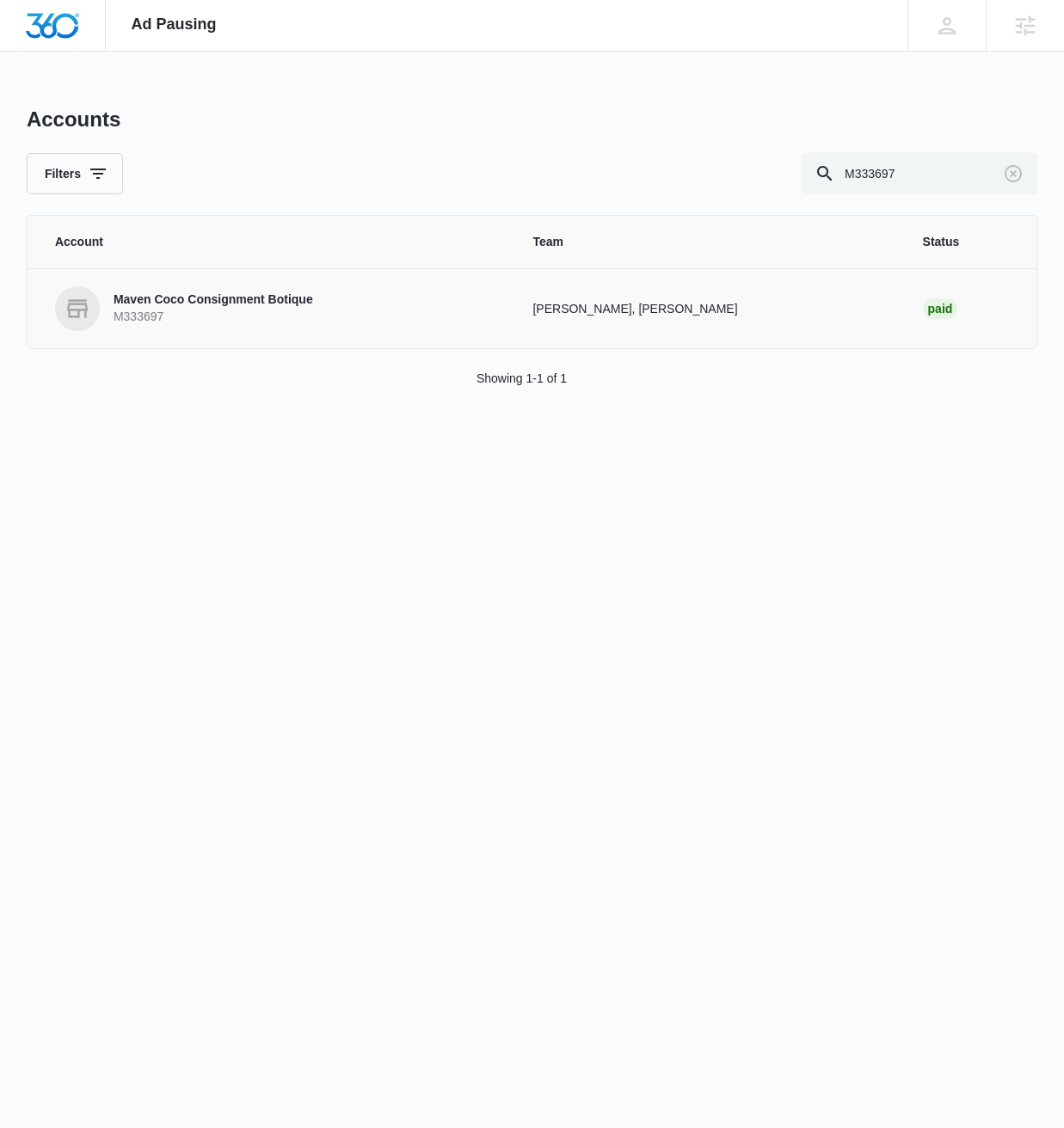
click at [183, 313] on p "M333697" at bounding box center [213, 316] width 200 height 17
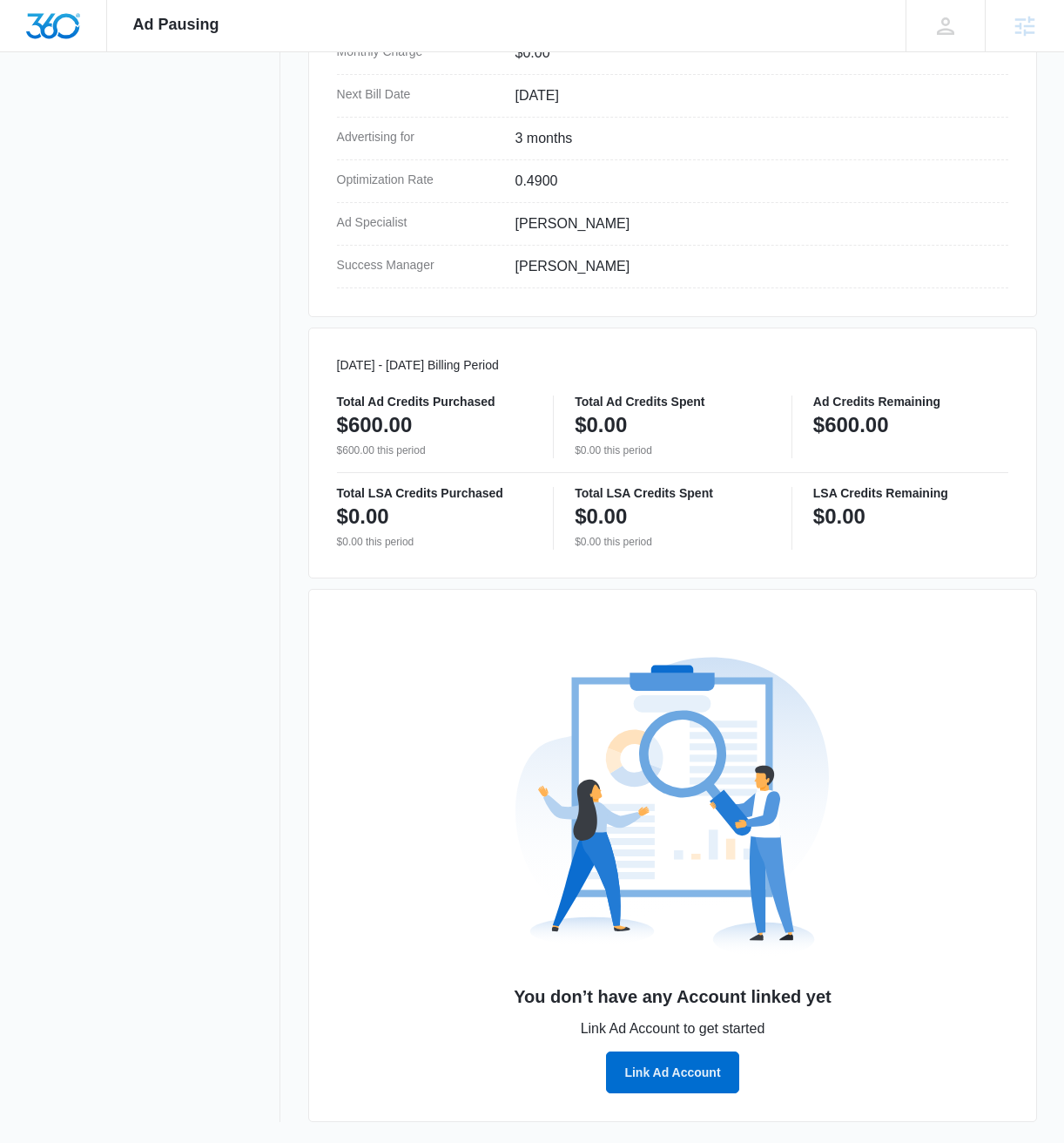
scroll to position [341, 0]
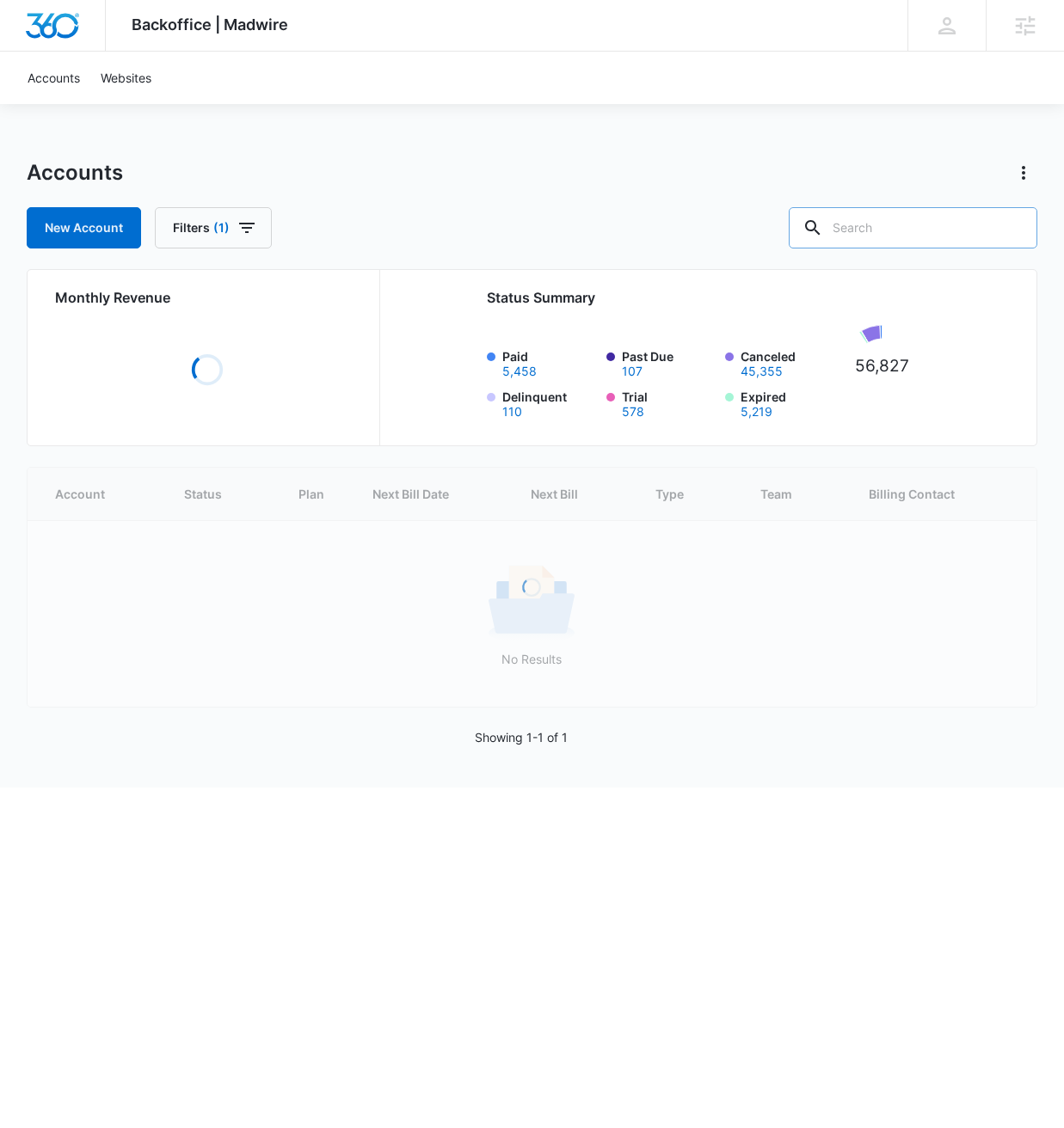
click at [897, 233] on input "text" at bounding box center [913, 228] width 249 height 41
paste input "M333697"
type input "M333697"
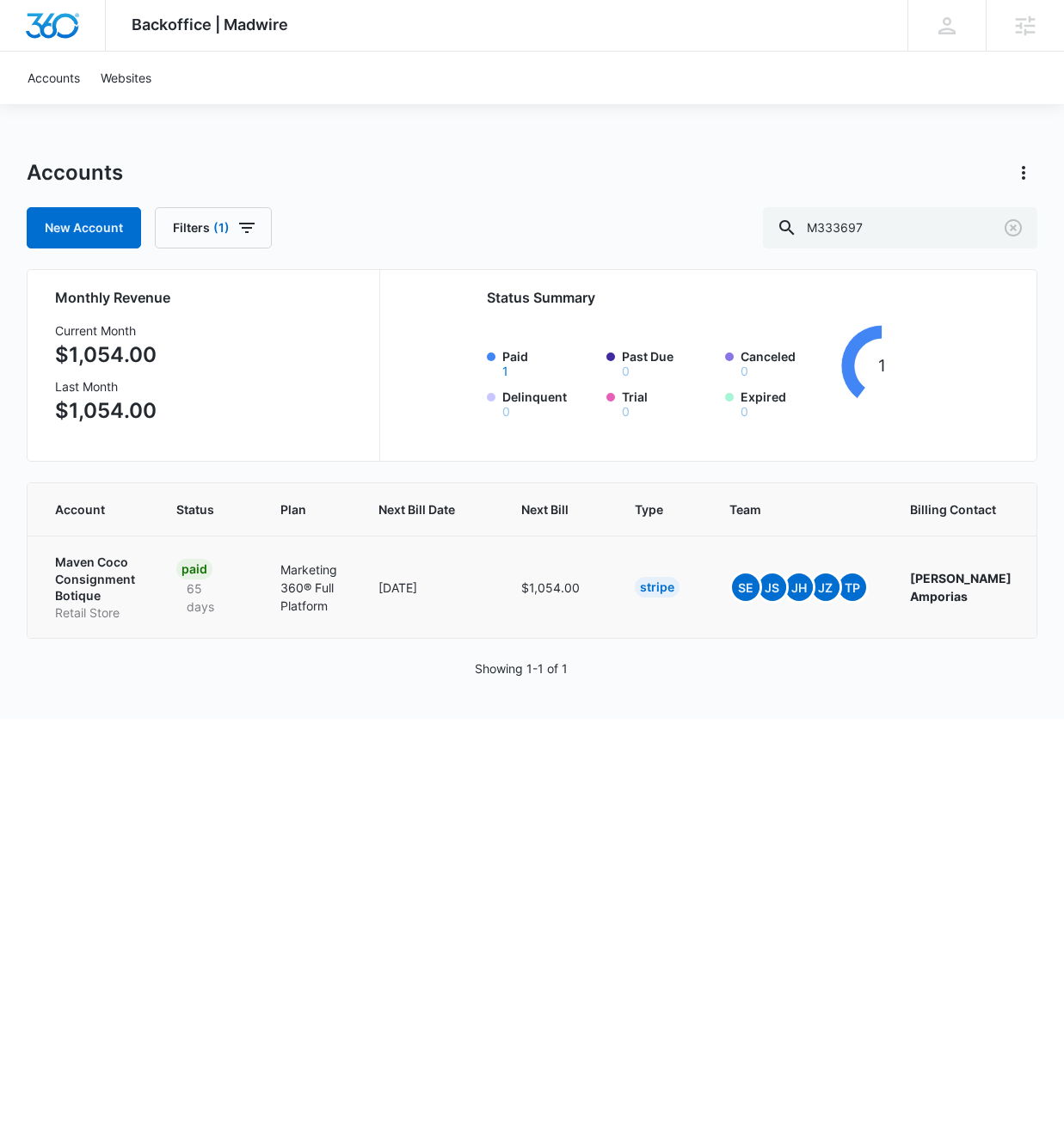
click at [109, 567] on p "Maven Coco Consignment Botique" at bounding box center [95, 578] width 80 height 51
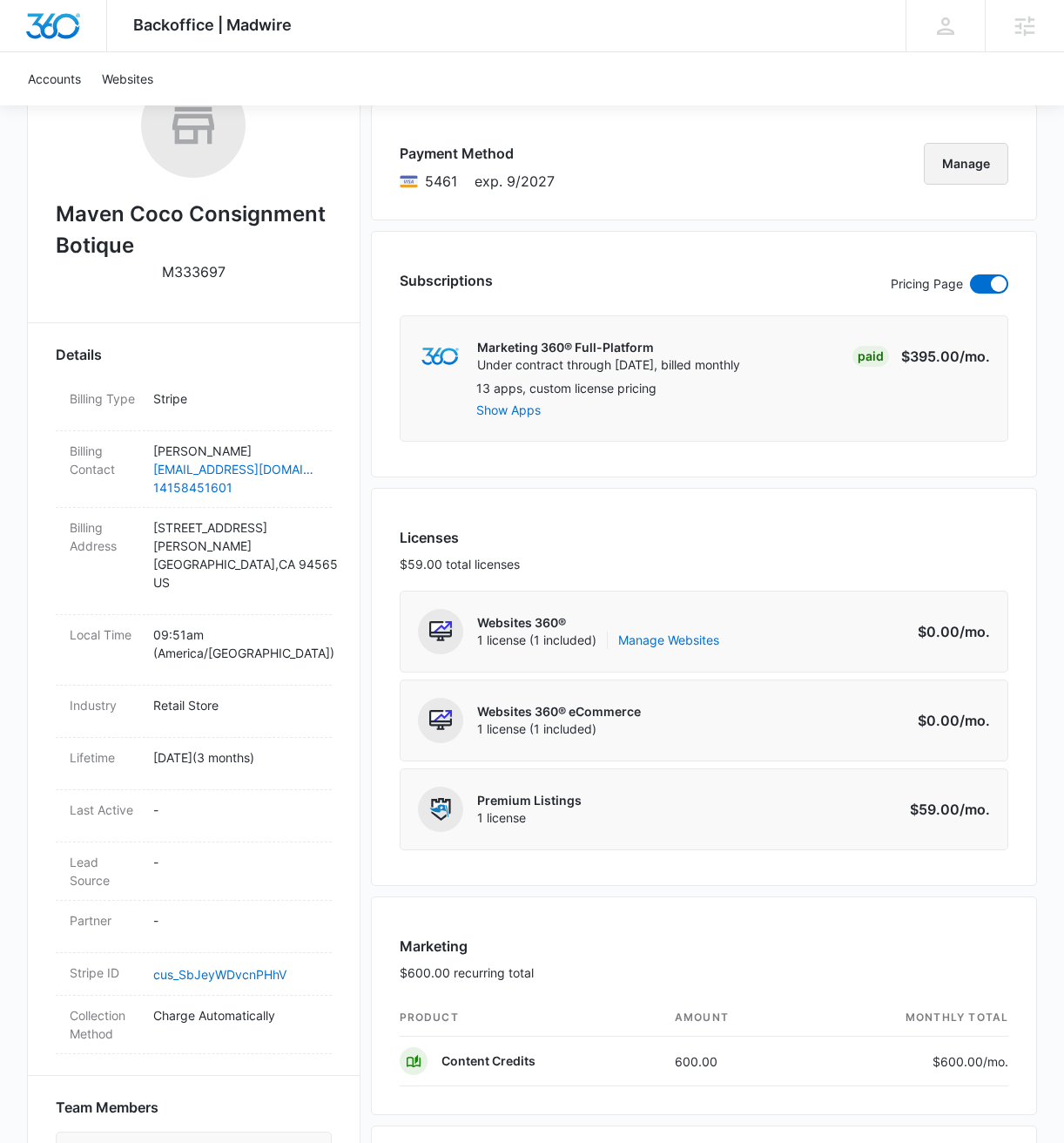
scroll to position [302, 0]
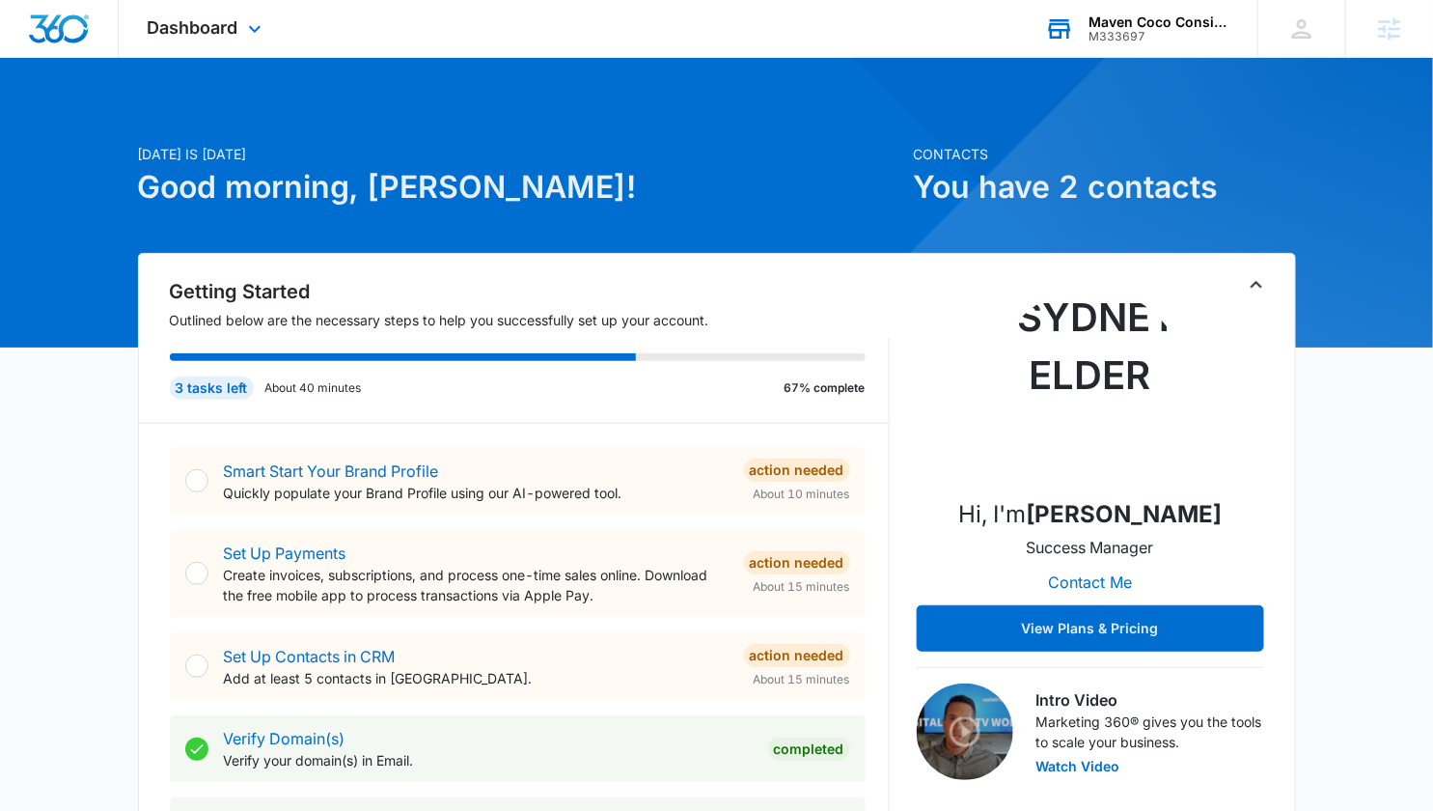
click at [1143, 27] on div "Maven Coco Consignment Botique" at bounding box center [1159, 21] width 141 height 15
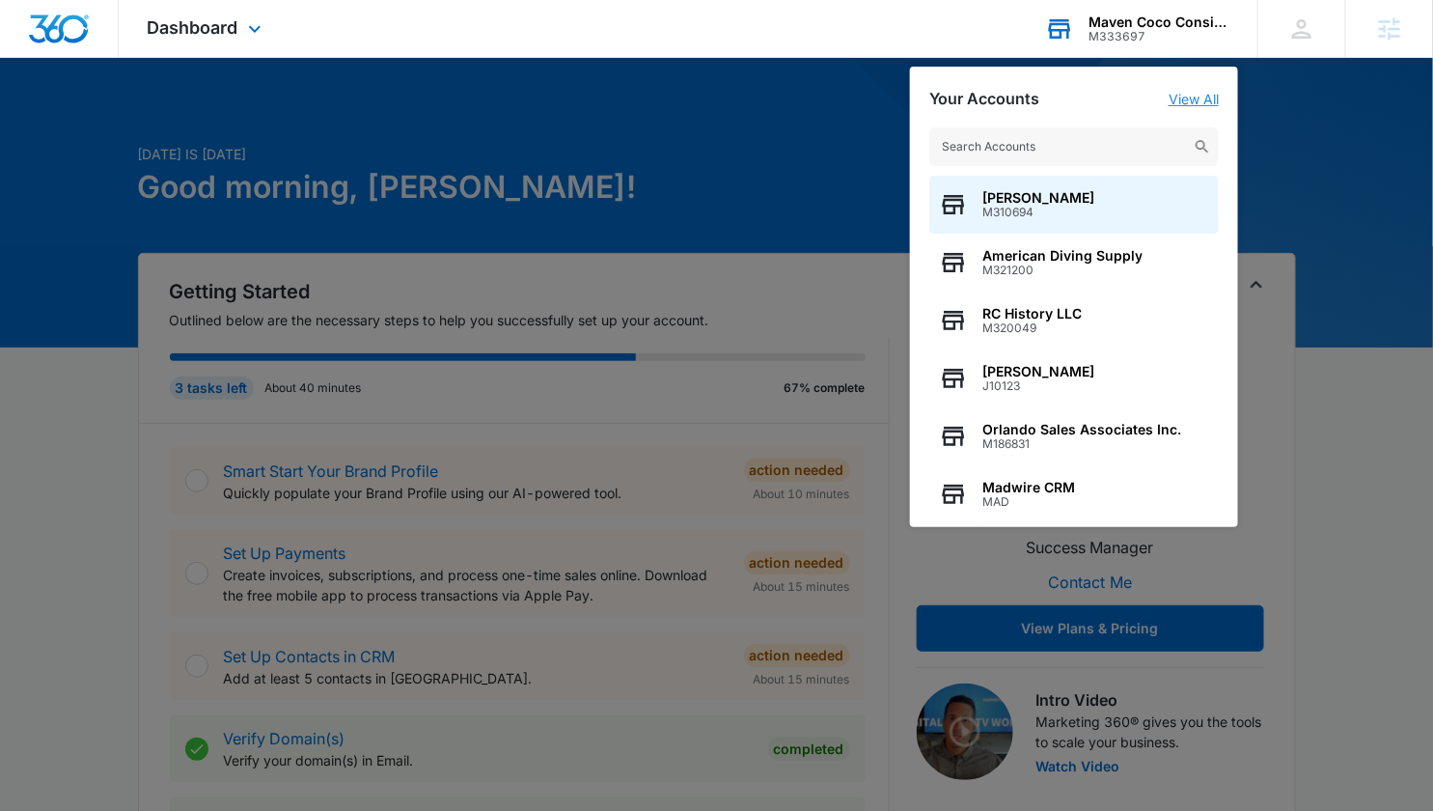
click at [1192, 99] on link "View All" at bounding box center [1194, 99] width 50 height 16
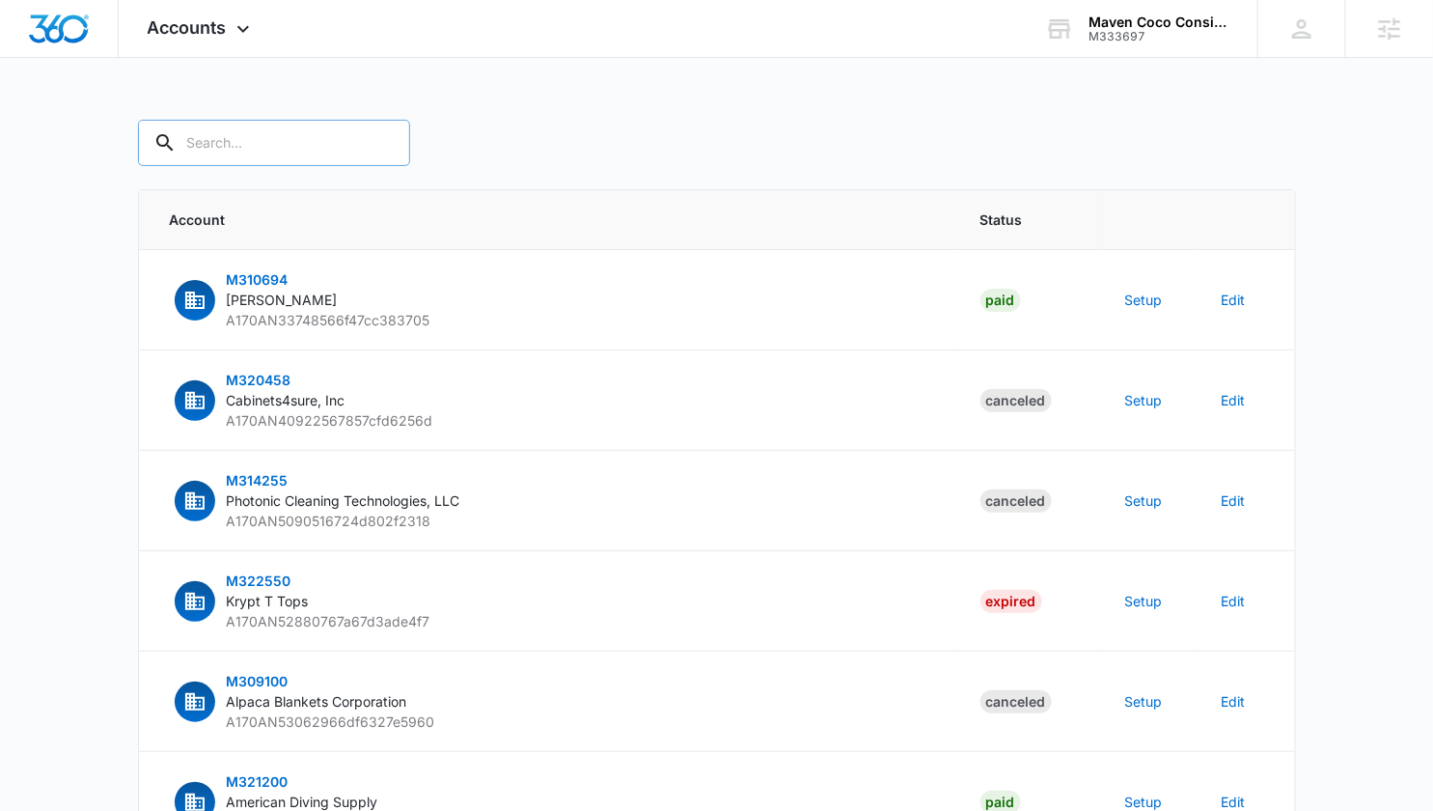
click at [276, 145] on input "text" at bounding box center [274, 143] width 272 height 46
paste input "M333697"
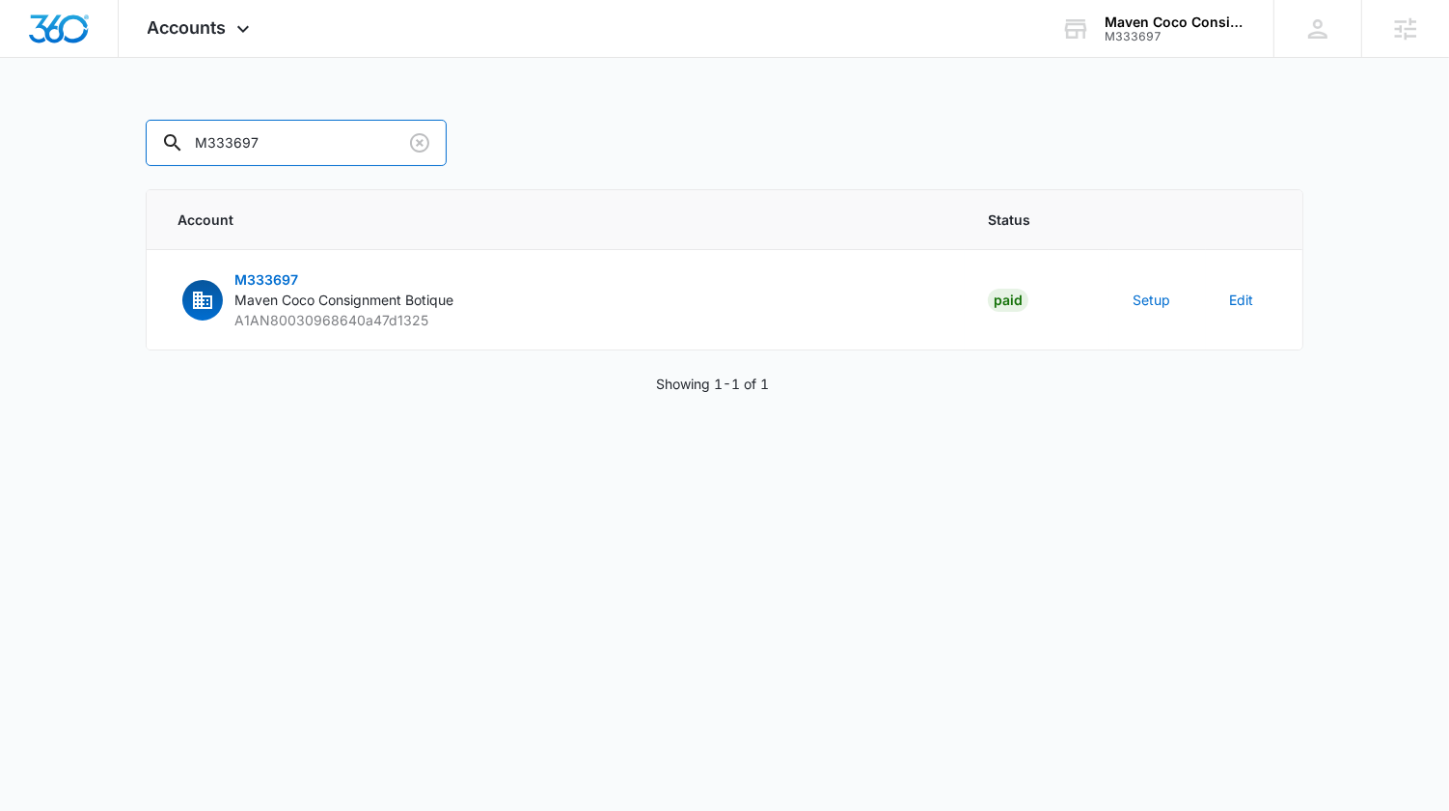
type input "M333697"
click at [1147, 295] on button "Setup" at bounding box center [1152, 300] width 38 height 20
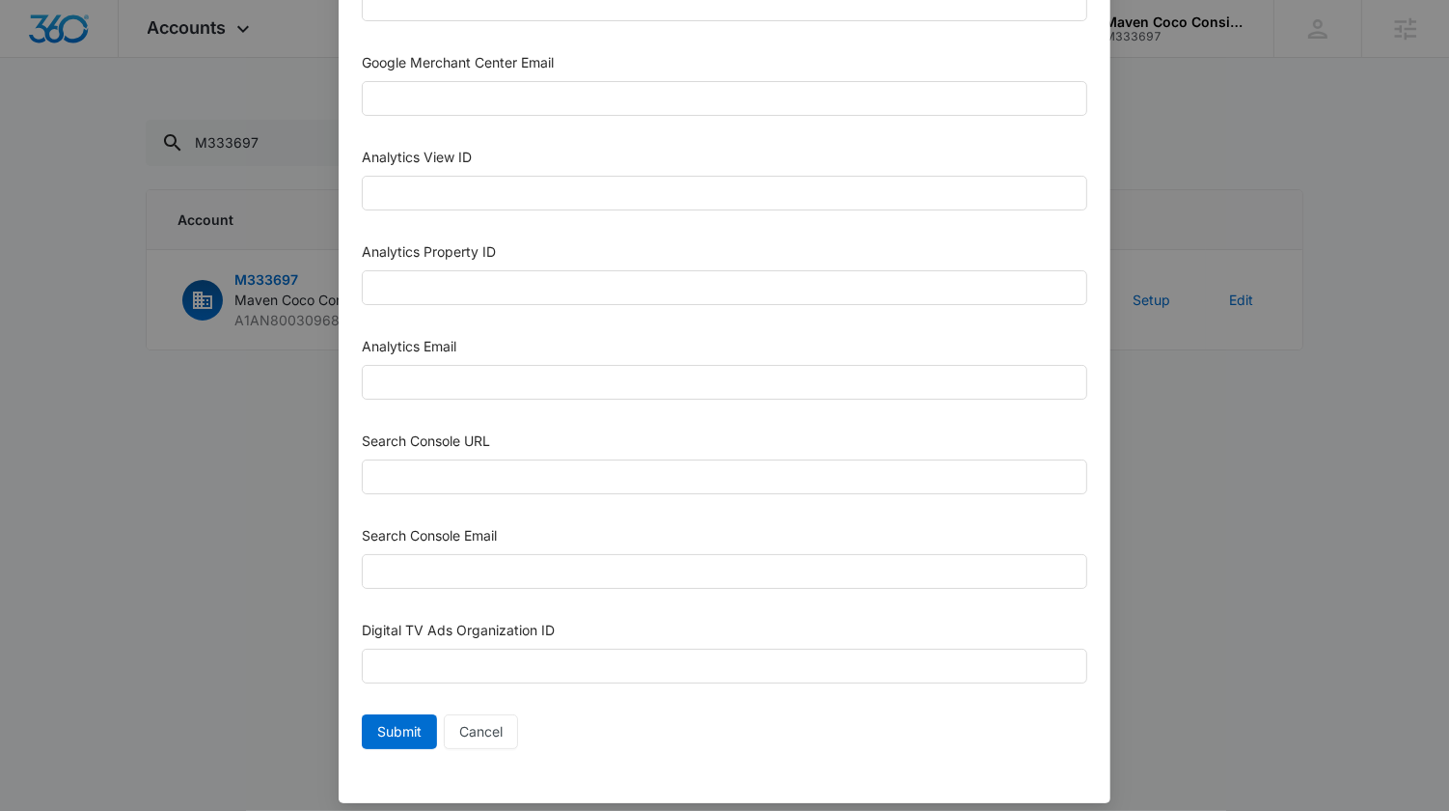
click at [214, 524] on div "Setup Account Bing Ad Account ID Bing Ad Account Email LinkedIn Ad Account ID L…" at bounding box center [724, 405] width 1449 height 811
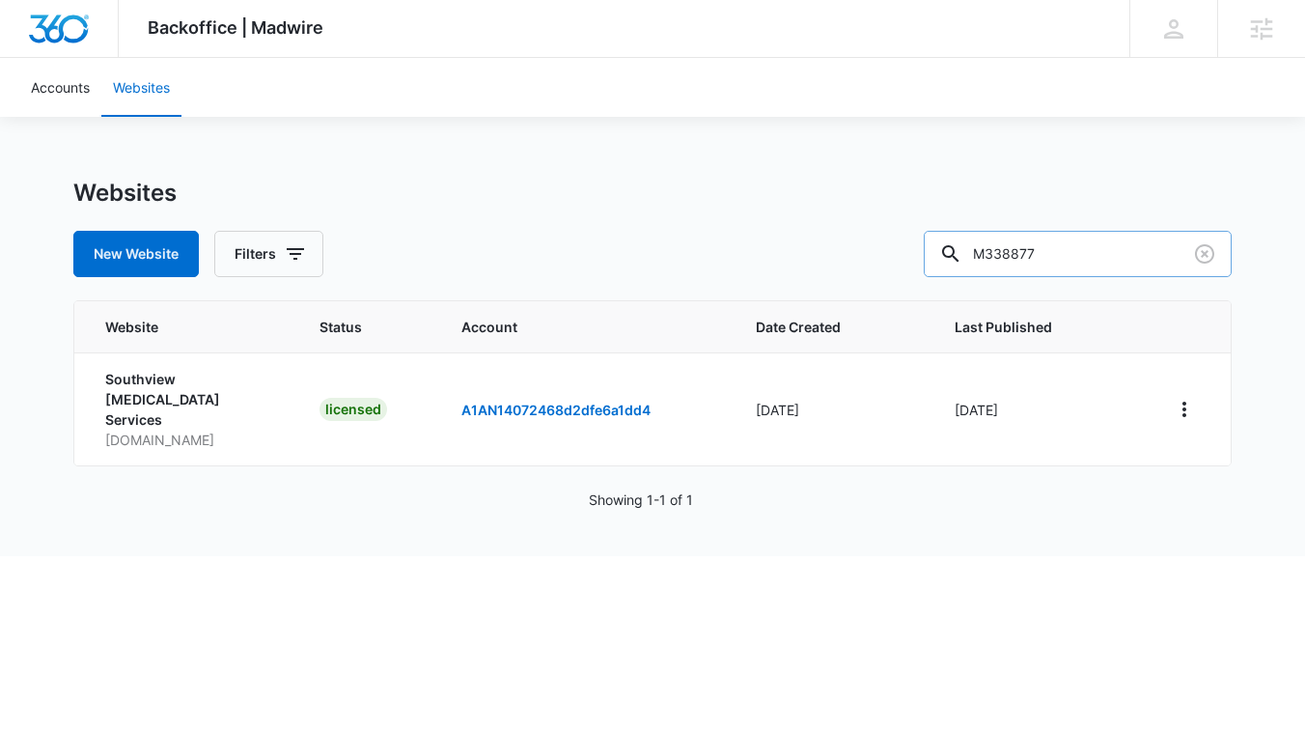
click at [1121, 266] on input "M338877" at bounding box center [1078, 254] width 308 height 46
paste input "369"
type input "M333697"
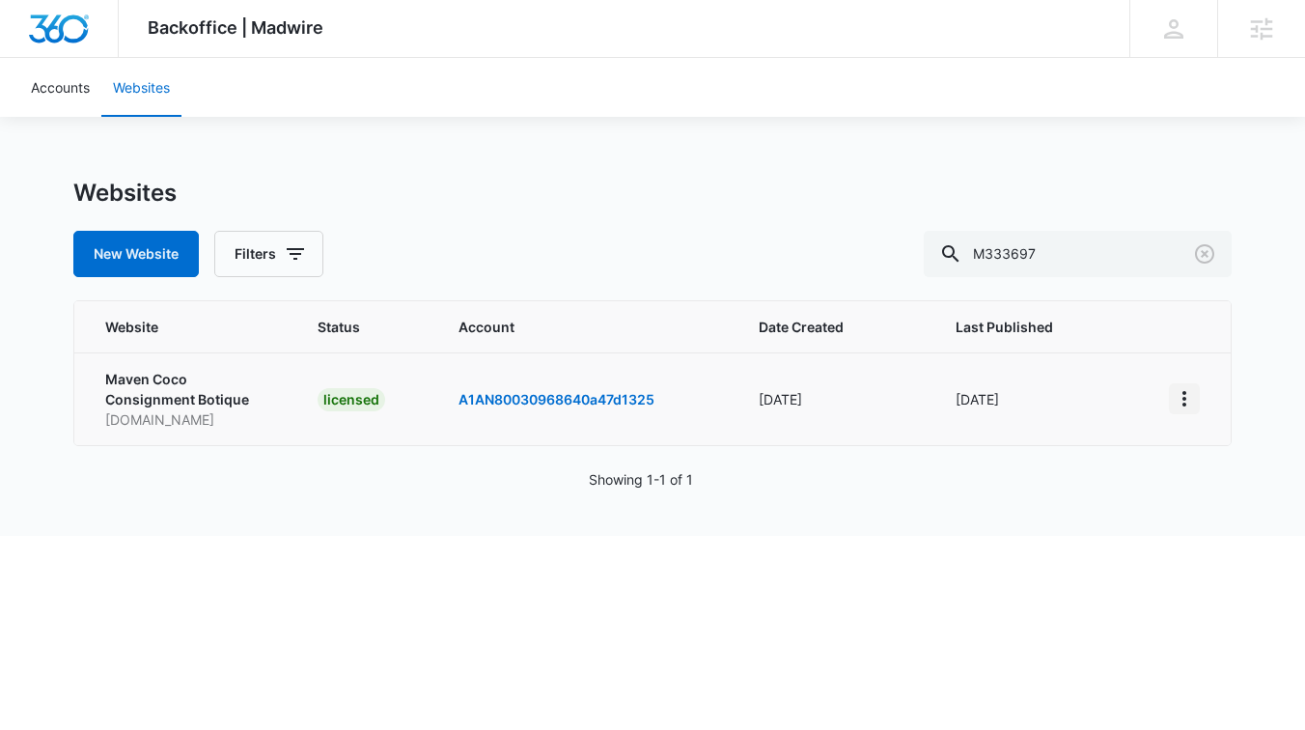
click at [1179, 408] on icon "View More" at bounding box center [1183, 398] width 23 height 23
click at [1053, 489] on link "Edit Website" at bounding box center [1077, 481] width 78 height 16
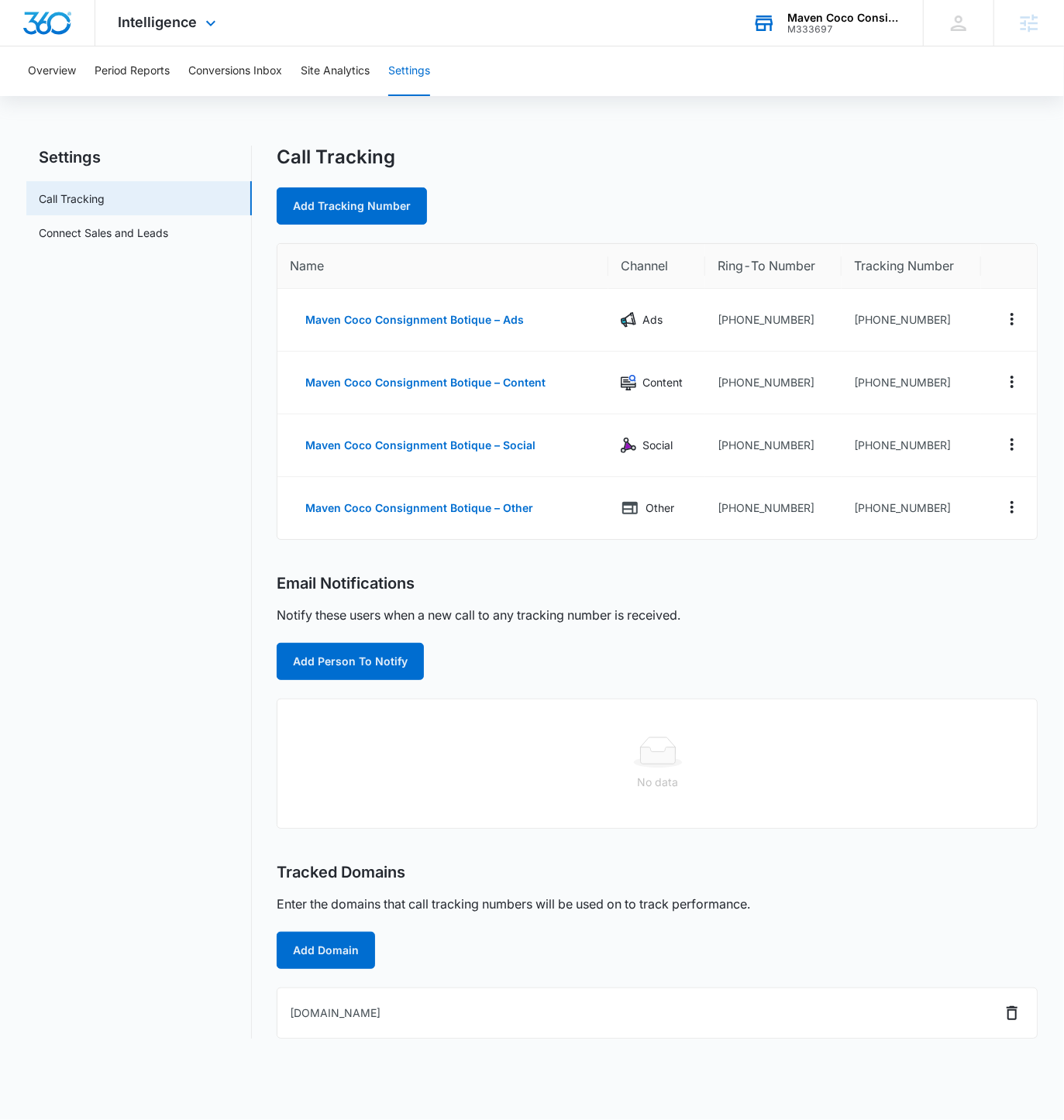
click at [832, 31] on div "M333697" at bounding box center [843, 30] width 113 height 11
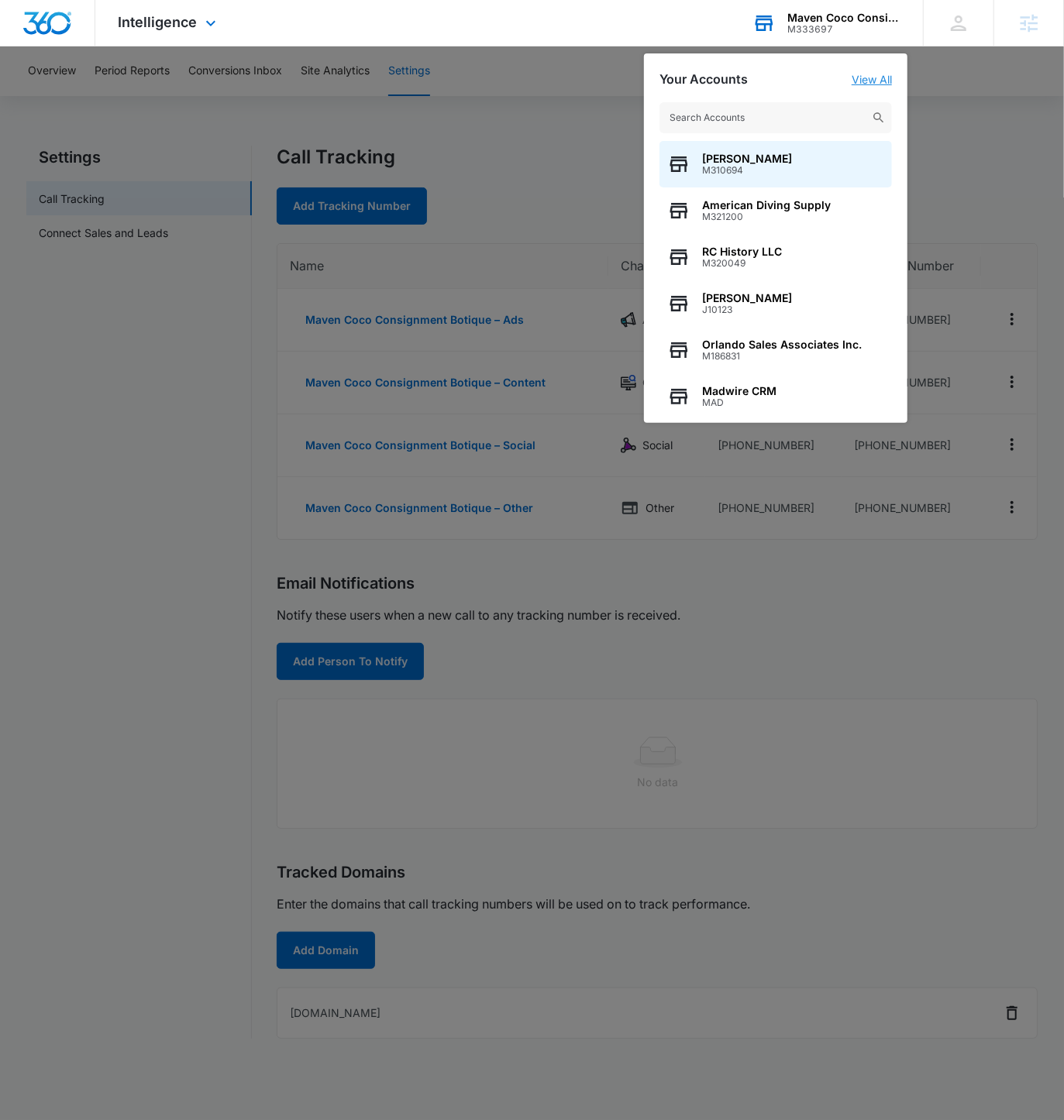
click at [876, 76] on link "View All" at bounding box center [872, 79] width 40 height 13
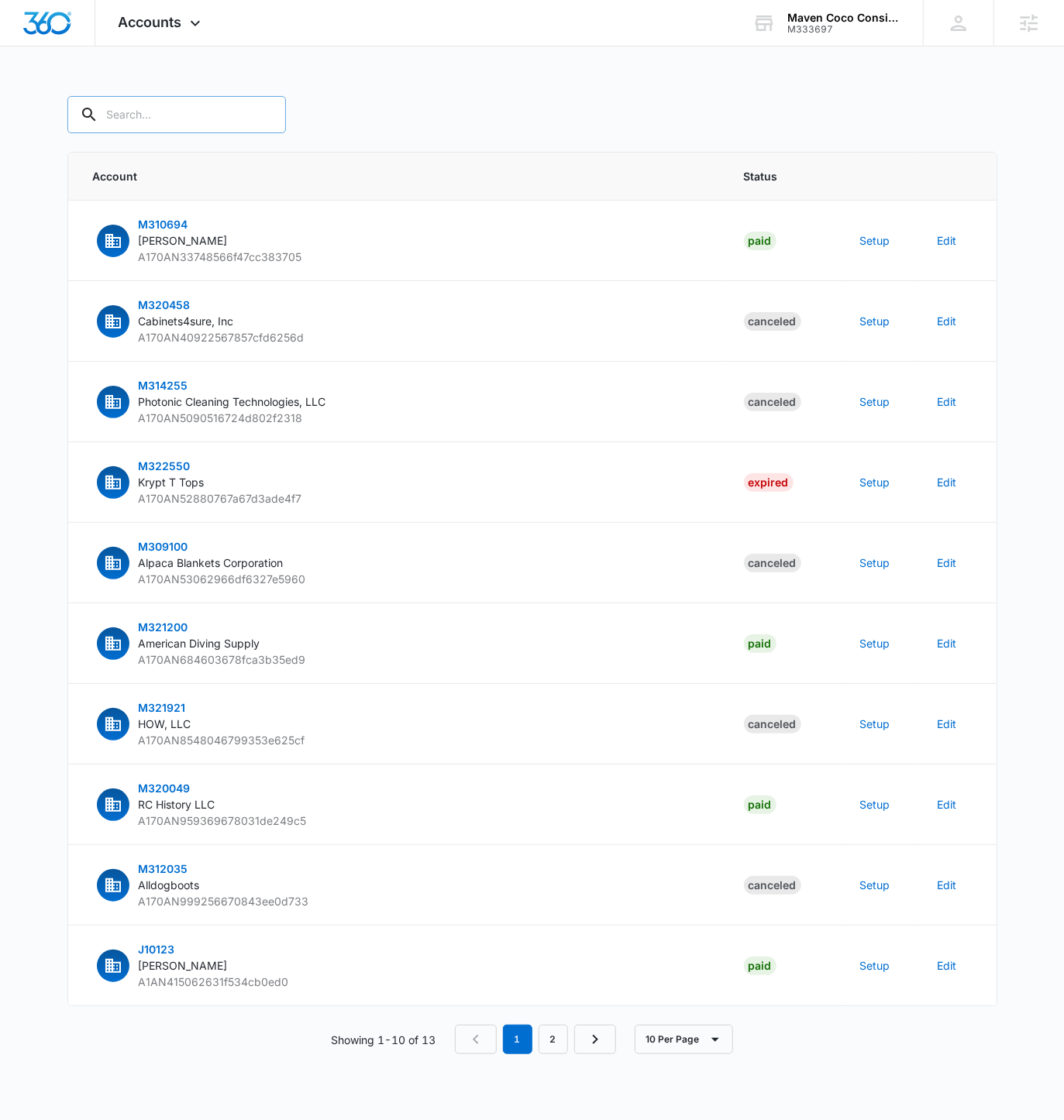
click at [147, 123] on input "text" at bounding box center [177, 115] width 218 height 37
paste input "M333697"
type input "M333697"
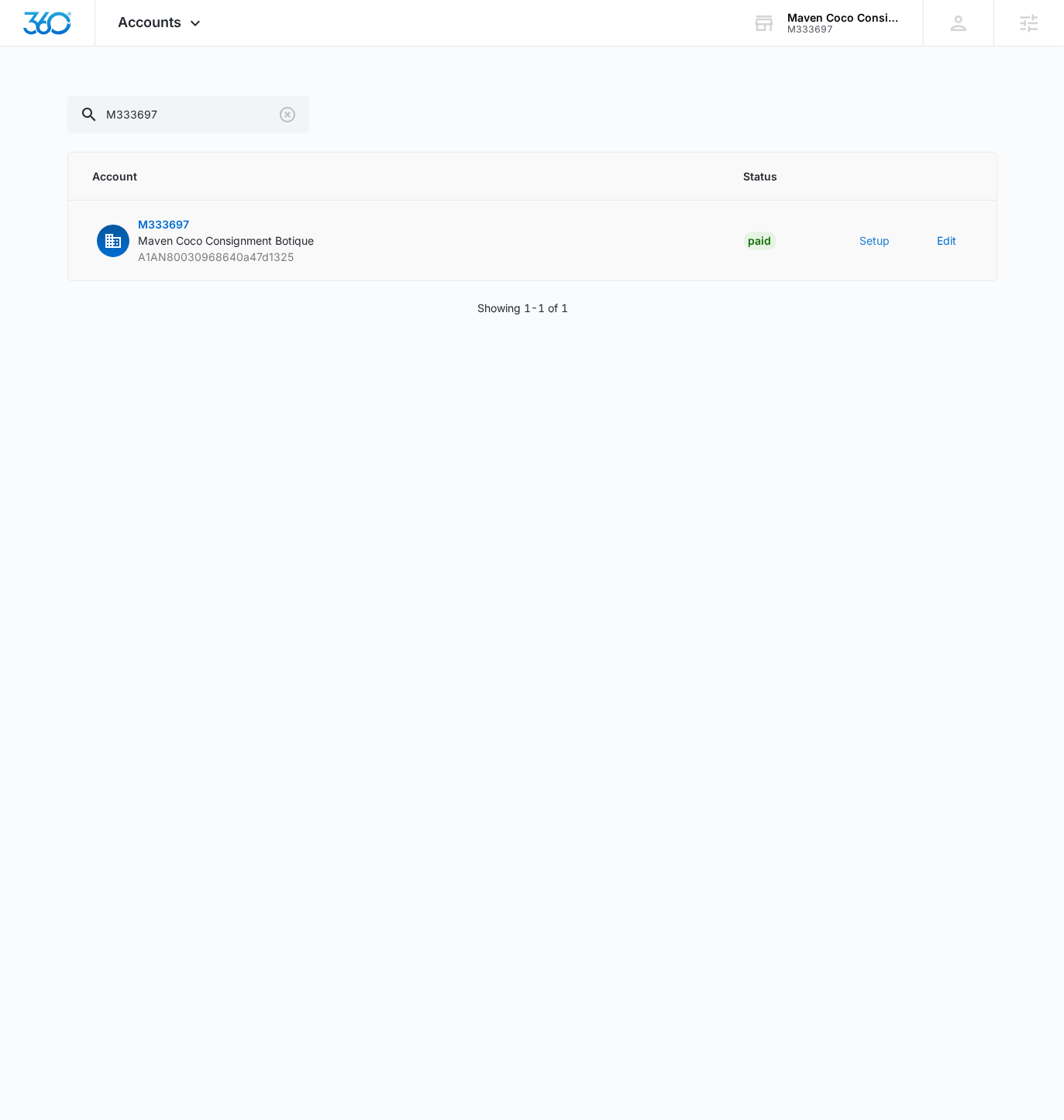
click at [873, 244] on button "Setup" at bounding box center [875, 241] width 31 height 16
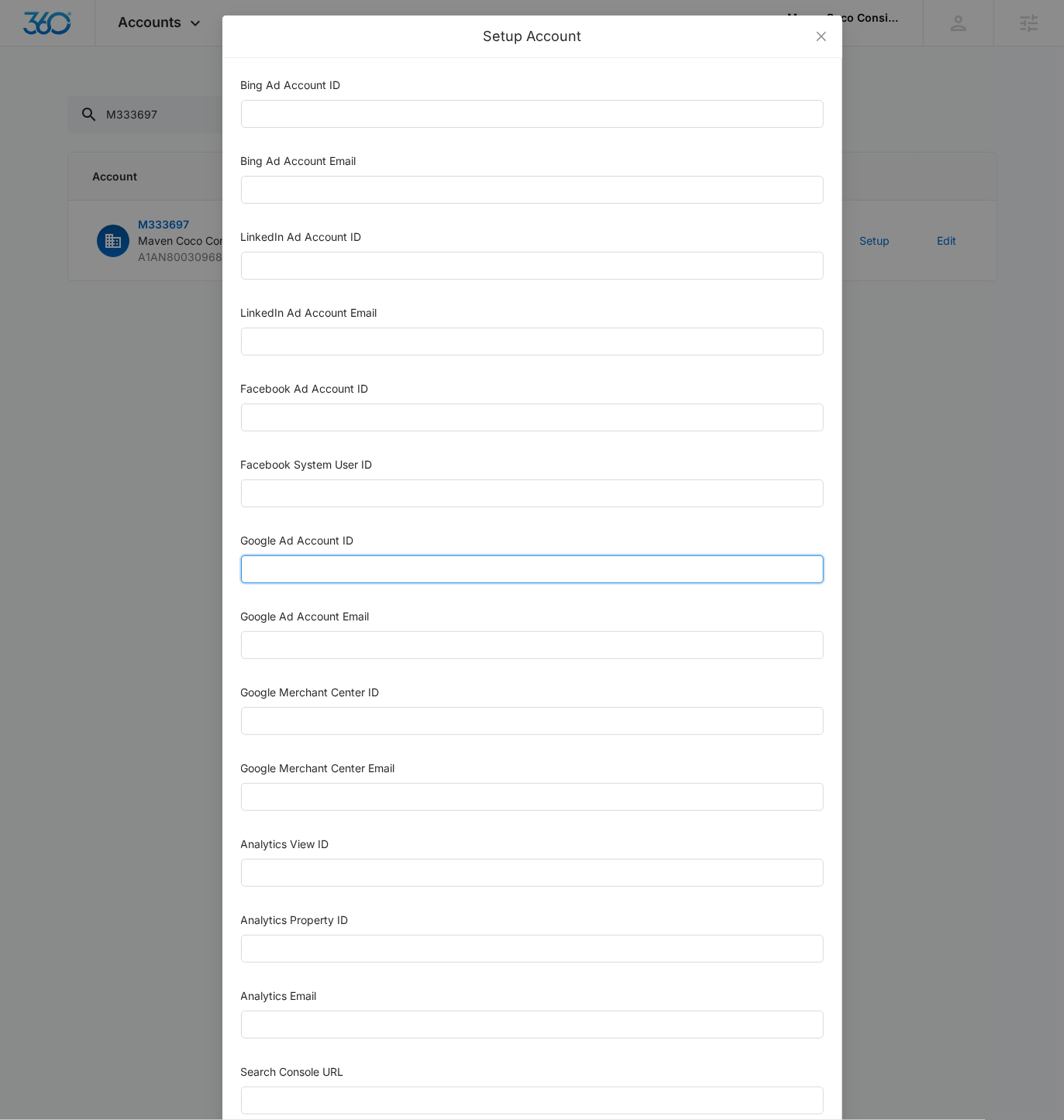
click at [347, 565] on input "Google Ad Account ID" at bounding box center [532, 569] width 583 height 28
paste input "137-540-9503"
type input "137-540-9503"
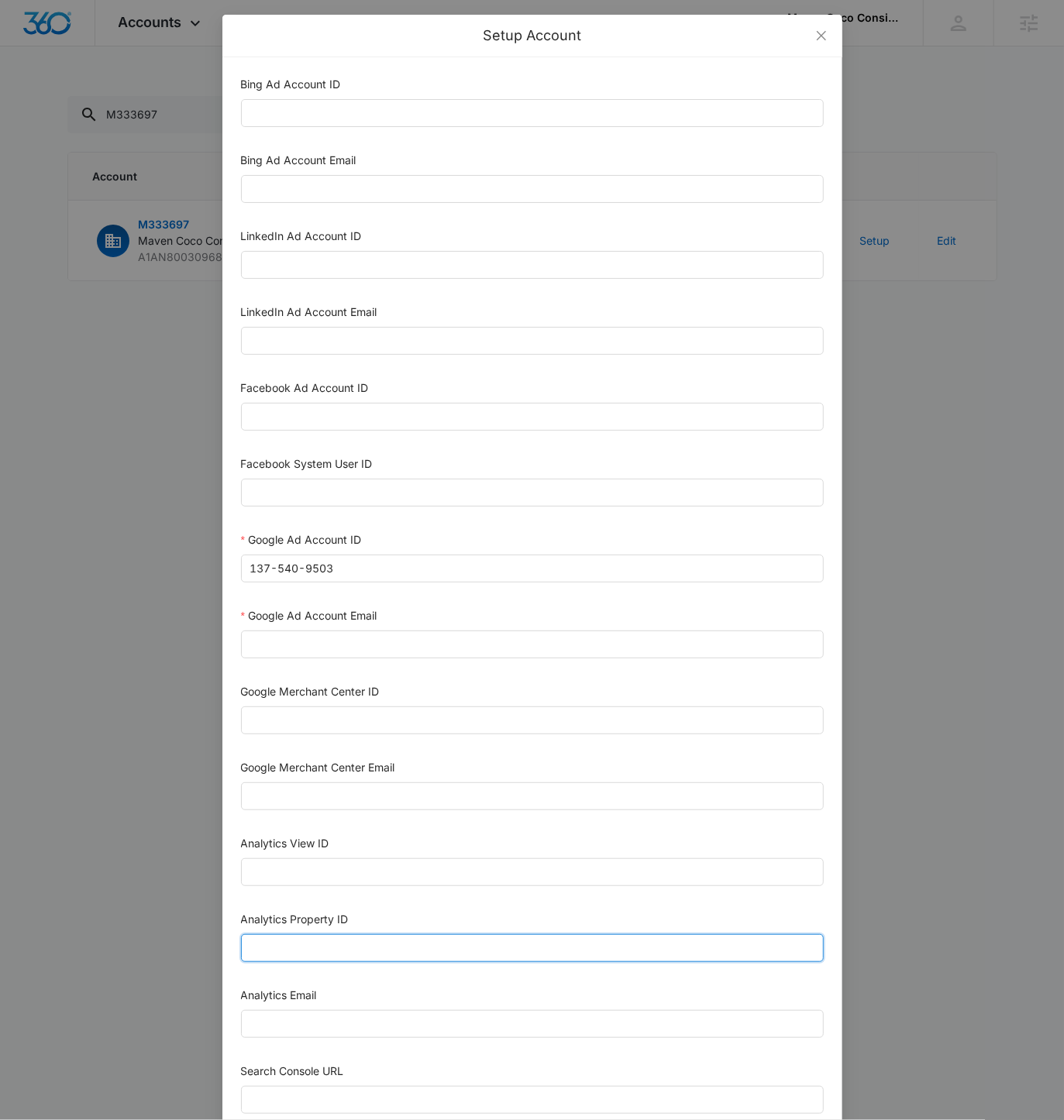
click at [323, 935] on input "Analytics Property ID" at bounding box center [532, 948] width 583 height 28
click at [324, 935] on input "Analytics Property ID" at bounding box center [532, 948] width 583 height 28
paste input "508009134"
type input "508009134"
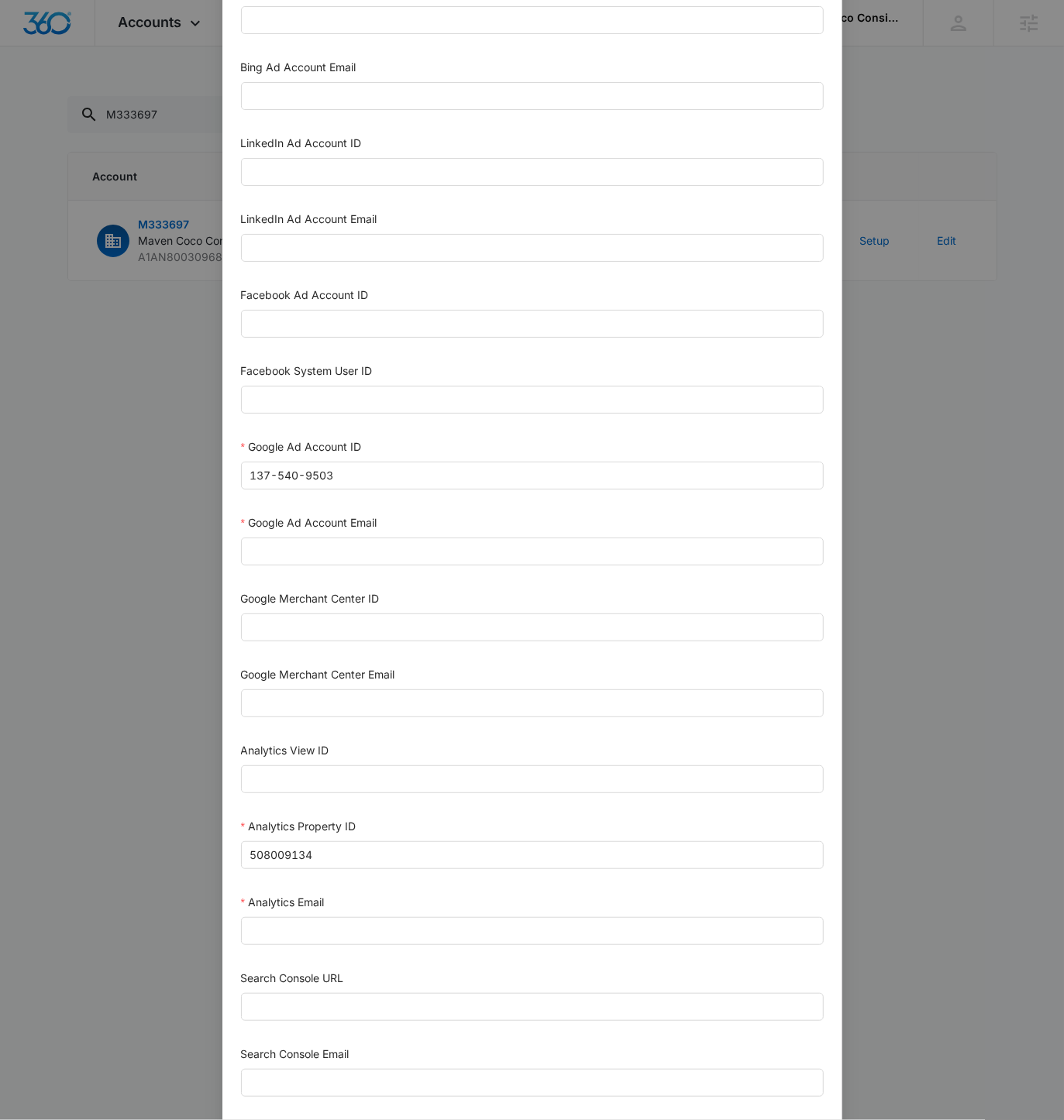
scroll to position [249, 0]
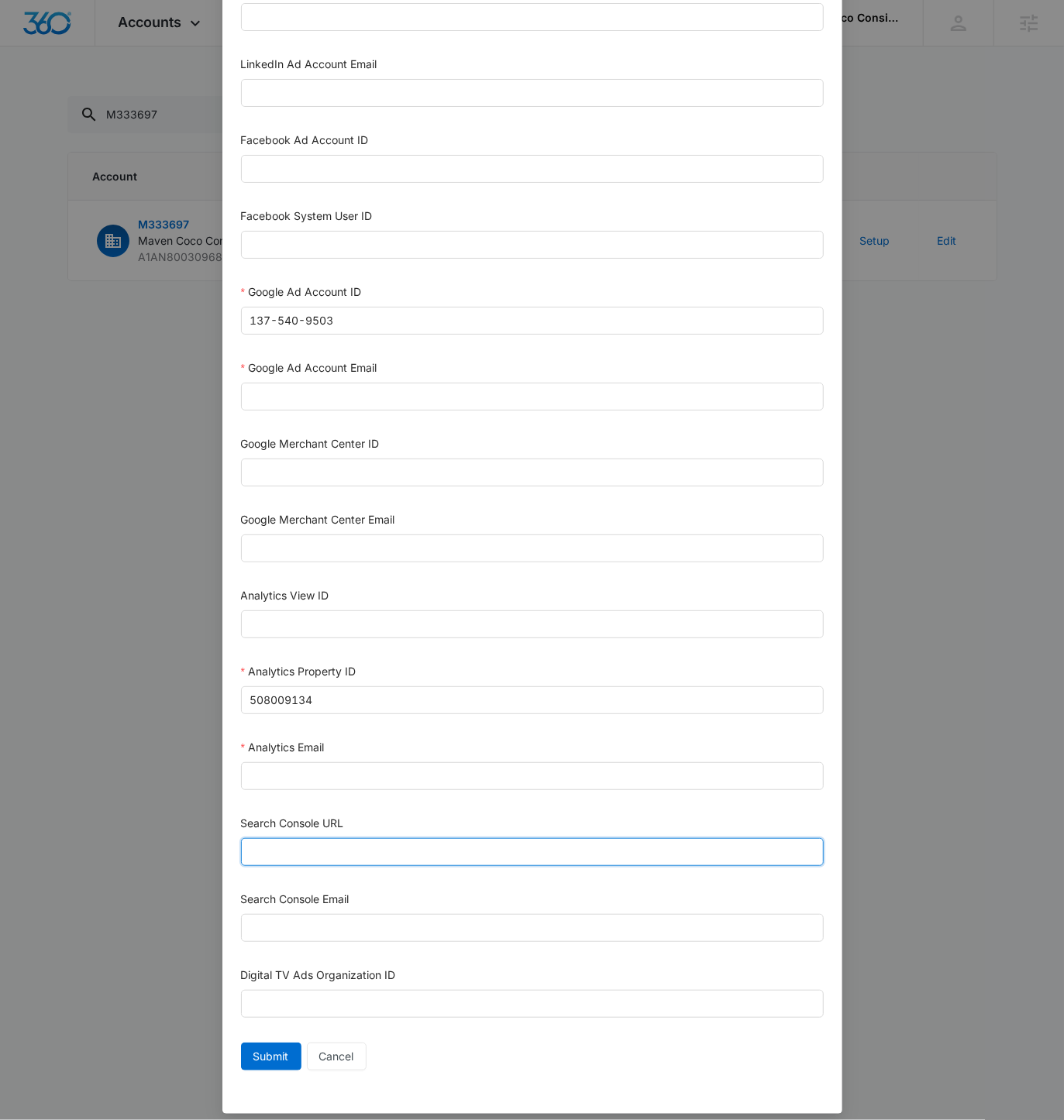
click at [327, 841] on input "Search Console URL" at bounding box center [532, 852] width 583 height 28
paste input "https://mavencoco.com"
type input "https://mavencoco.com"
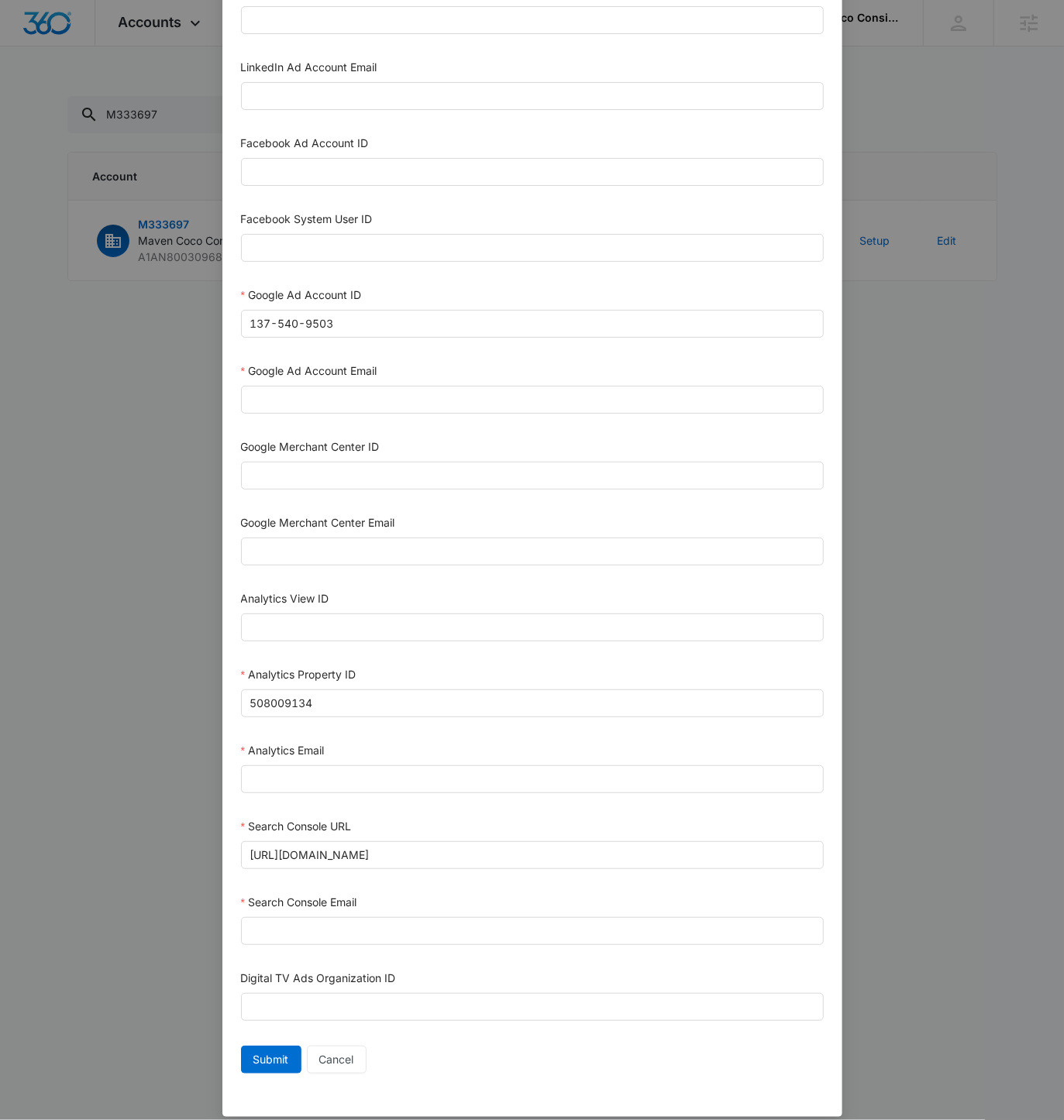
scroll to position [244, 0]
click at [270, 906] on div "Search Console Email" at bounding box center [532, 907] width 583 height 23
click at [273, 909] on div "Search Console Email" at bounding box center [532, 924] width 583 height 57
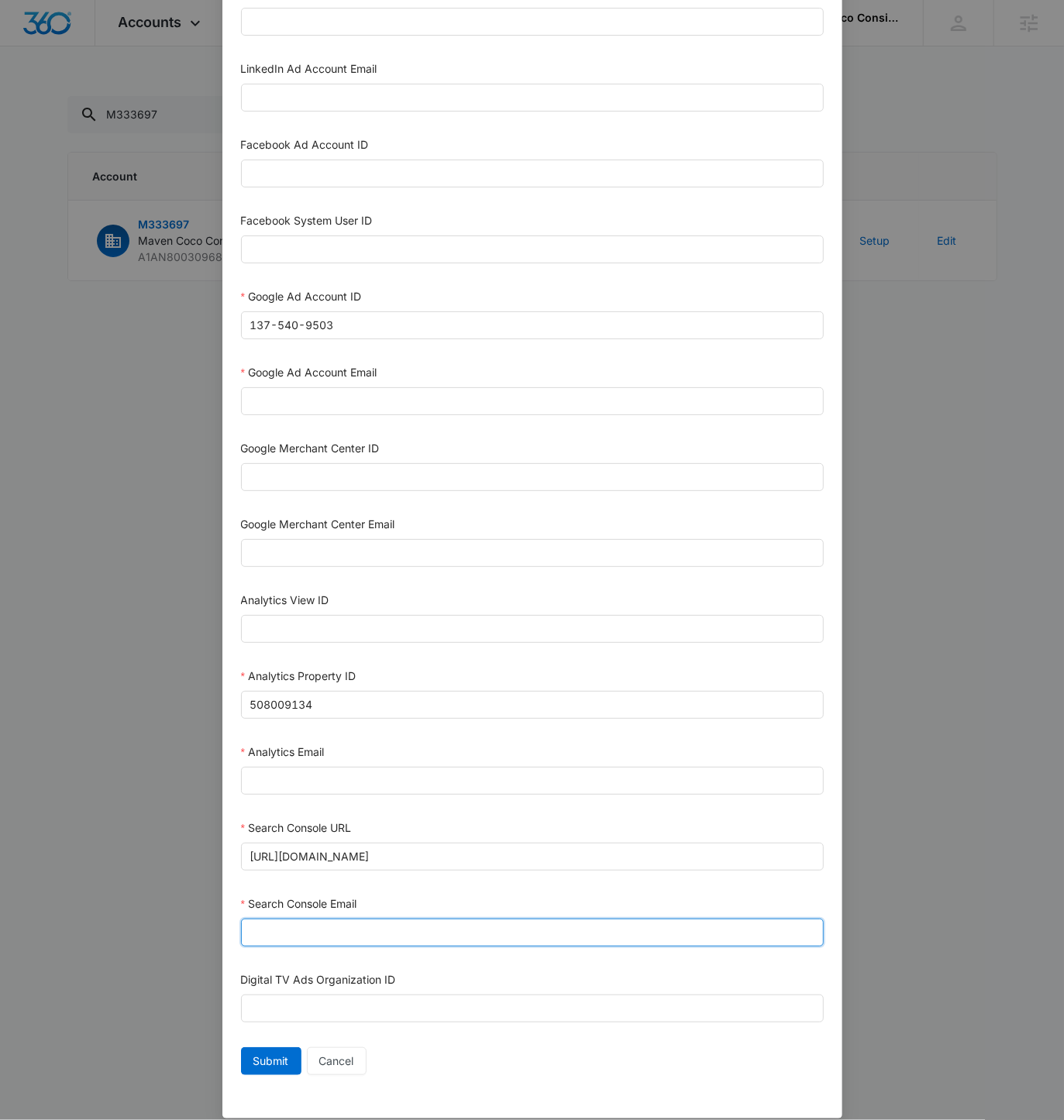
click at [275, 918] on input "Search Console Email" at bounding box center [532, 932] width 583 height 28
paste input "M360+Accounts1023@madwiremedia.com"
type input "M360+Accounts1023@madwiremedia.com"
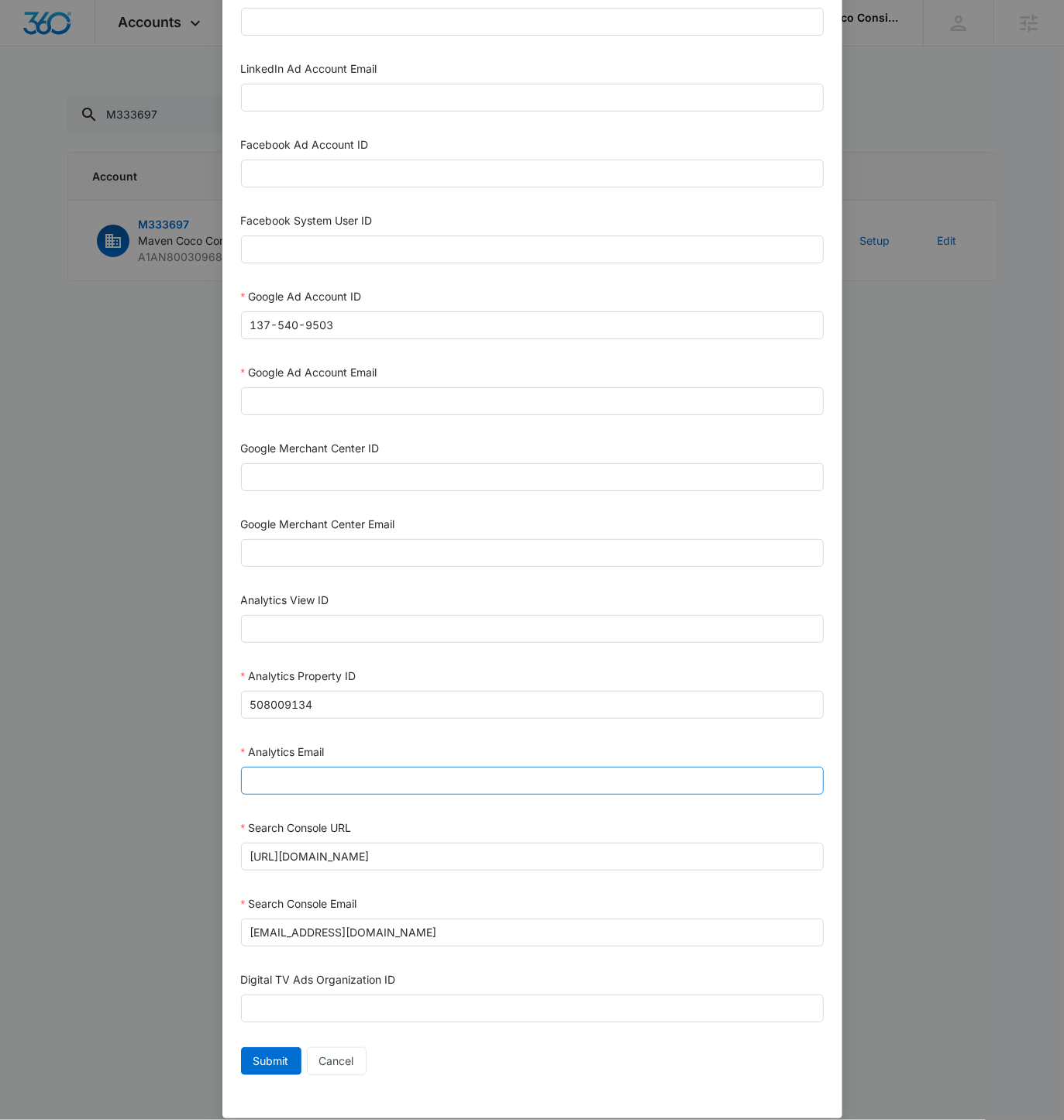
drag, startPoint x: 272, startPoint y: 735, endPoint x: 274, endPoint y: 776, distance: 41.0
click at [272, 743] on div "Analytics Email" at bounding box center [532, 755] width 583 height 23
click at [274, 776] on input "Analytics Email" at bounding box center [532, 780] width 583 height 28
paste input "M360+Accounts1023@madwiremedia.com"
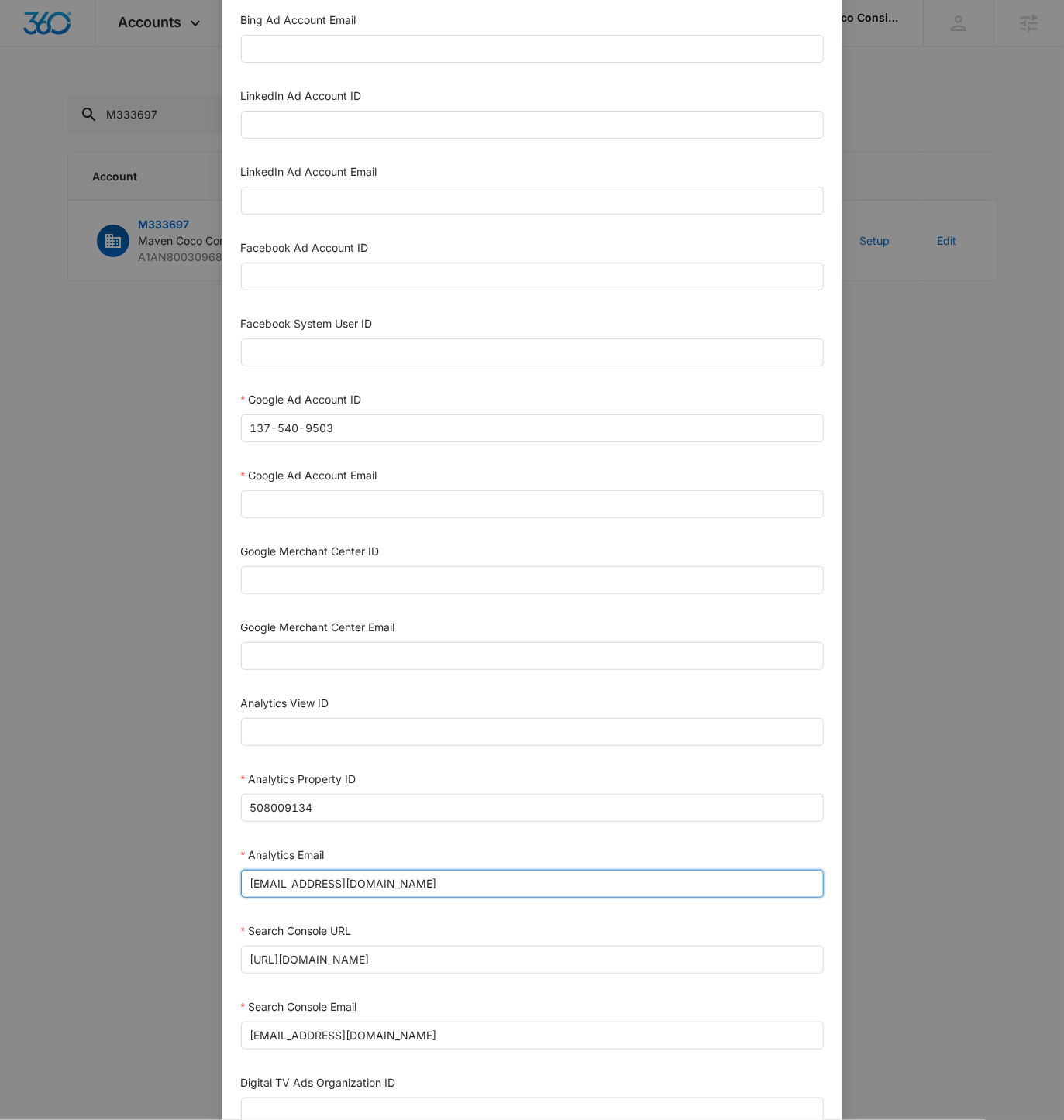
scroll to position [125, 0]
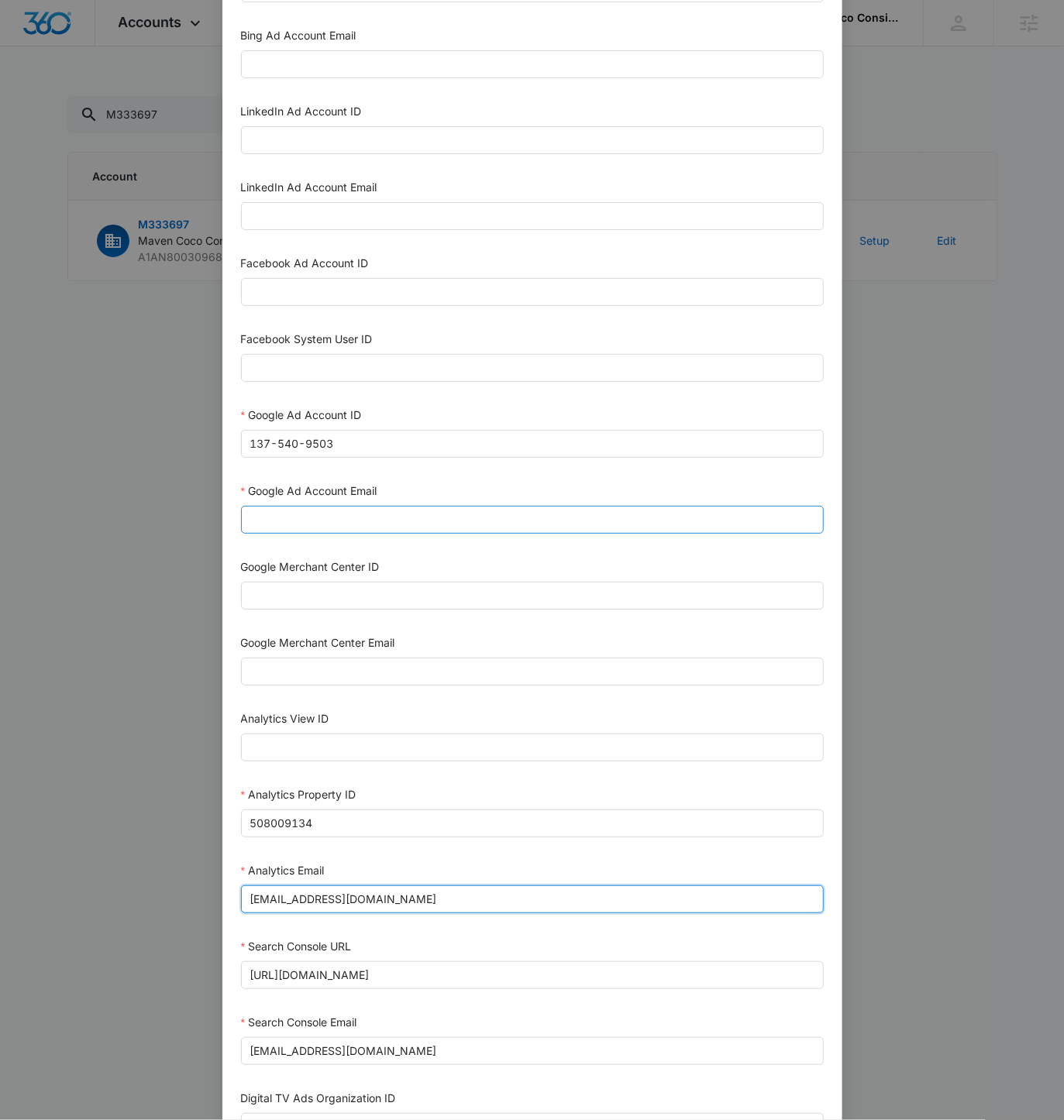
type input "M360+Accounts1023@madwiremedia.com"
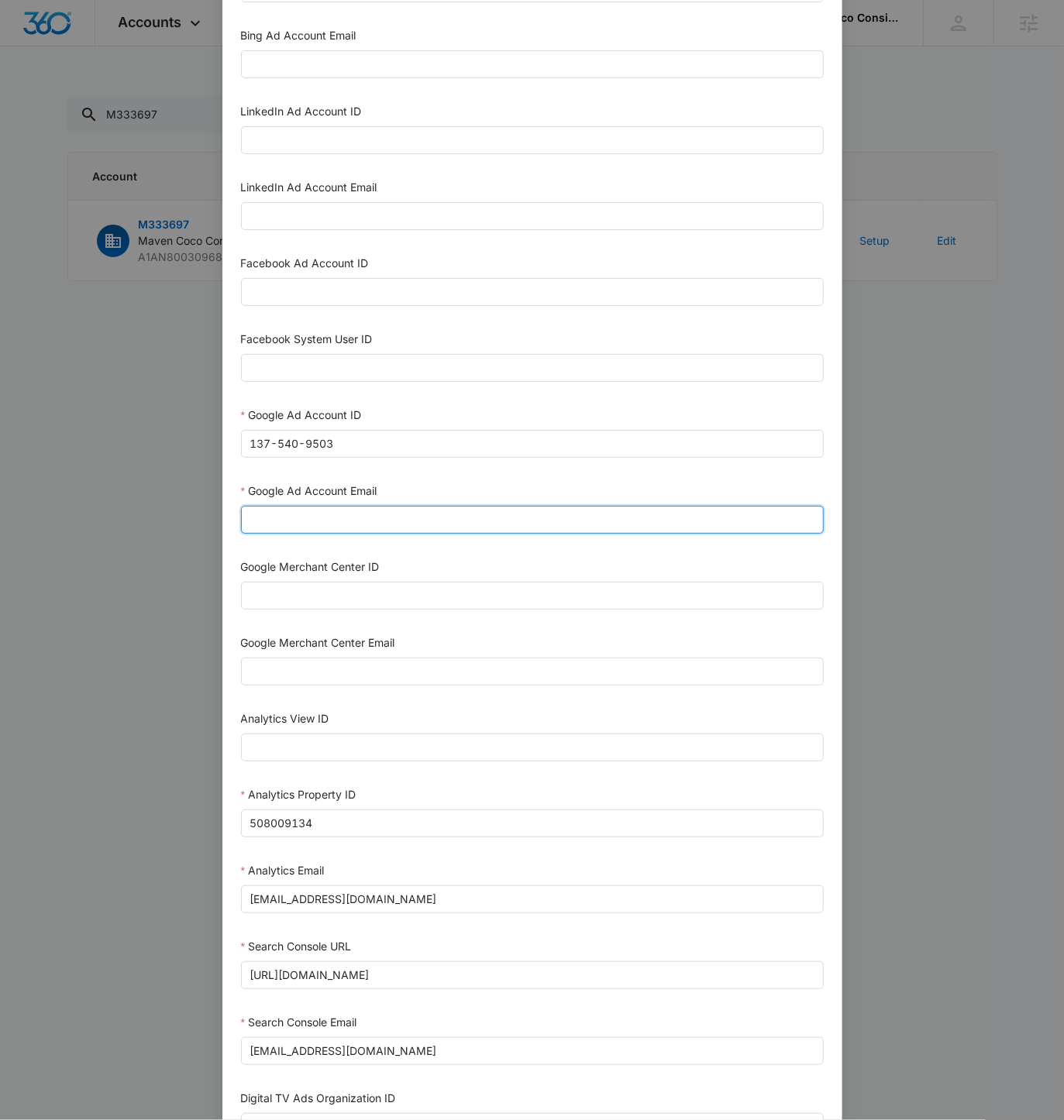
click at [300, 520] on input "Google Ad Account Email" at bounding box center [532, 519] width 583 height 28
paste input "M360+Accounts1023@madwiremedia.com"
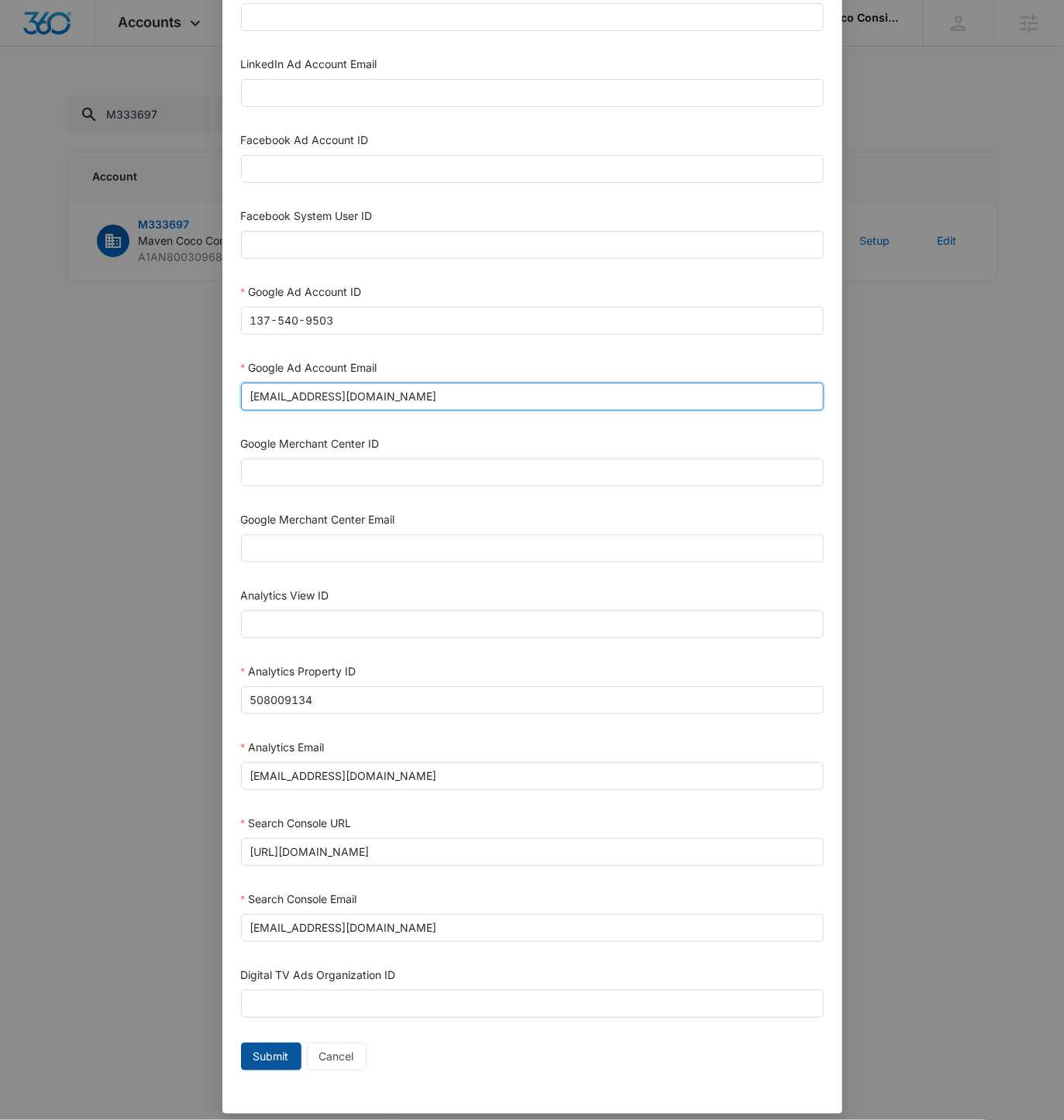
type input "M360+Accounts1023@madwiremedia.com"
click at [263, 1049] on span "Submit" at bounding box center [271, 1057] width 35 height 17
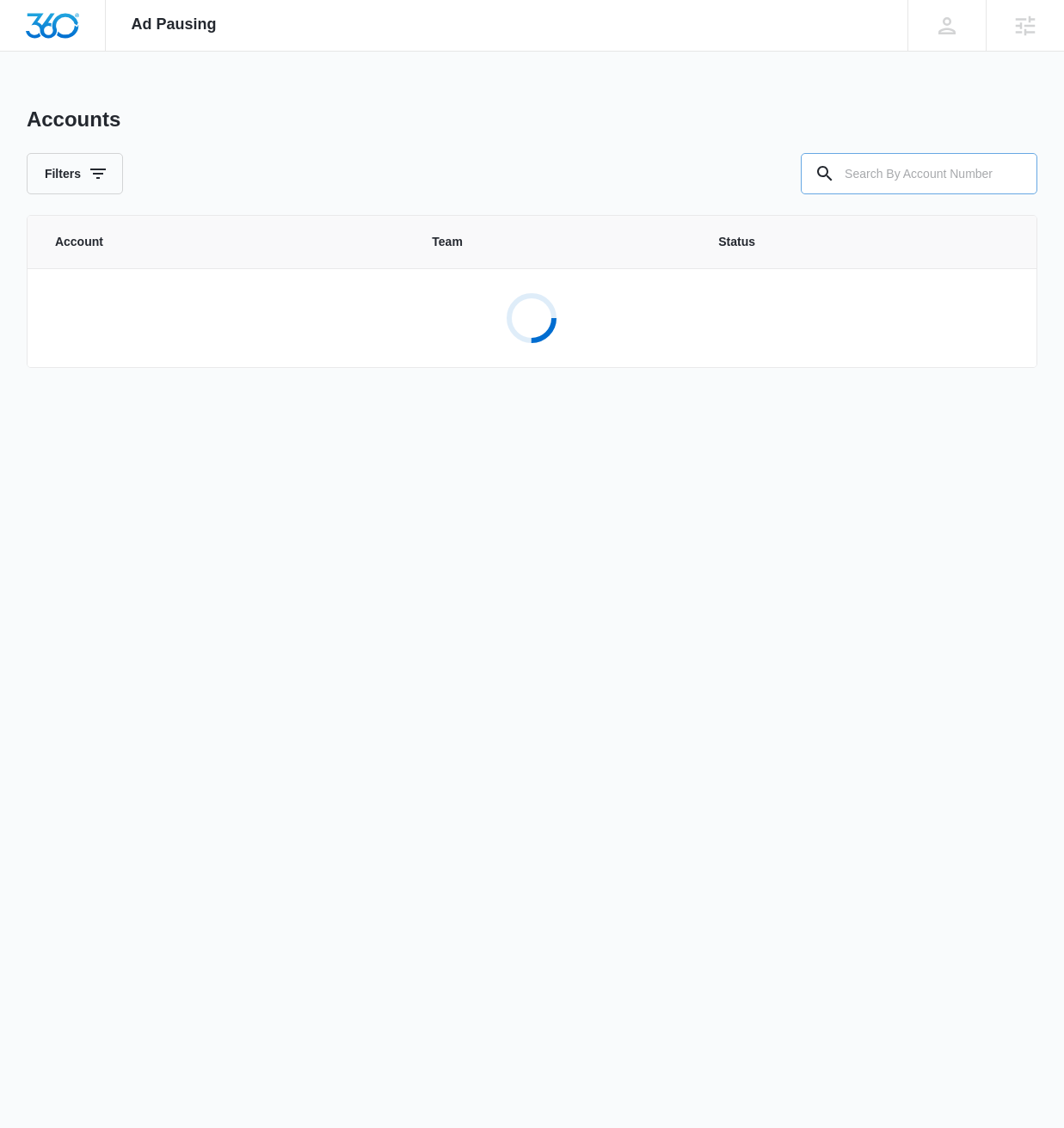
click at [900, 182] on input "text" at bounding box center [918, 174] width 236 height 41
click at [901, 182] on input "text" at bounding box center [918, 174] width 236 height 41
paste input "M333697"
type input "M333697"
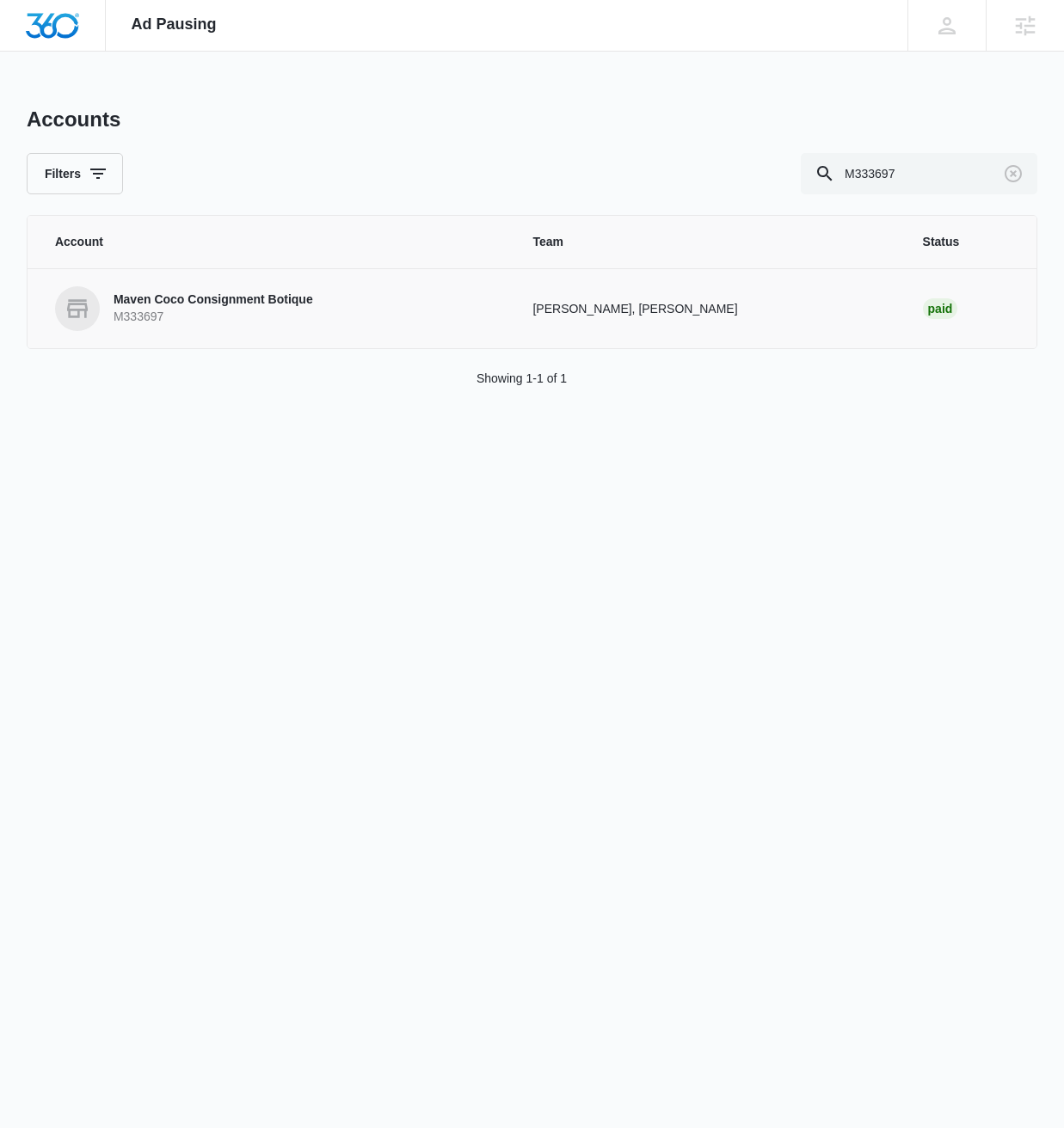
click at [194, 325] on p "M333697" at bounding box center [213, 316] width 200 height 17
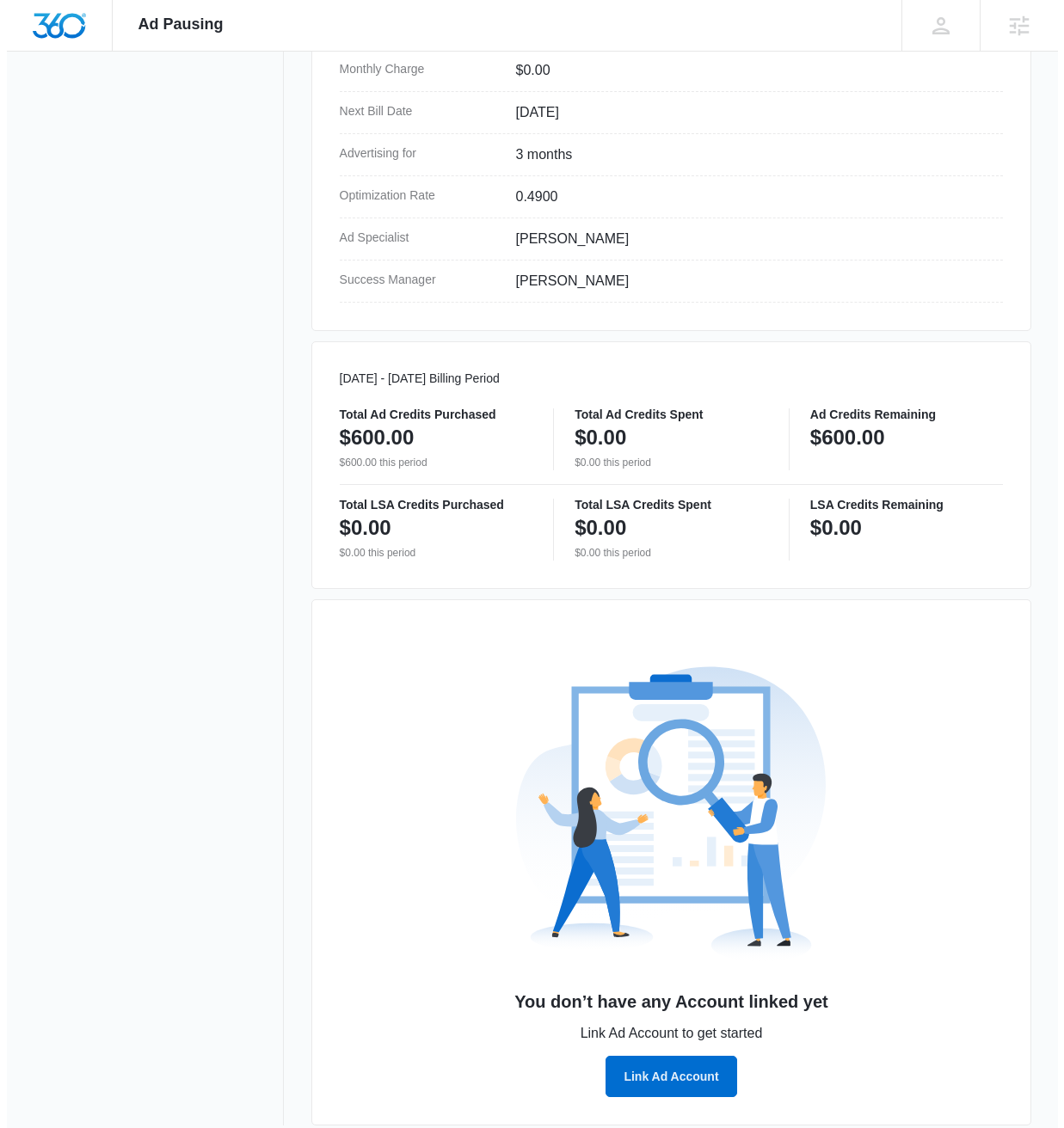
scroll to position [593, 0]
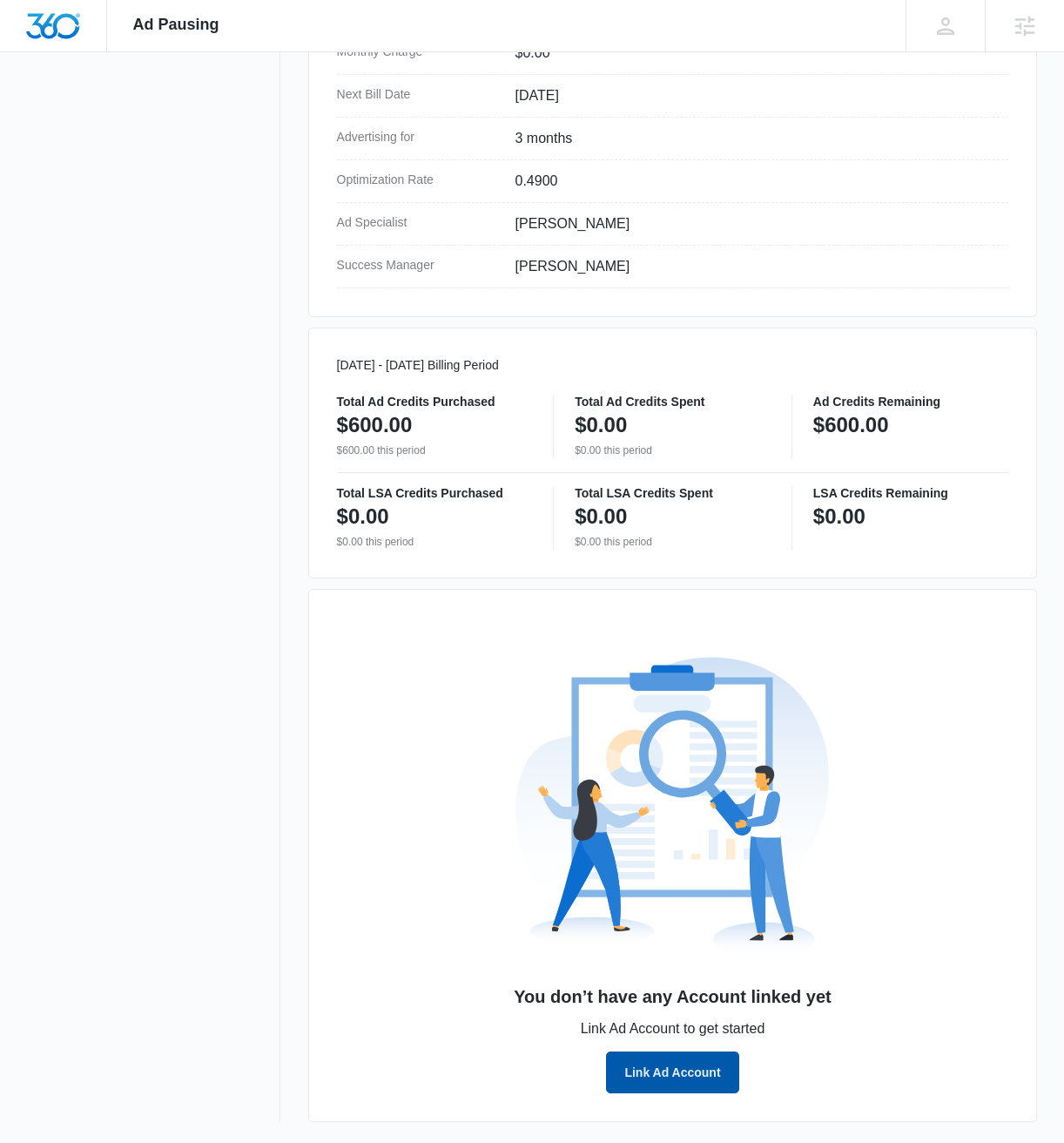
click at [686, 1075] on button "Link Ad Account" at bounding box center [672, 1073] width 133 height 42
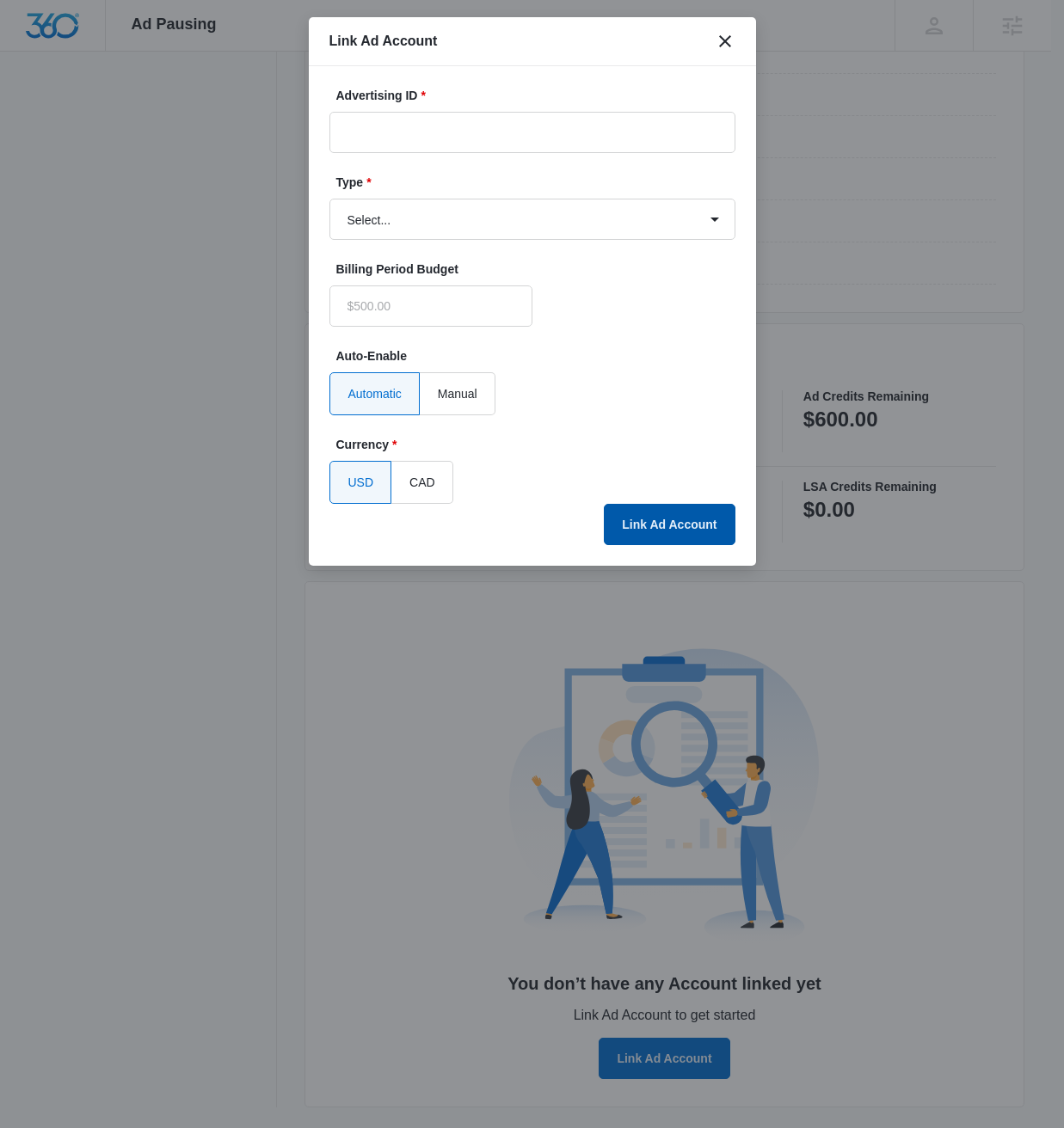
type input "$0.00"
click at [438, 135] on input "Advertising ID *" at bounding box center [532, 132] width 405 height 41
paste input "137-540-9503"
type input "137-540-9503"
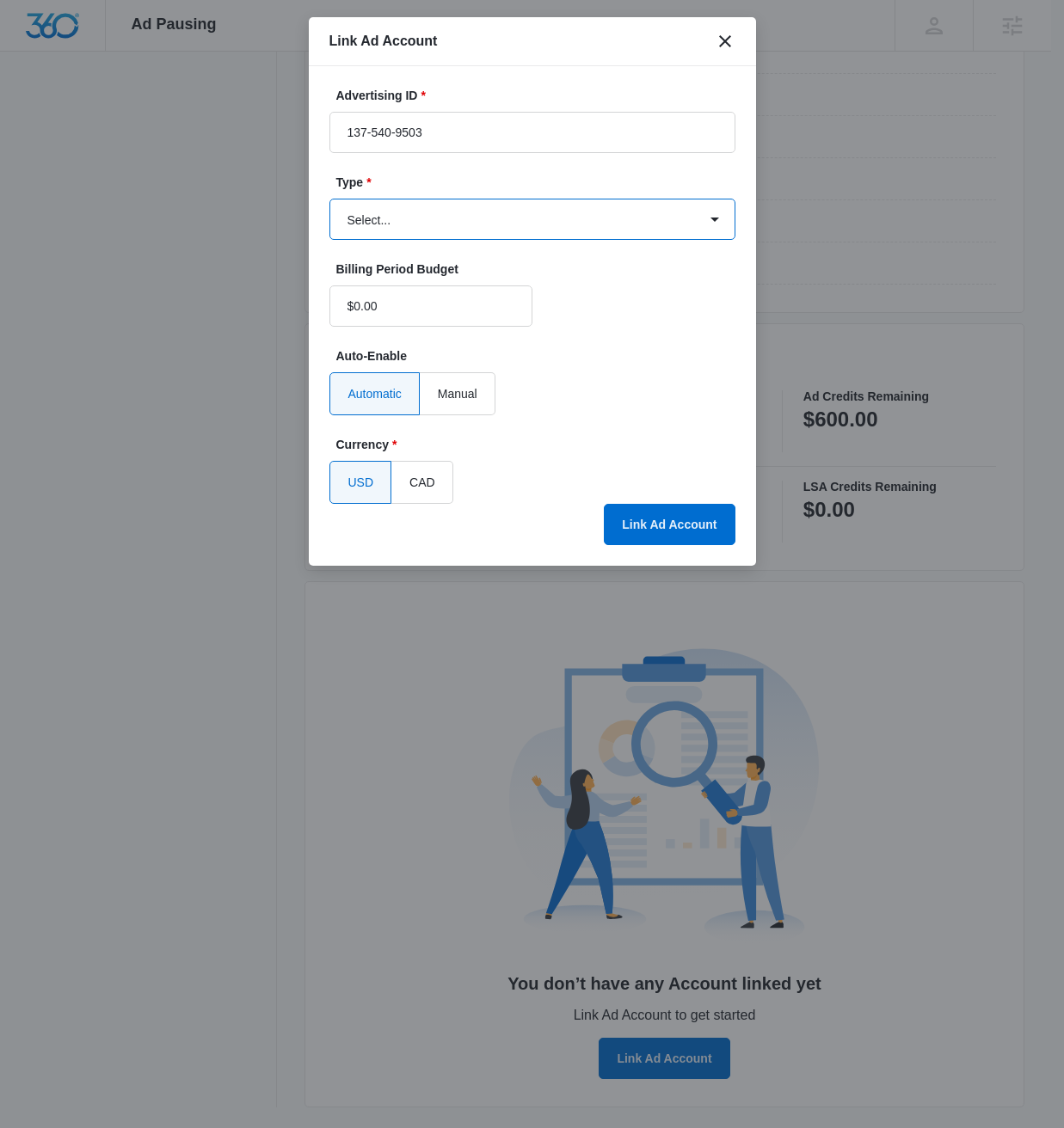
click at [526, 232] on select "Select... Bing Ads Facebook Ads Google Ads" at bounding box center [532, 219] width 405 height 41
select select "google"
click at [330, 199] on select "Select... Bing Ads Facebook Ads Google Ads" at bounding box center [532, 219] width 405 height 41
drag, startPoint x: 663, startPoint y: 528, endPoint x: 925, endPoint y: 574, distance: 266.0
click at [664, 528] on button "Link Ad Account" at bounding box center [668, 524] width 131 height 41
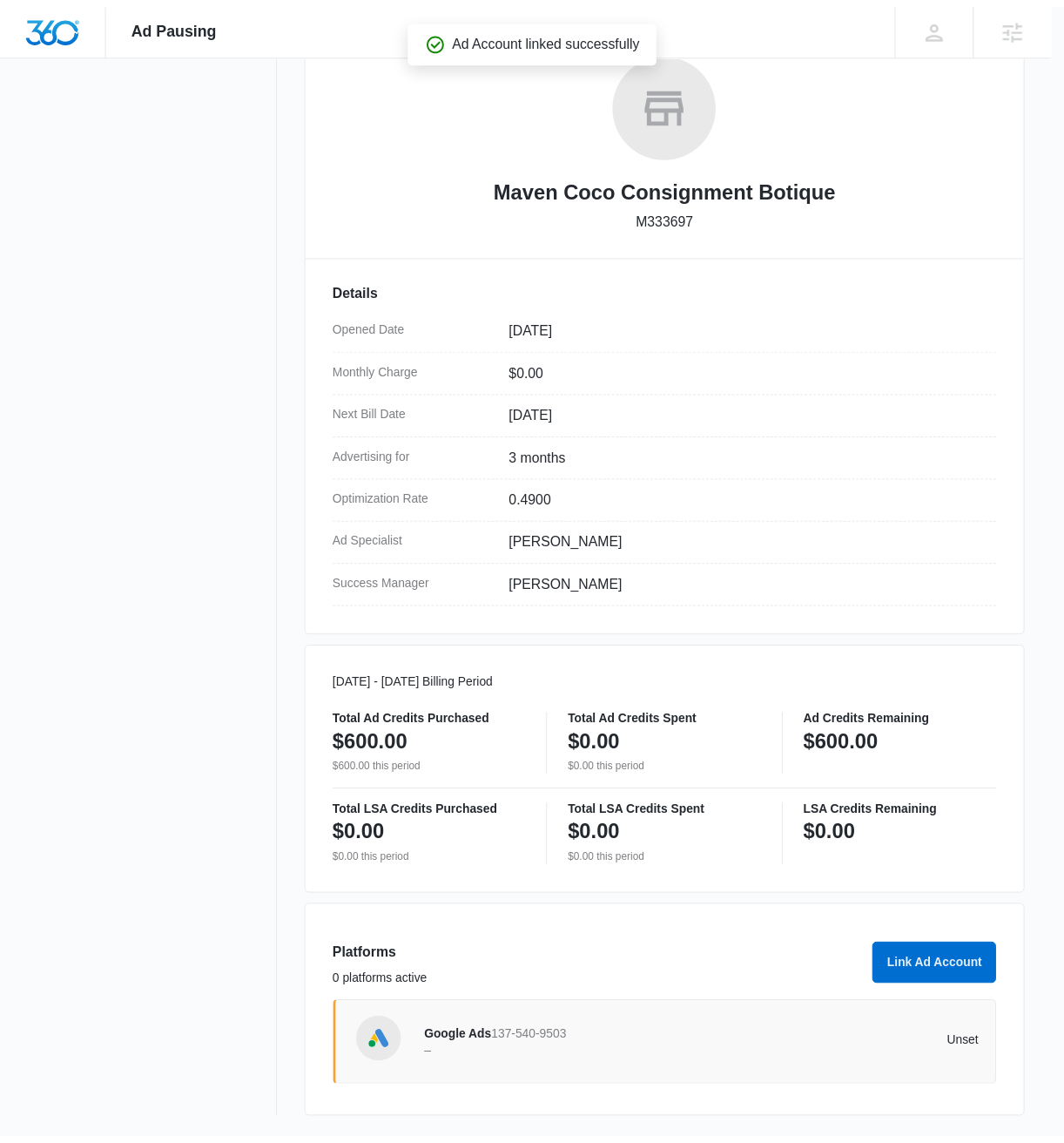
scroll to position [283, 0]
